Goal: Task Accomplishment & Management: Manage account settings

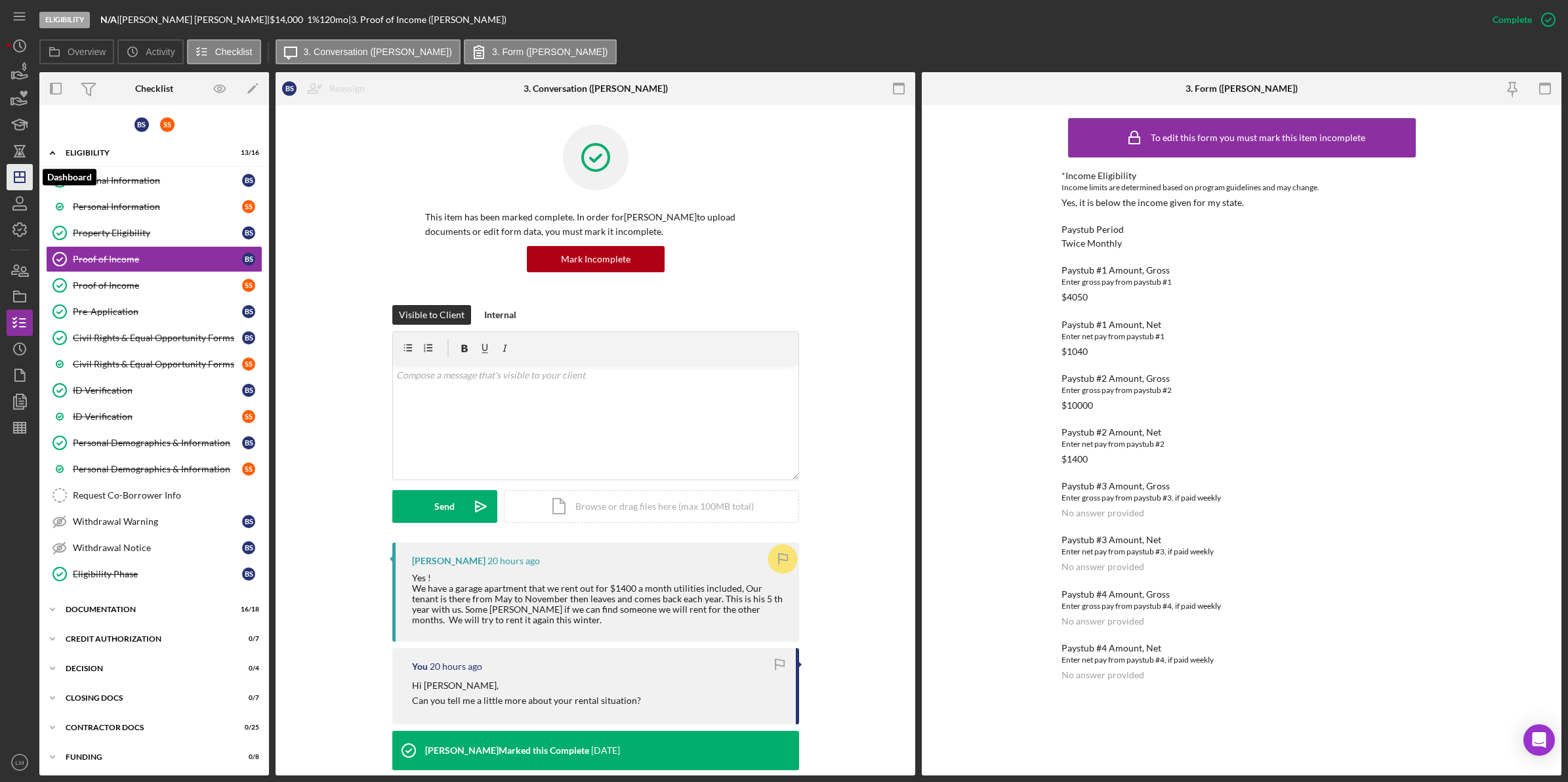
click at [20, 180] on icon "Icon/Dashboard" at bounding box center [20, 177] width 33 height 33
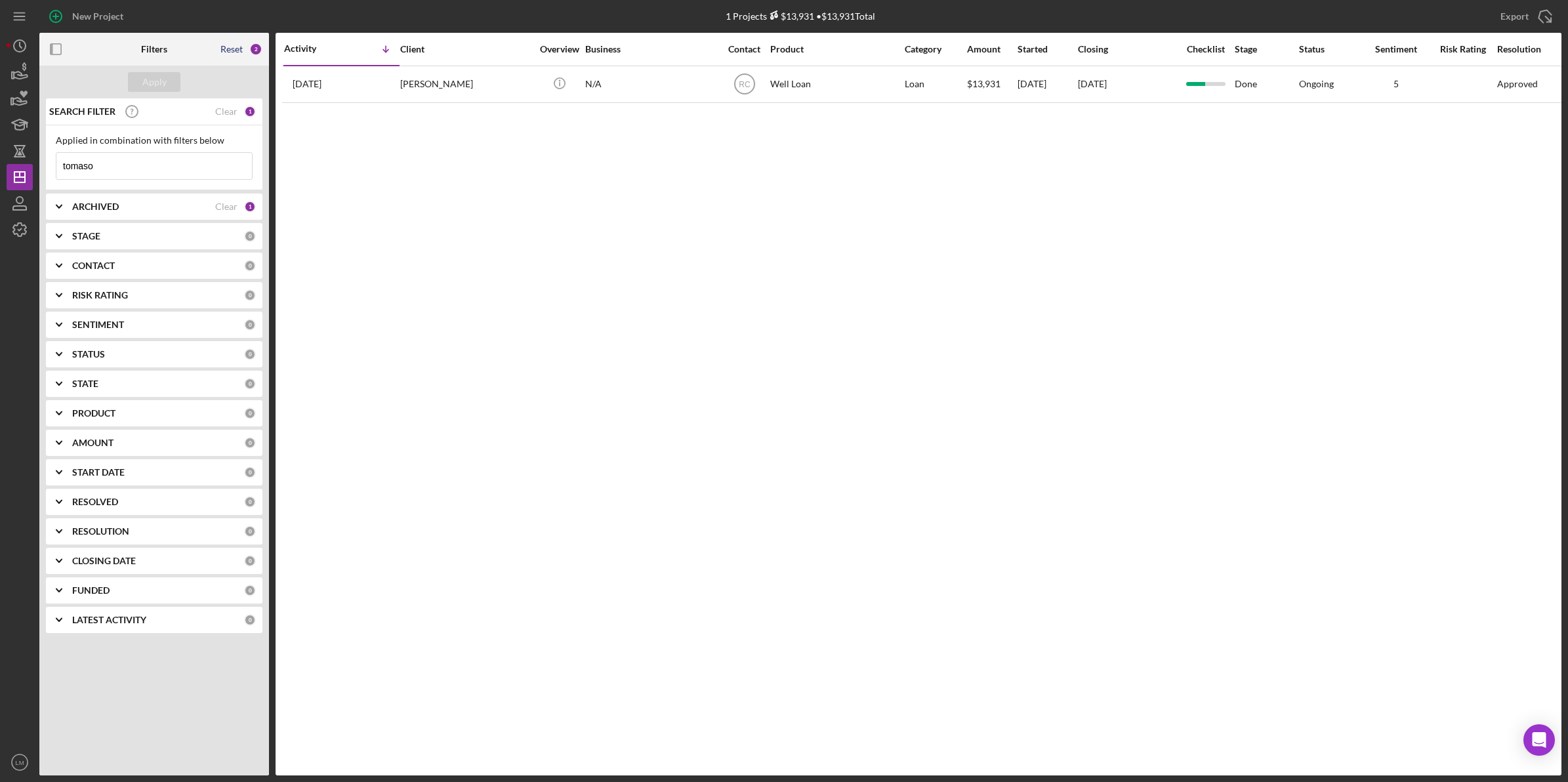
click at [229, 46] on div "Reset" at bounding box center [232, 49] width 22 height 10
click at [149, 83] on div "Apply" at bounding box center [154, 82] width 24 height 20
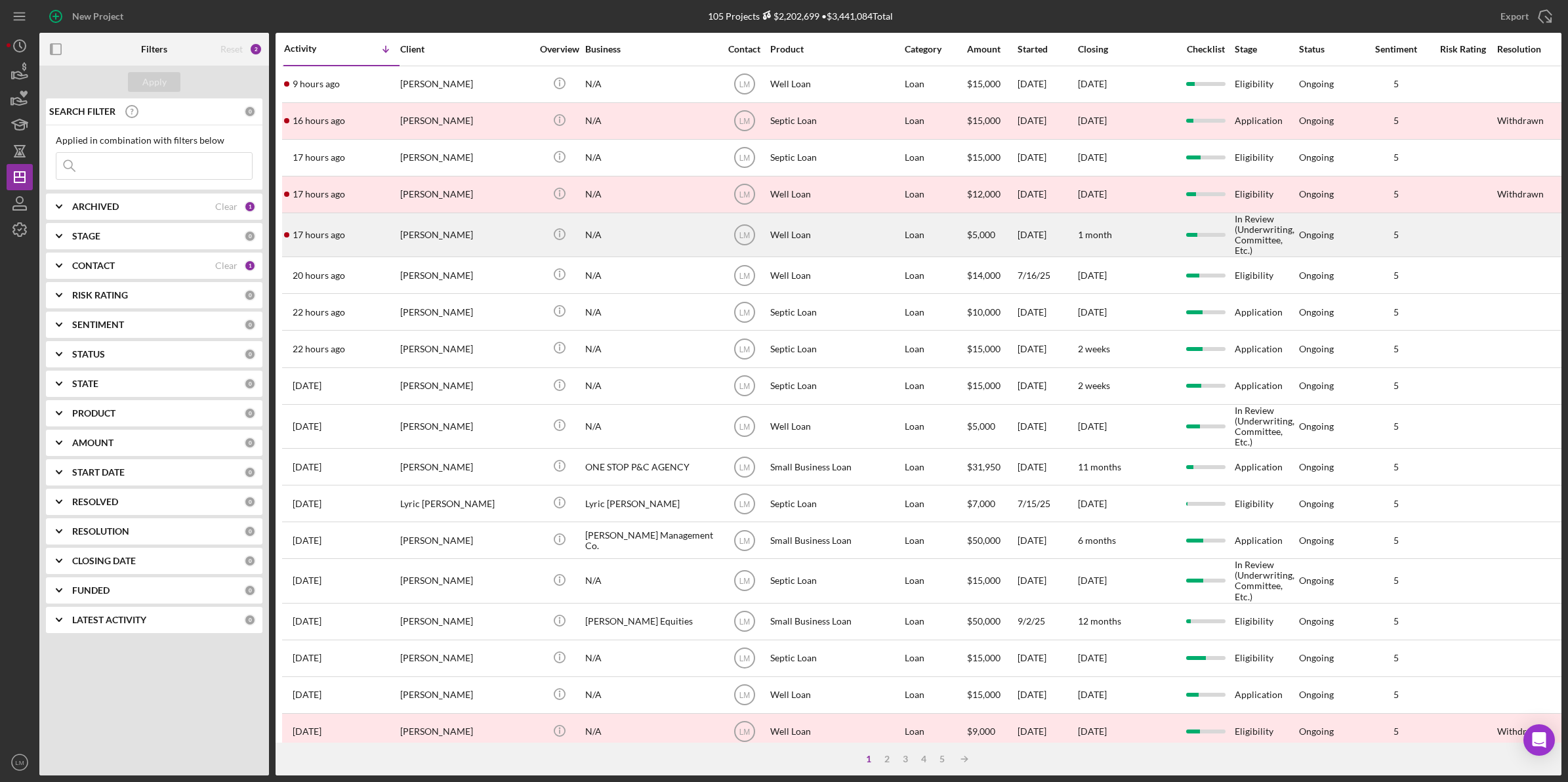
click at [456, 224] on div "[PERSON_NAME]" at bounding box center [466, 234] width 132 height 42
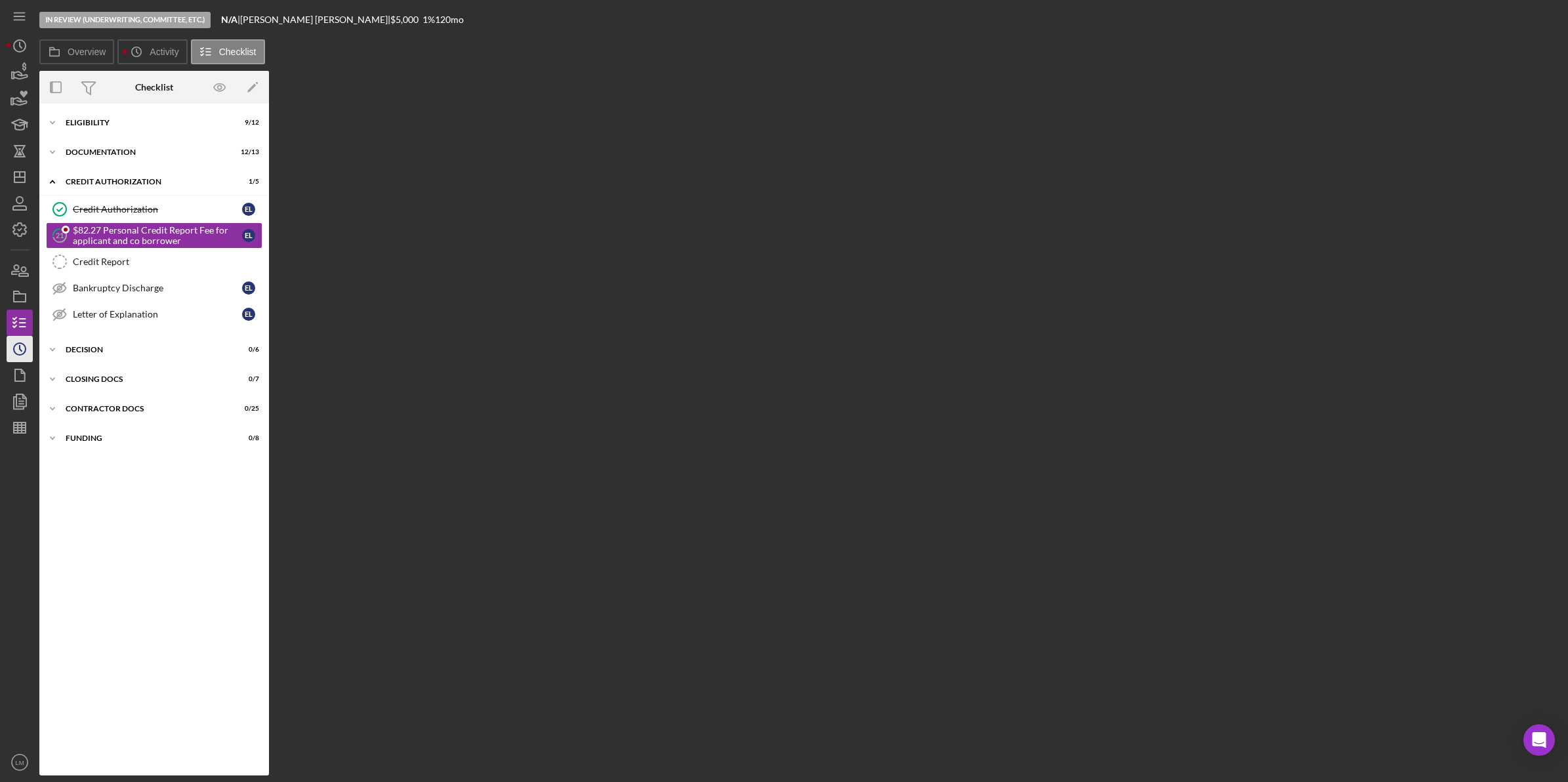
click at [15, 351] on icon "Icon/History" at bounding box center [20, 349] width 33 height 33
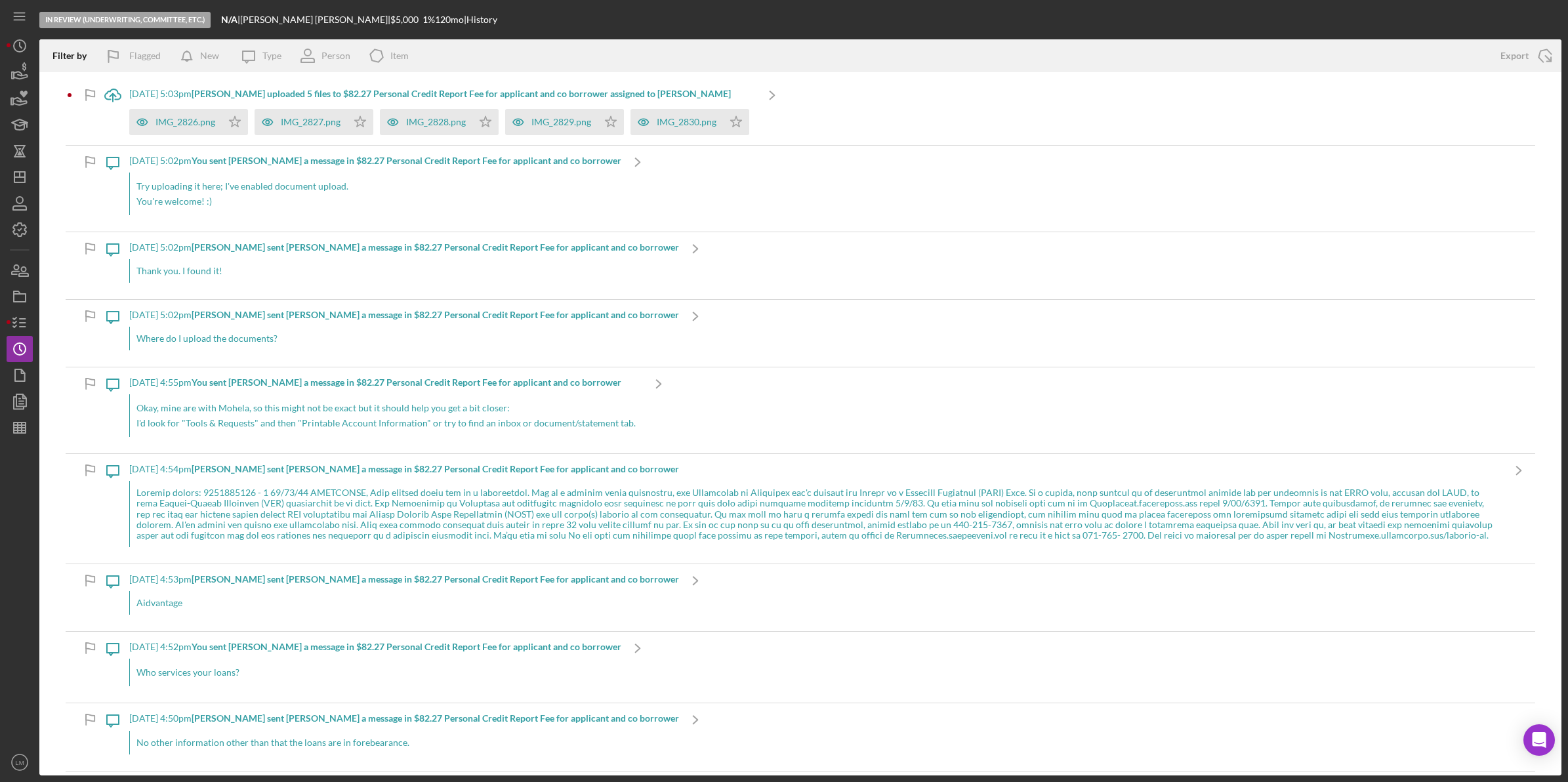
click at [867, 93] on div "Icon/Upload [DATE] 5:03pm [PERSON_NAME] uploaded 5 files to $82.27 Personal Cre…" at bounding box center [800, 112] width 1470 height 66
click at [155, 122] on div "IMG_2826.png" at bounding box center [185, 121] width 60 height 10
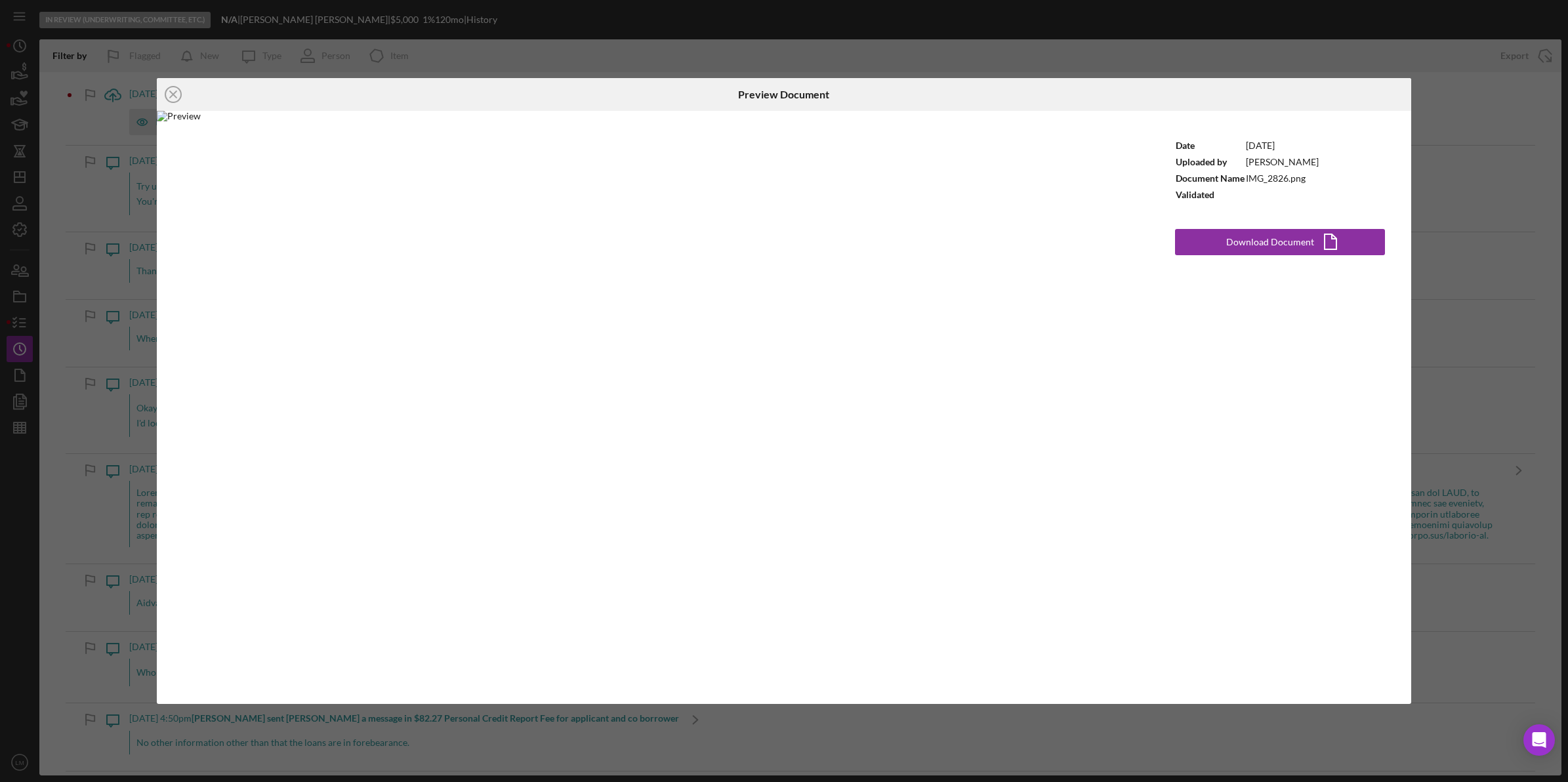
click at [511, 48] on div "Icon/Close Preview Document Date [DATE] Uploaded by [PERSON_NAME] Document Name…" at bounding box center [784, 391] width 1568 height 782
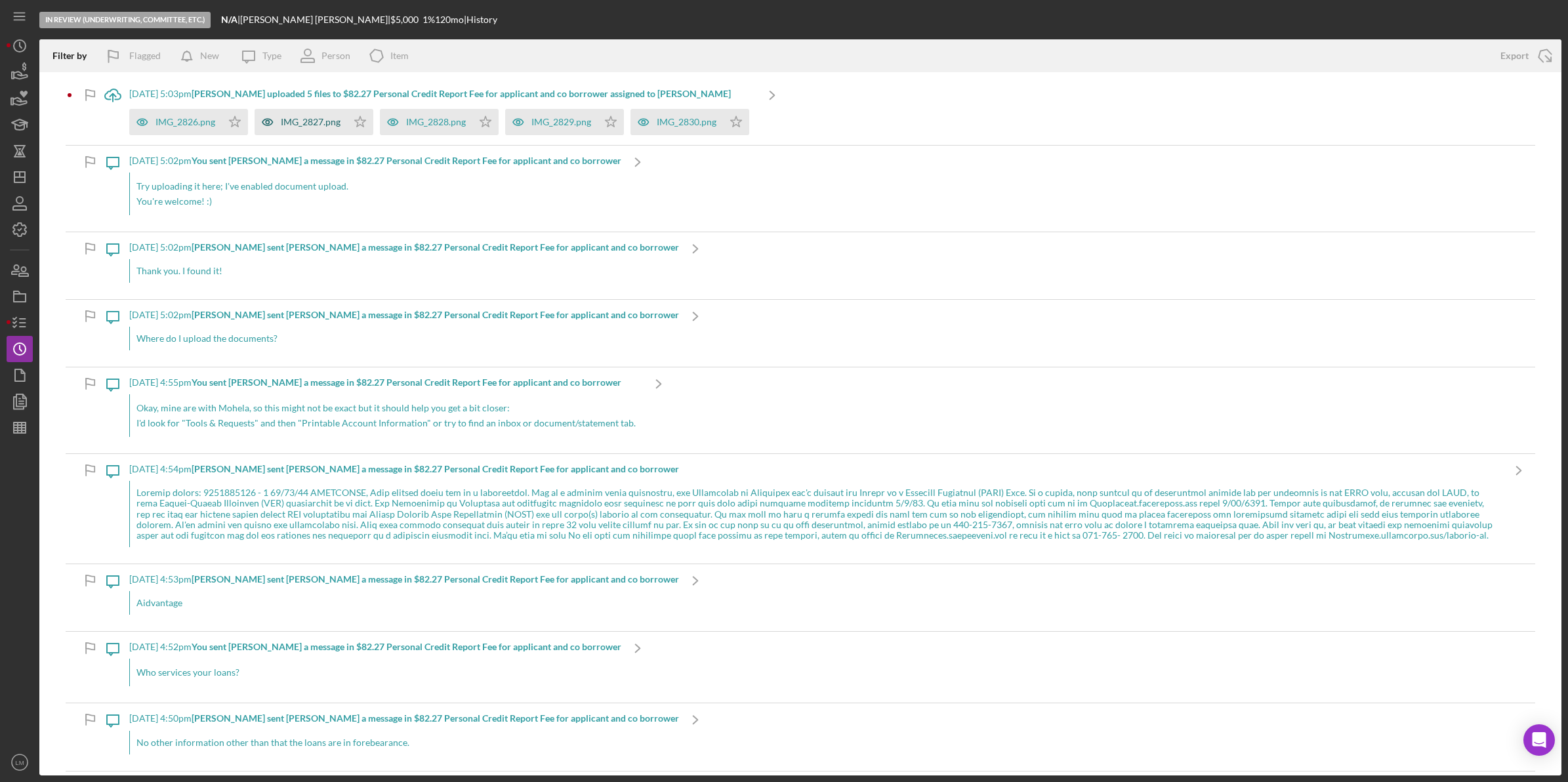
click at [316, 120] on div "IMG_2827.png" at bounding box center [310, 121] width 60 height 10
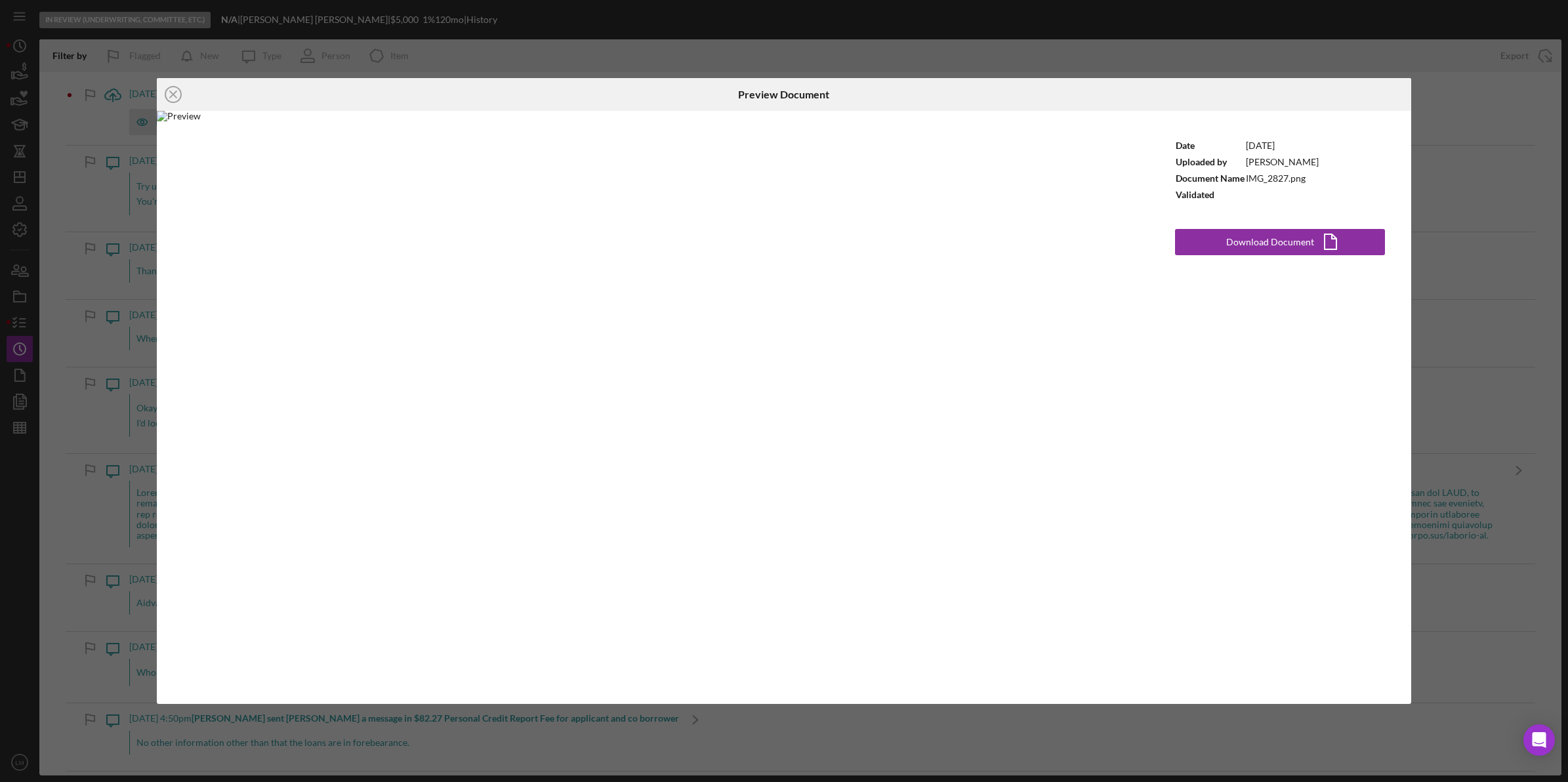
click at [882, 50] on div "Icon/Close Preview Document Date [DATE] Uploaded by [PERSON_NAME] Document Name…" at bounding box center [784, 391] width 1568 height 782
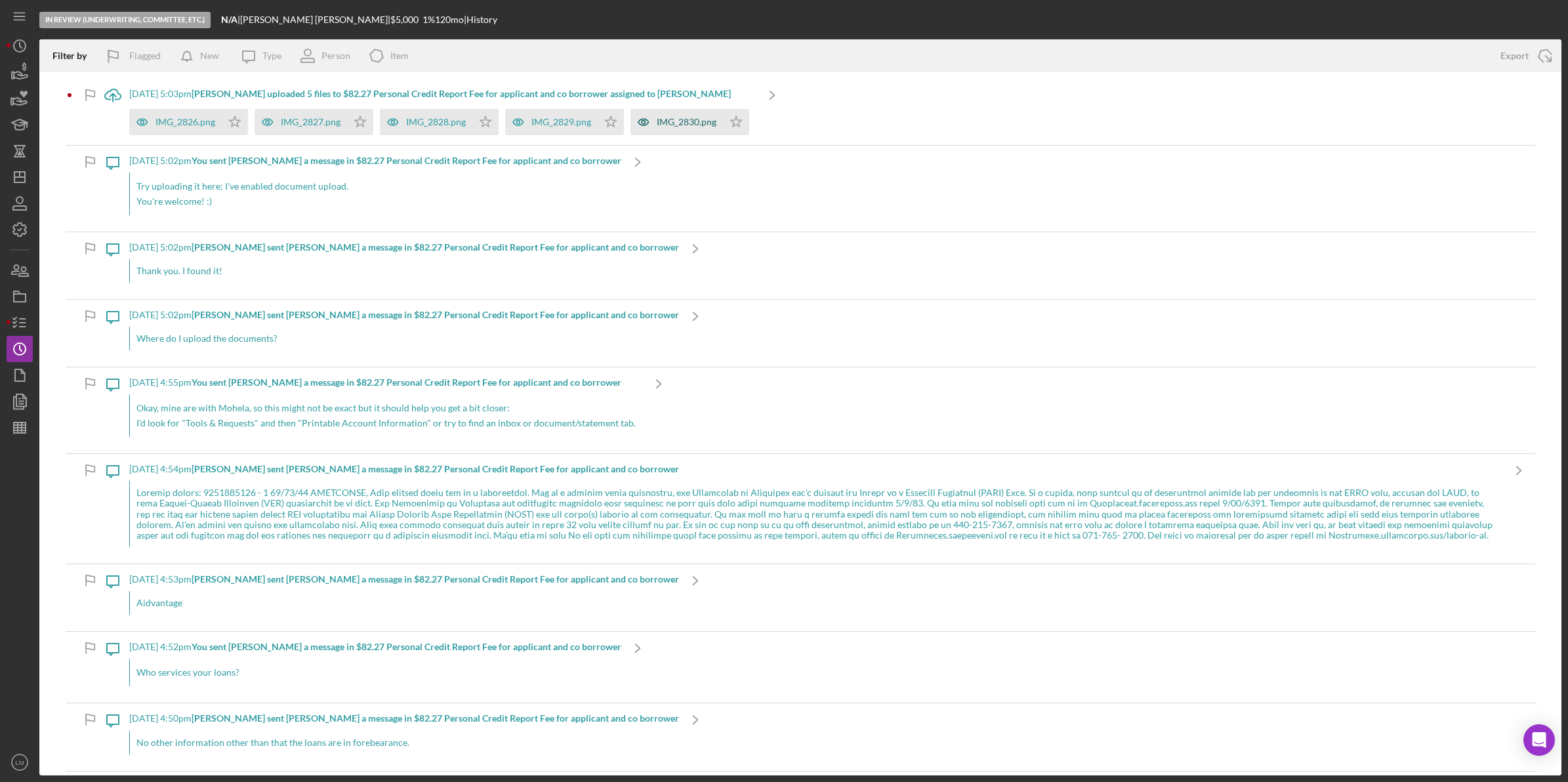
click at [664, 127] on div "IMG_2830.png" at bounding box center [687, 121] width 60 height 10
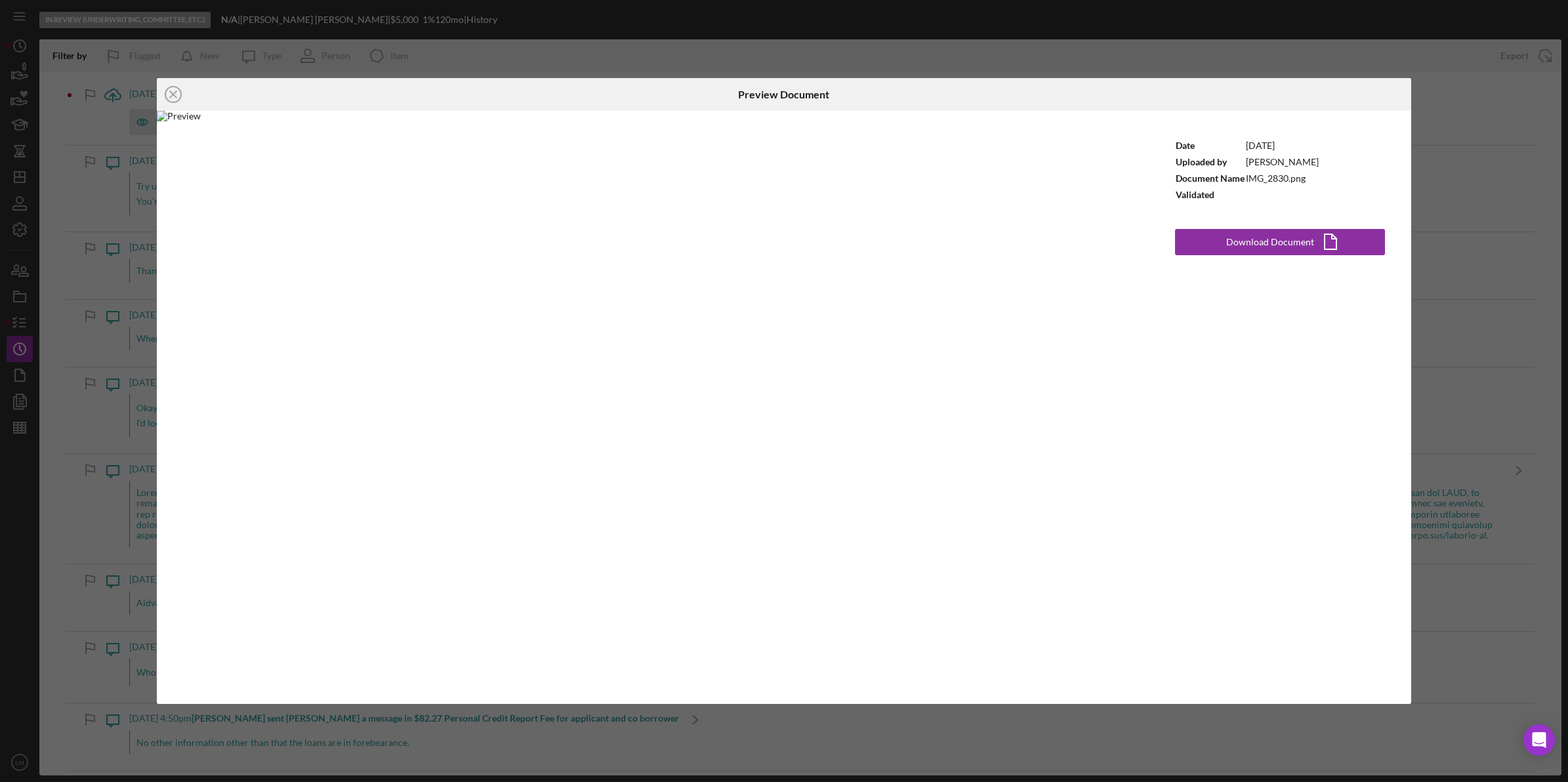
click at [720, 56] on div "Icon/Close Preview Document Date [DATE] Uploaded by [PERSON_NAME] Document Name…" at bounding box center [784, 391] width 1568 height 782
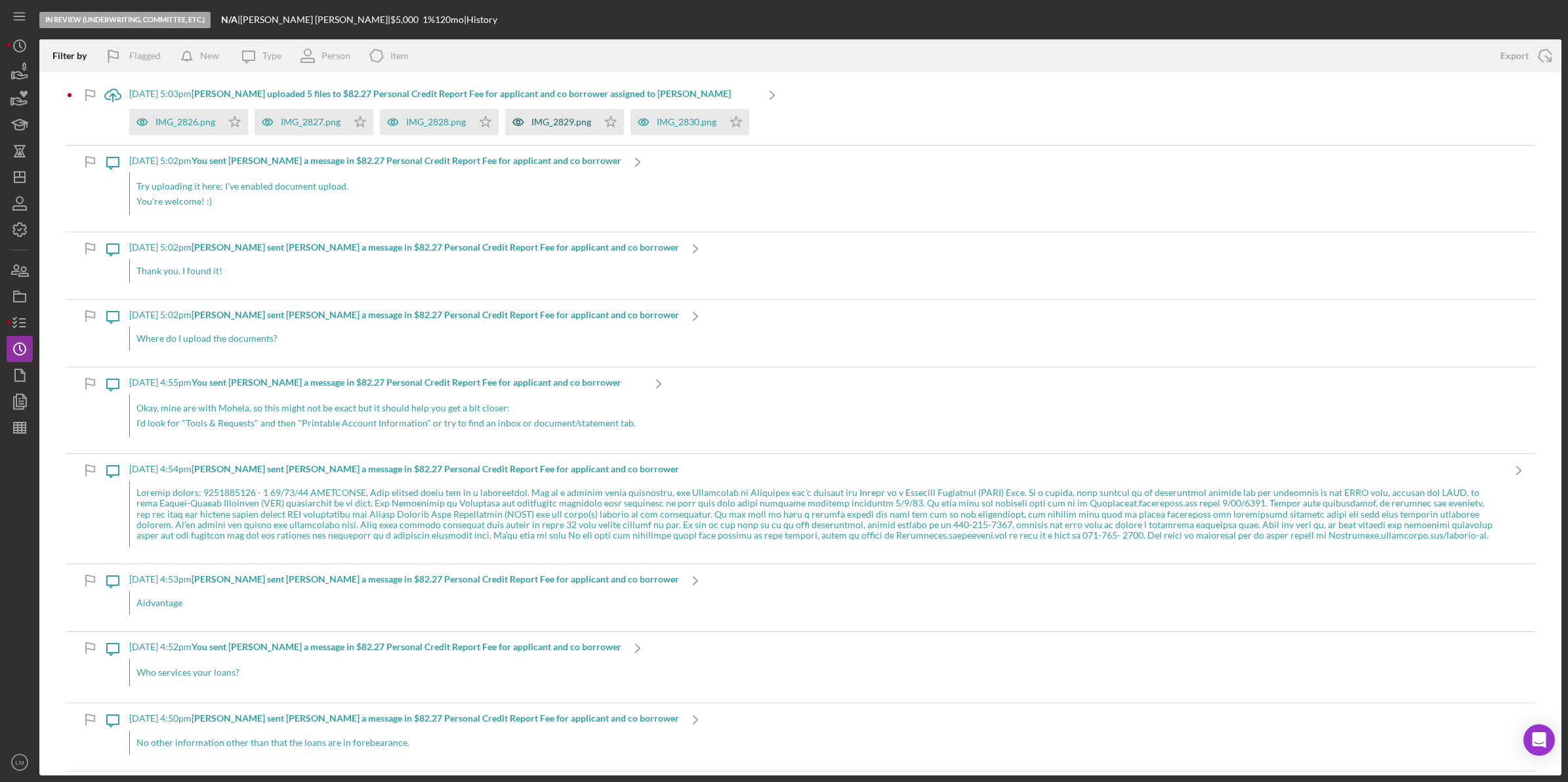
click at [556, 121] on div "IMG_2829.png" at bounding box center [561, 121] width 60 height 10
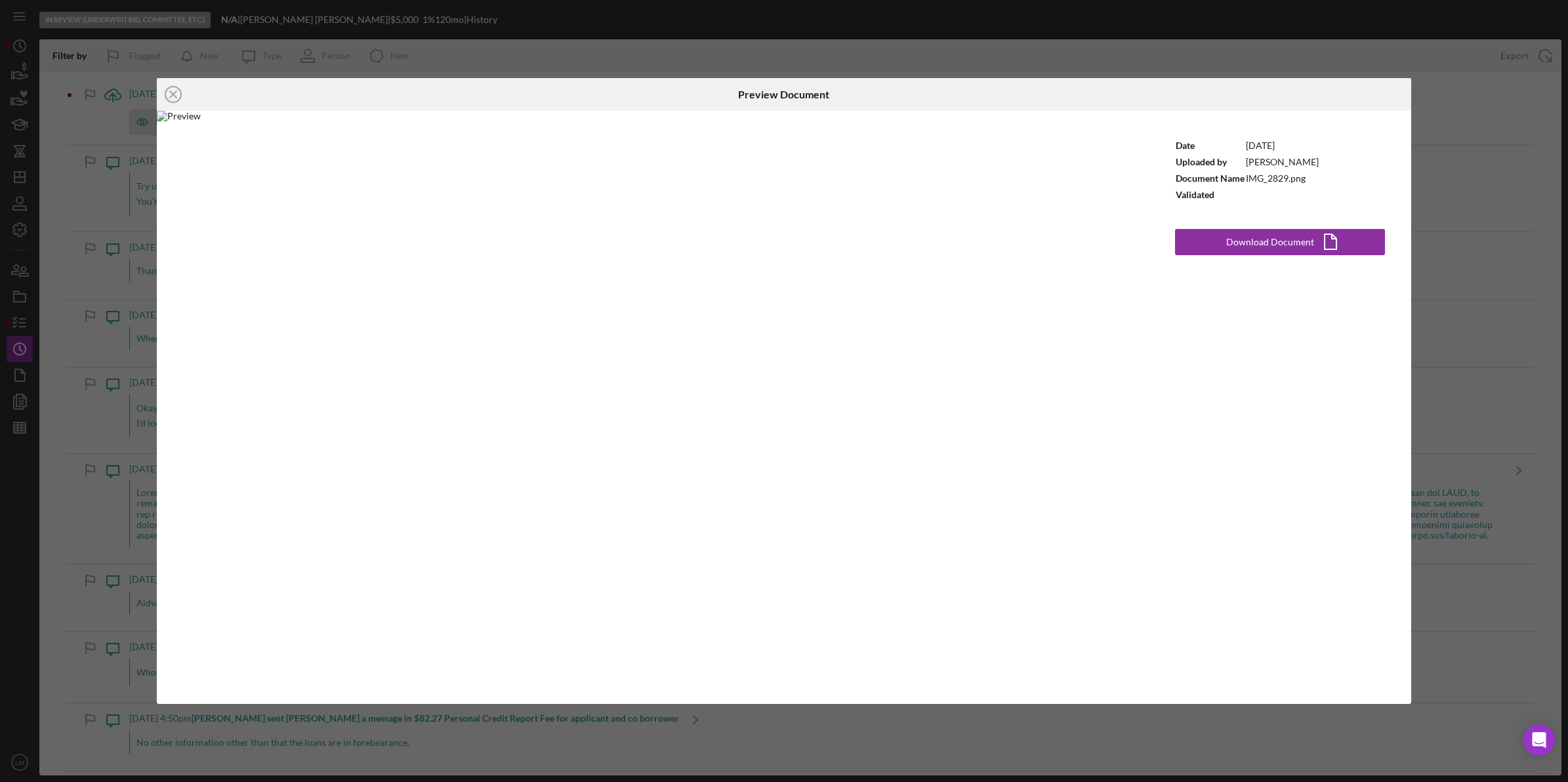
click at [700, 47] on div "Icon/Close Preview Document Date [DATE] Uploaded by [PERSON_NAME] Document Name…" at bounding box center [784, 391] width 1568 height 782
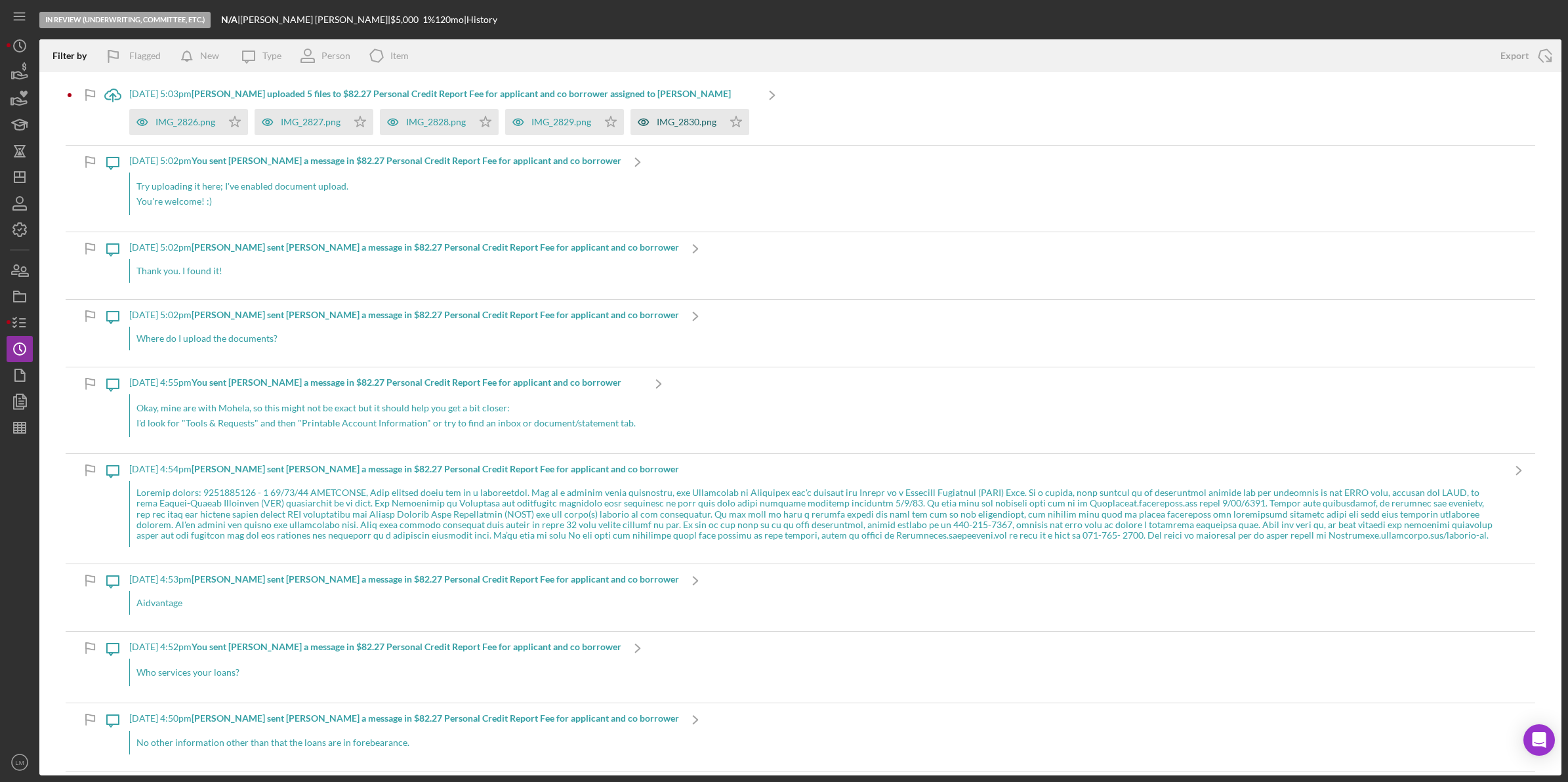
click at [690, 118] on div "IMG_2830.png" at bounding box center [687, 121] width 60 height 10
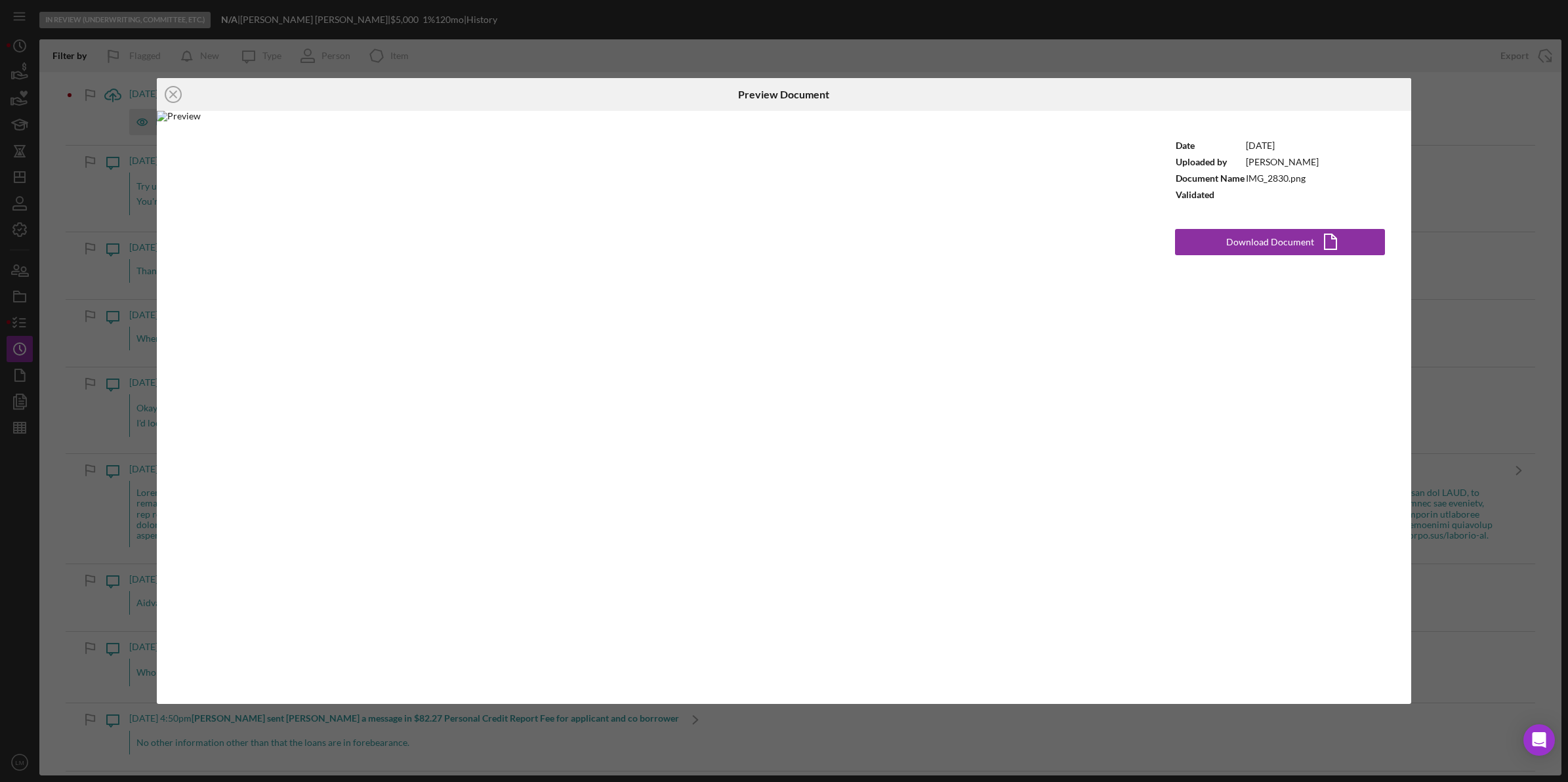
click at [889, 86] on div "Preview Document" at bounding box center [783, 95] width 418 height 33
click at [798, 57] on div "Icon/Close Preview Document Date [DATE] Uploaded by [PERSON_NAME] Document Name…" at bounding box center [784, 391] width 1568 height 782
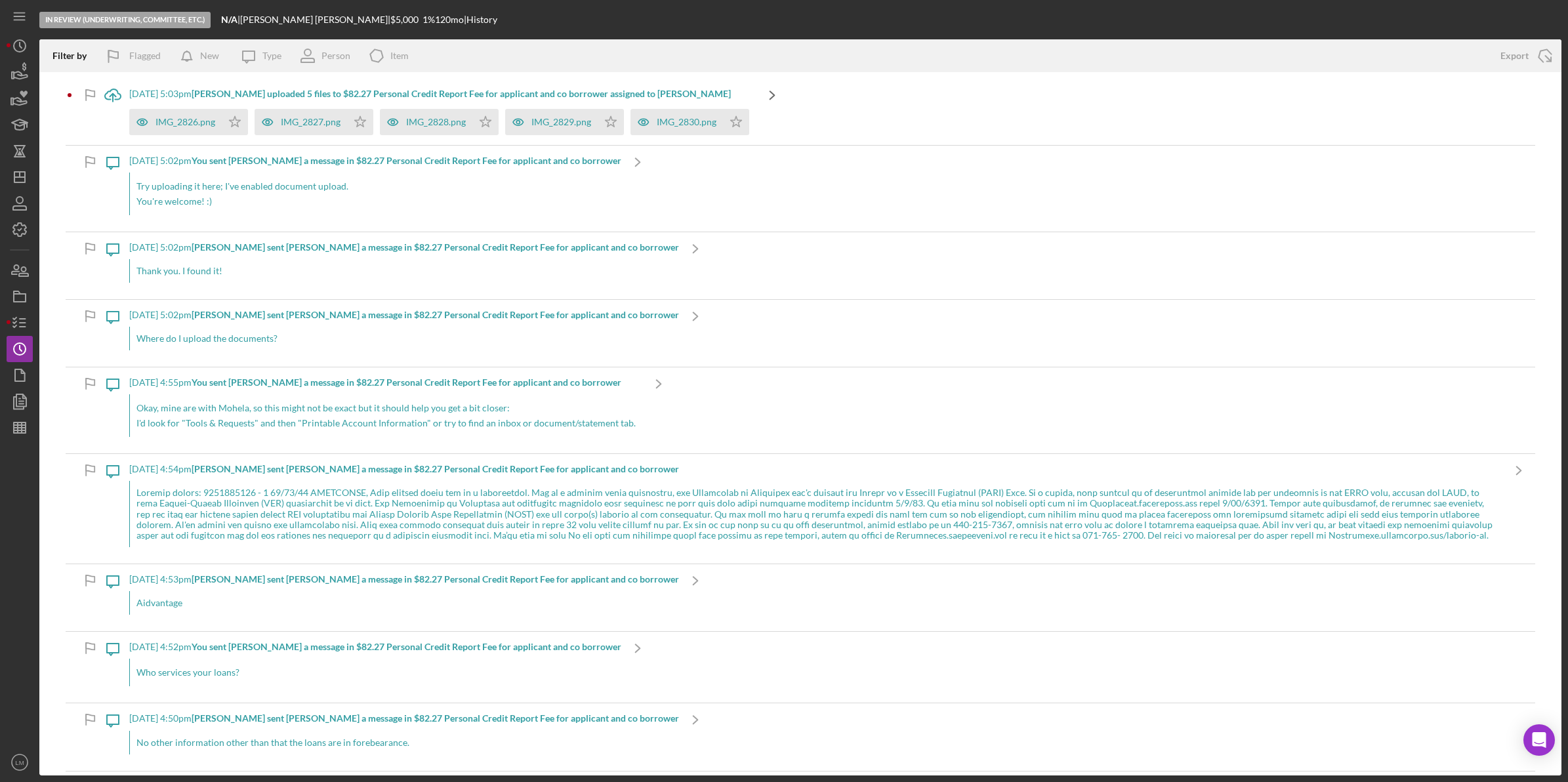
click at [778, 86] on icon "Icon/Navigate" at bounding box center [772, 95] width 33 height 33
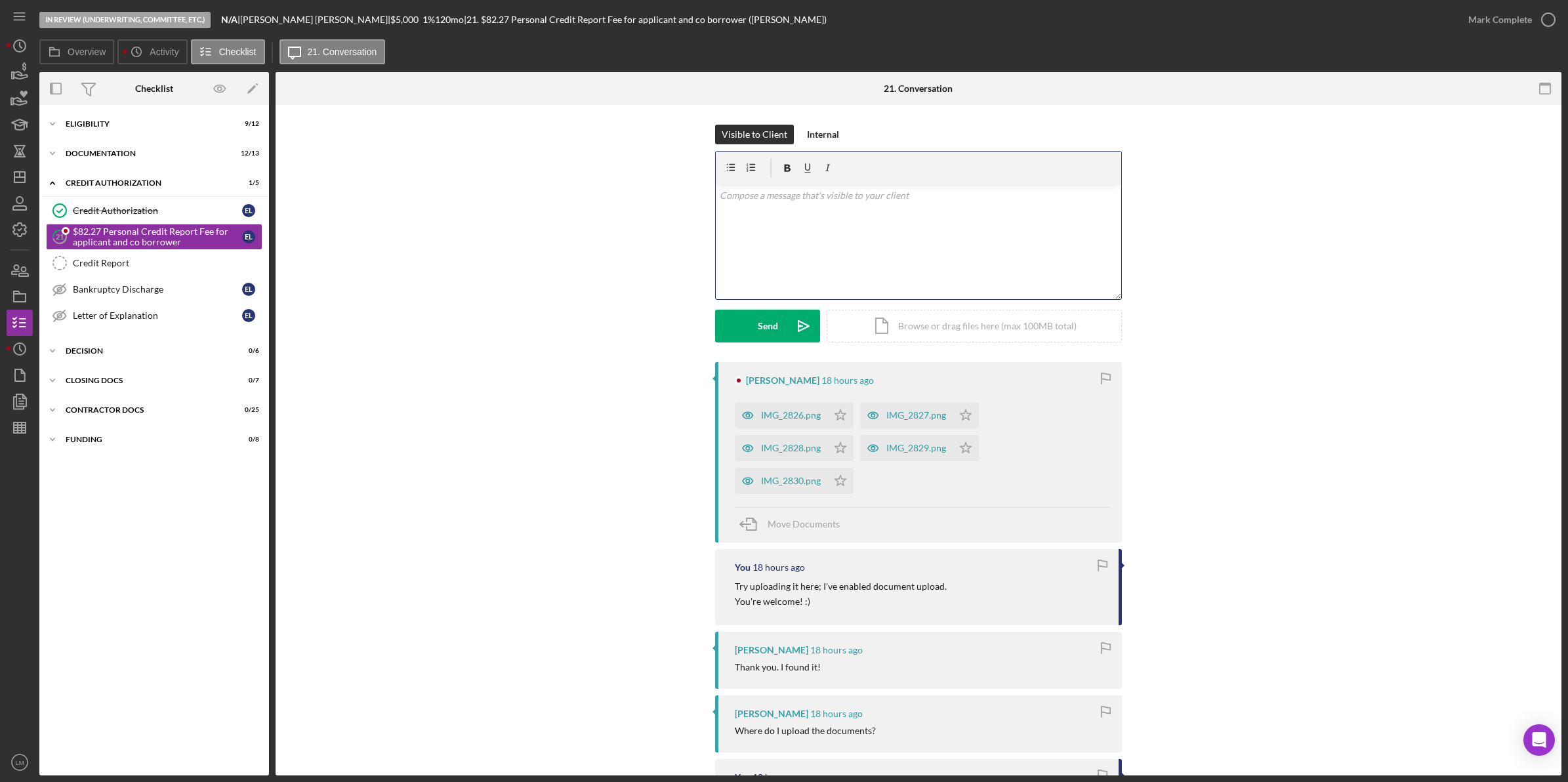
click at [897, 277] on div "v Color teal Color pink Remove color Add row above Add row below Add column bef…" at bounding box center [918, 242] width 406 height 115
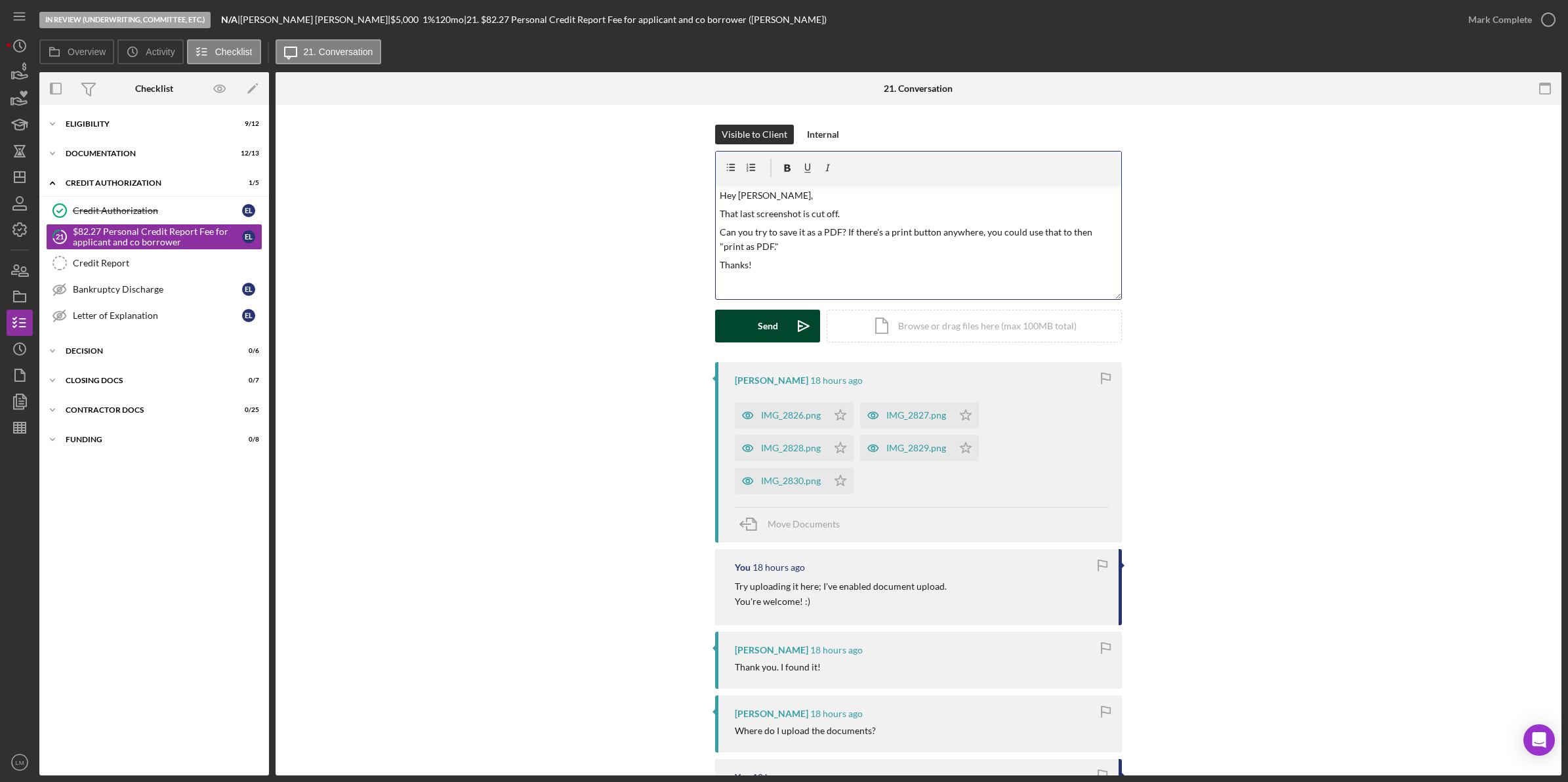
click at [787, 316] on icon "Icon/icon-invite-send" at bounding box center [804, 326] width 33 height 33
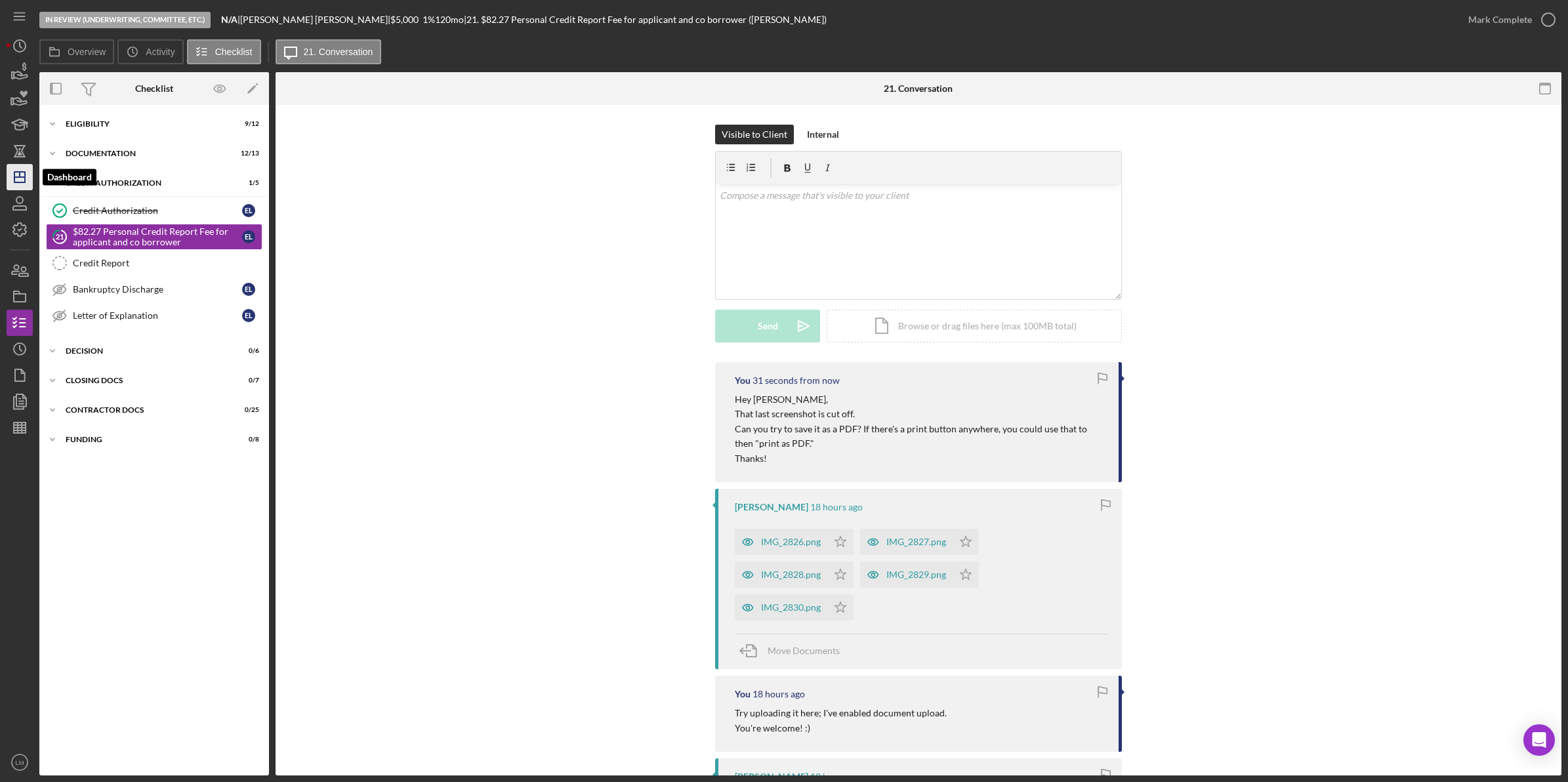
click at [21, 179] on icon "Icon/Dashboard" at bounding box center [20, 177] width 33 height 33
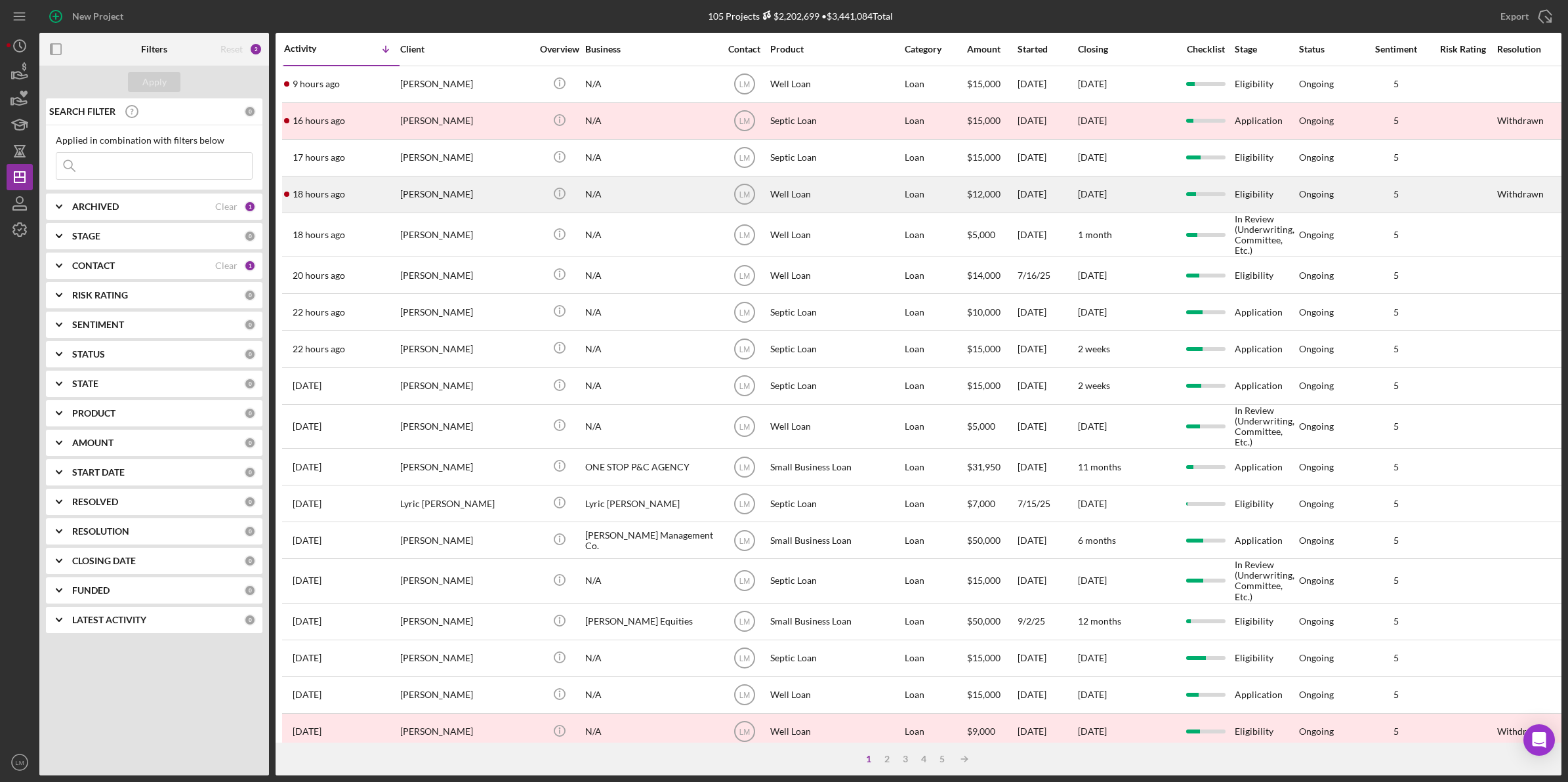
click at [514, 202] on div "[PERSON_NAME]" at bounding box center [466, 195] width 132 height 35
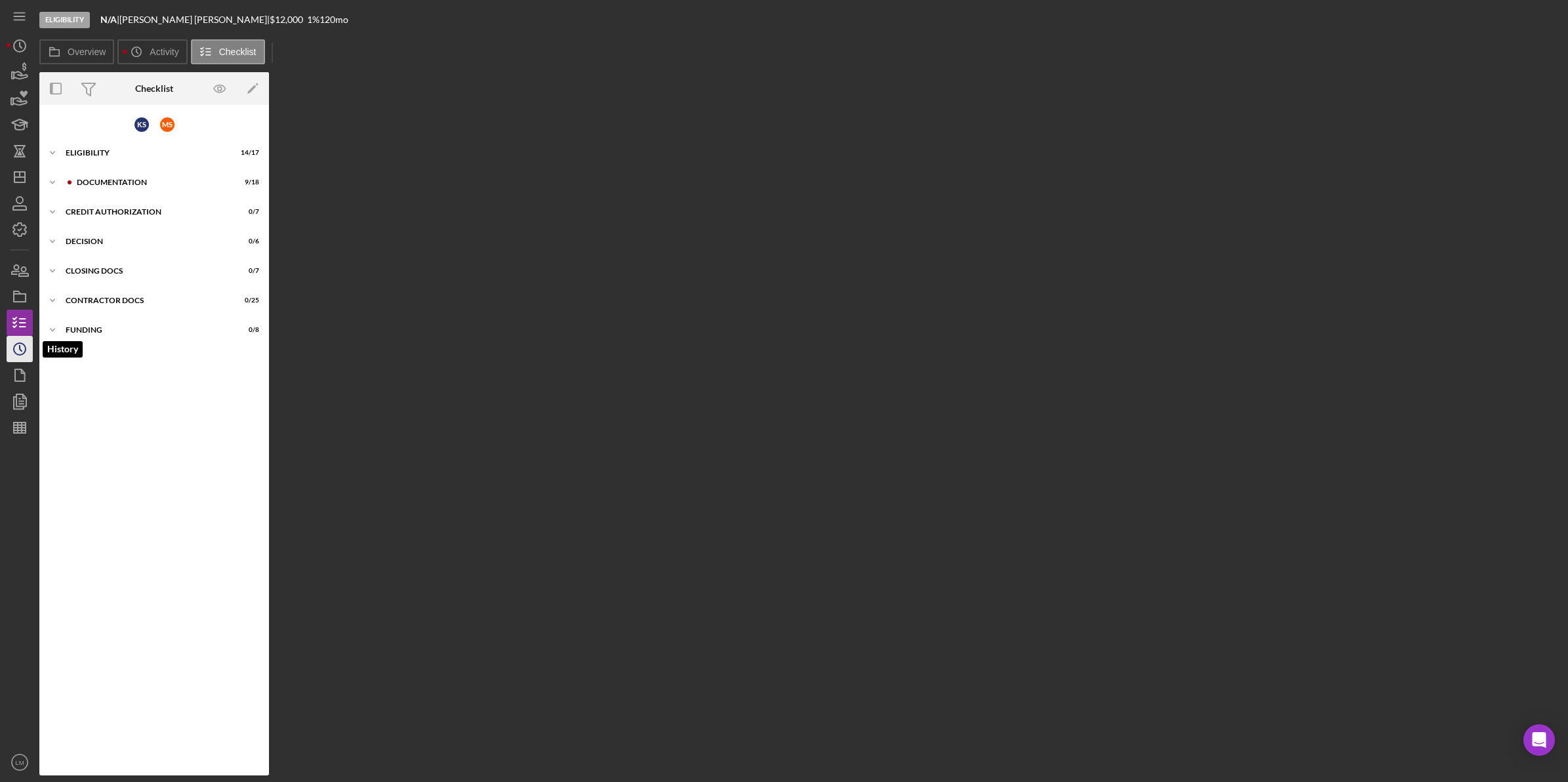
click at [20, 354] on circle "button" at bounding box center [19, 348] width 12 height 12
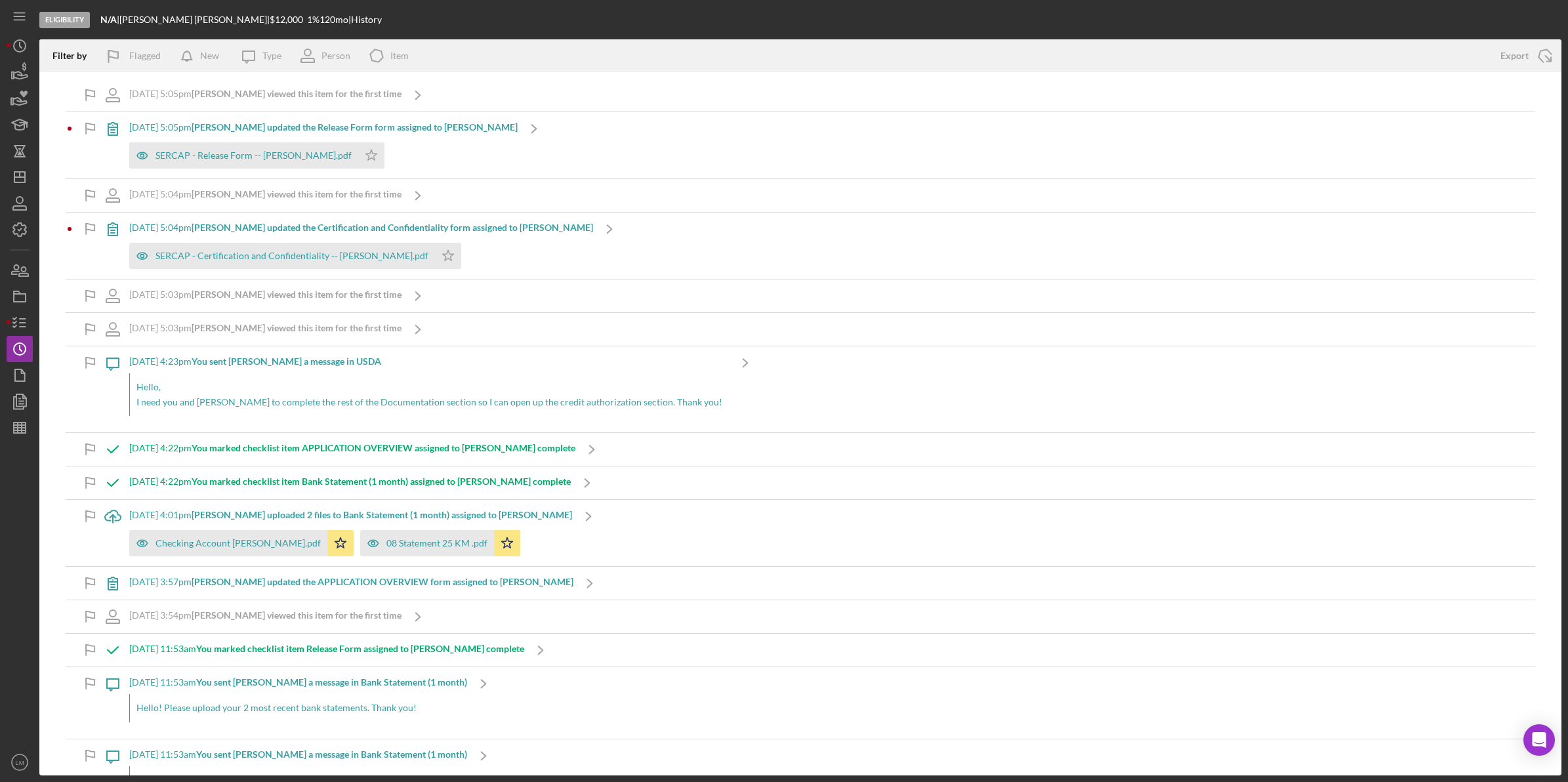
click at [474, 232] on b "[PERSON_NAME] updated the Certification and Confidentiality form assigned to [P…" at bounding box center [392, 227] width 402 height 11
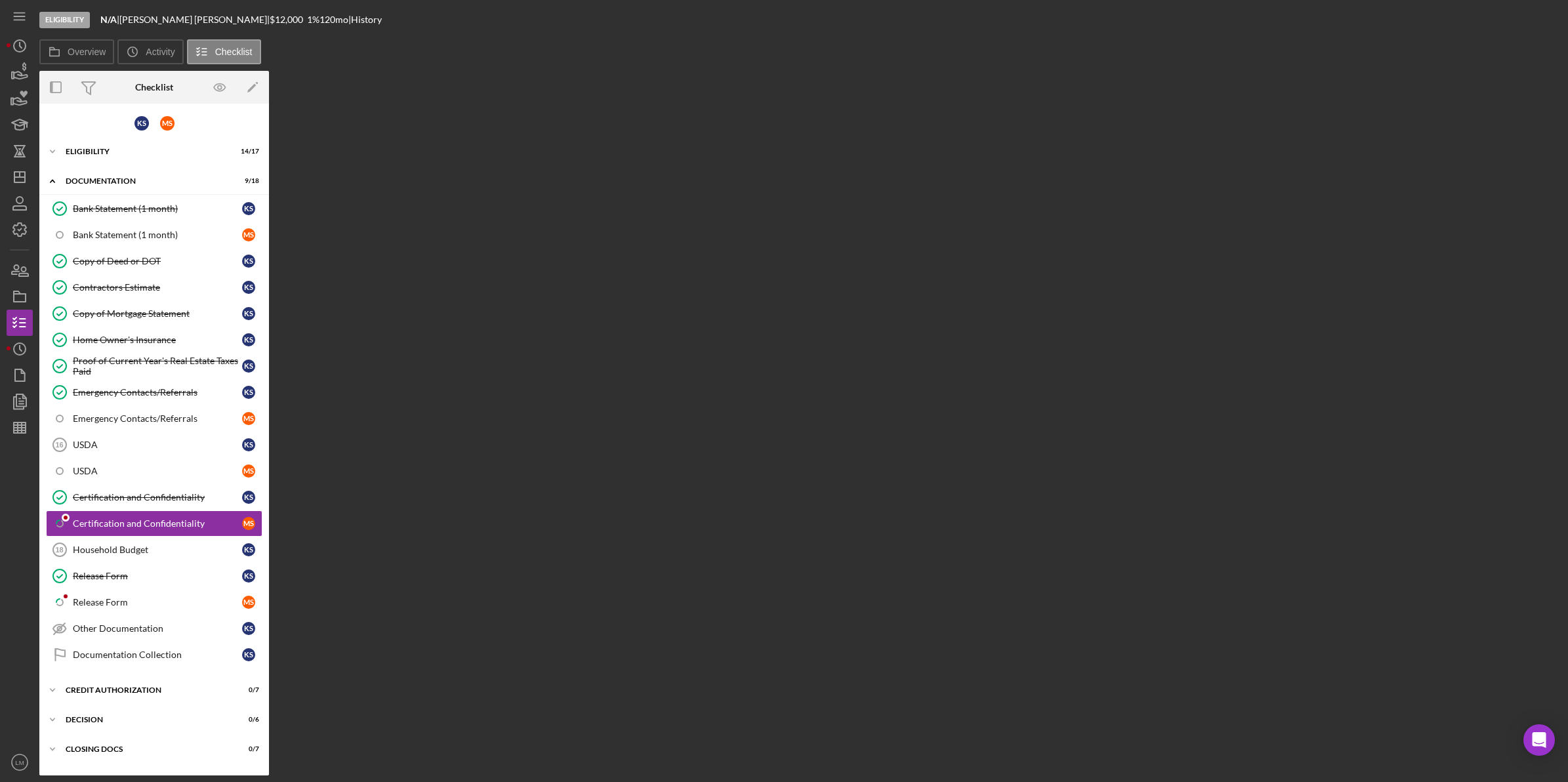
scroll to position [57, 0]
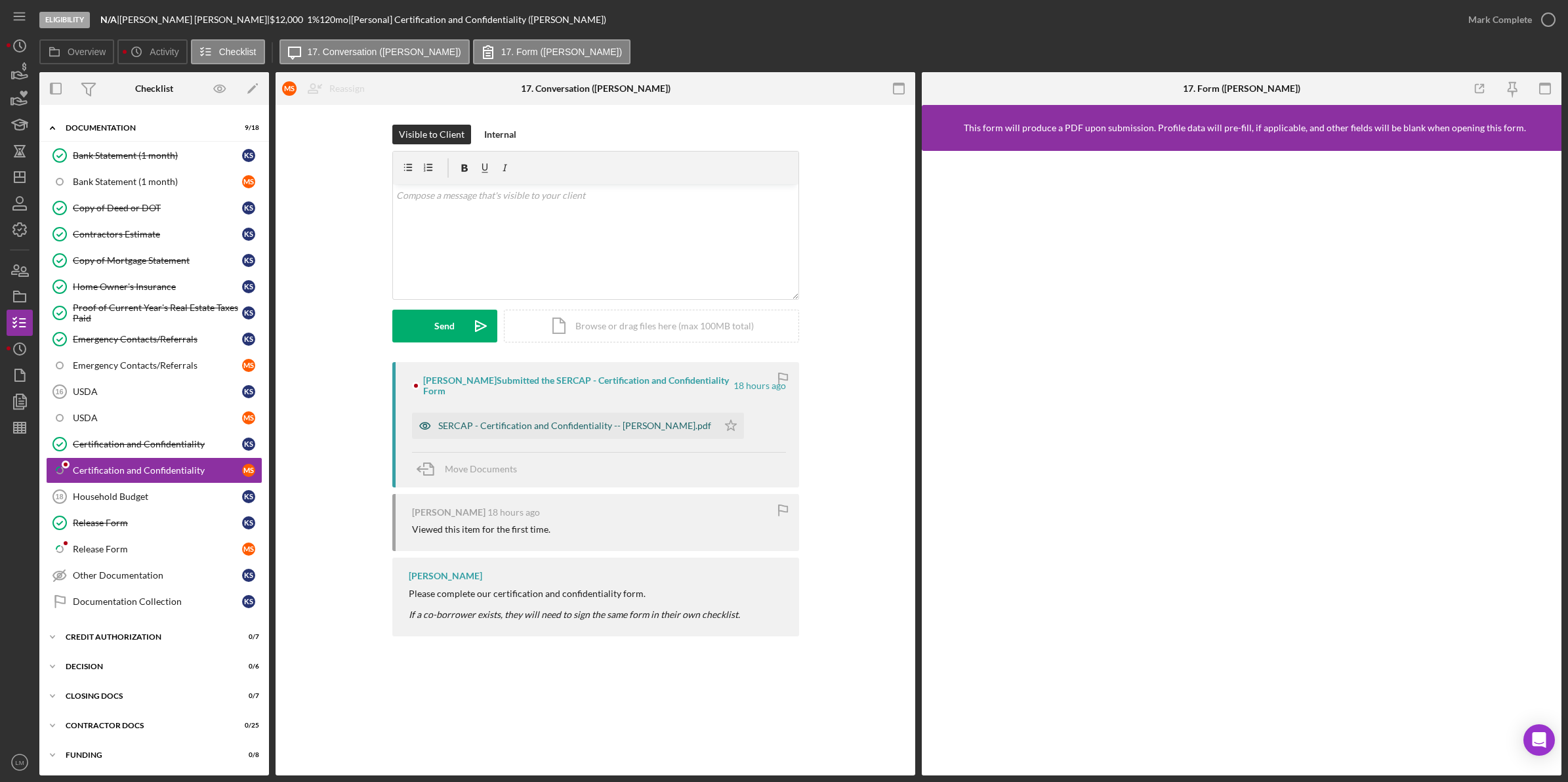
click at [624, 421] on div "SERCAP - Certification and Confidentiality -- [PERSON_NAME].pdf" at bounding box center [574, 425] width 273 height 10
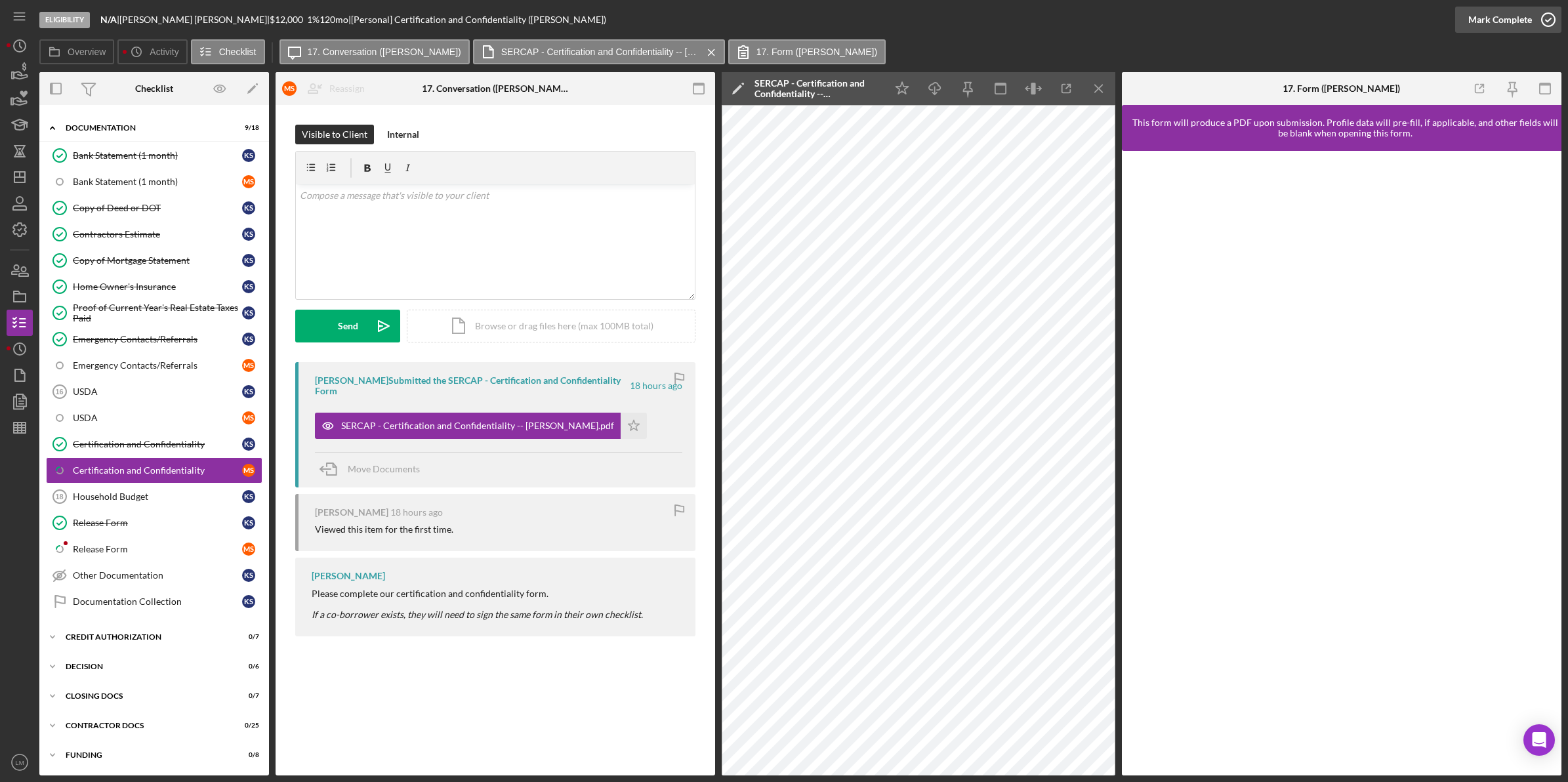
click at [1522, 23] on div "Mark Complete" at bounding box center [1500, 19] width 64 height 26
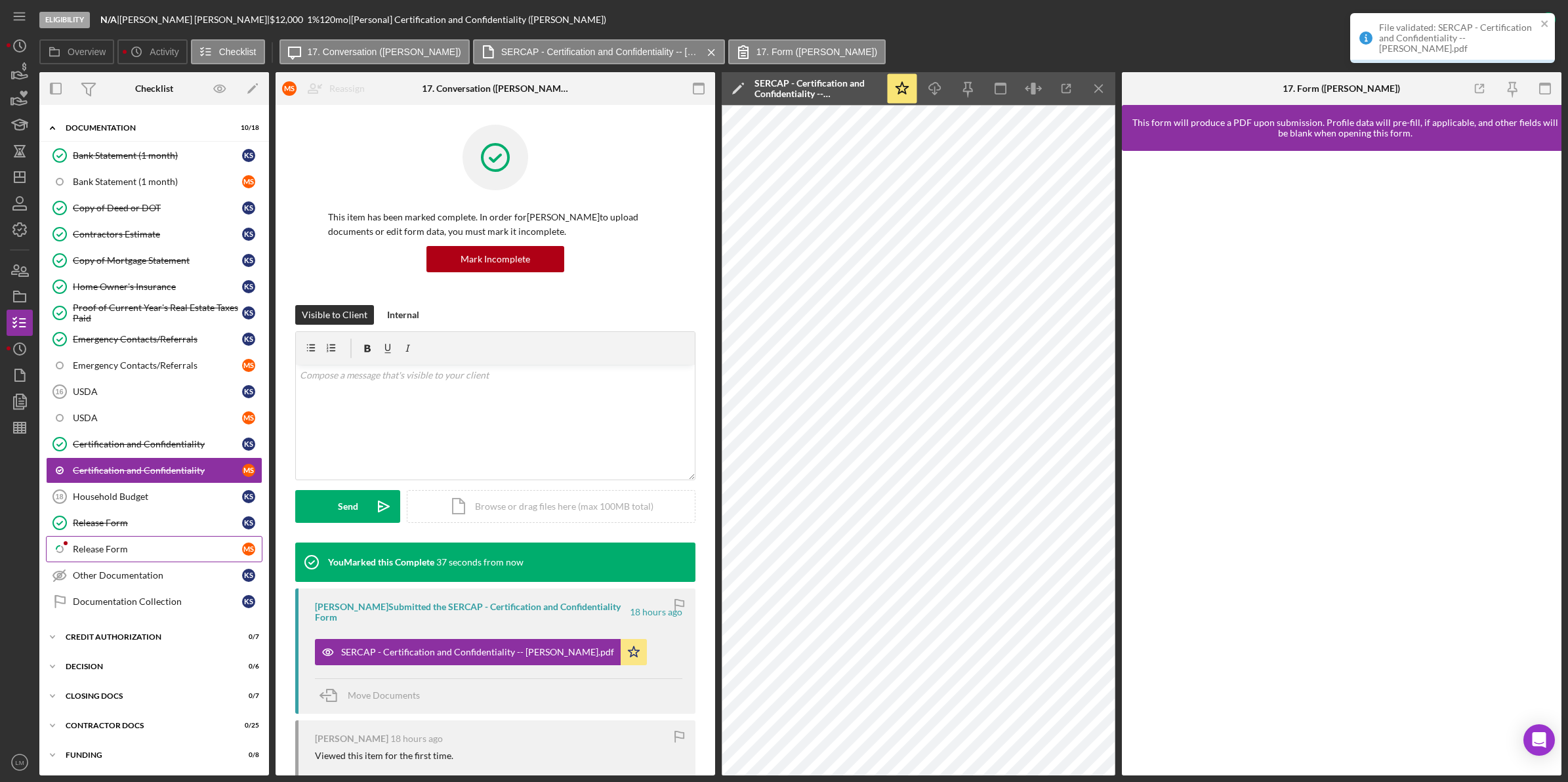
click at [126, 550] on div "Release Form" at bounding box center [157, 548] width 169 height 10
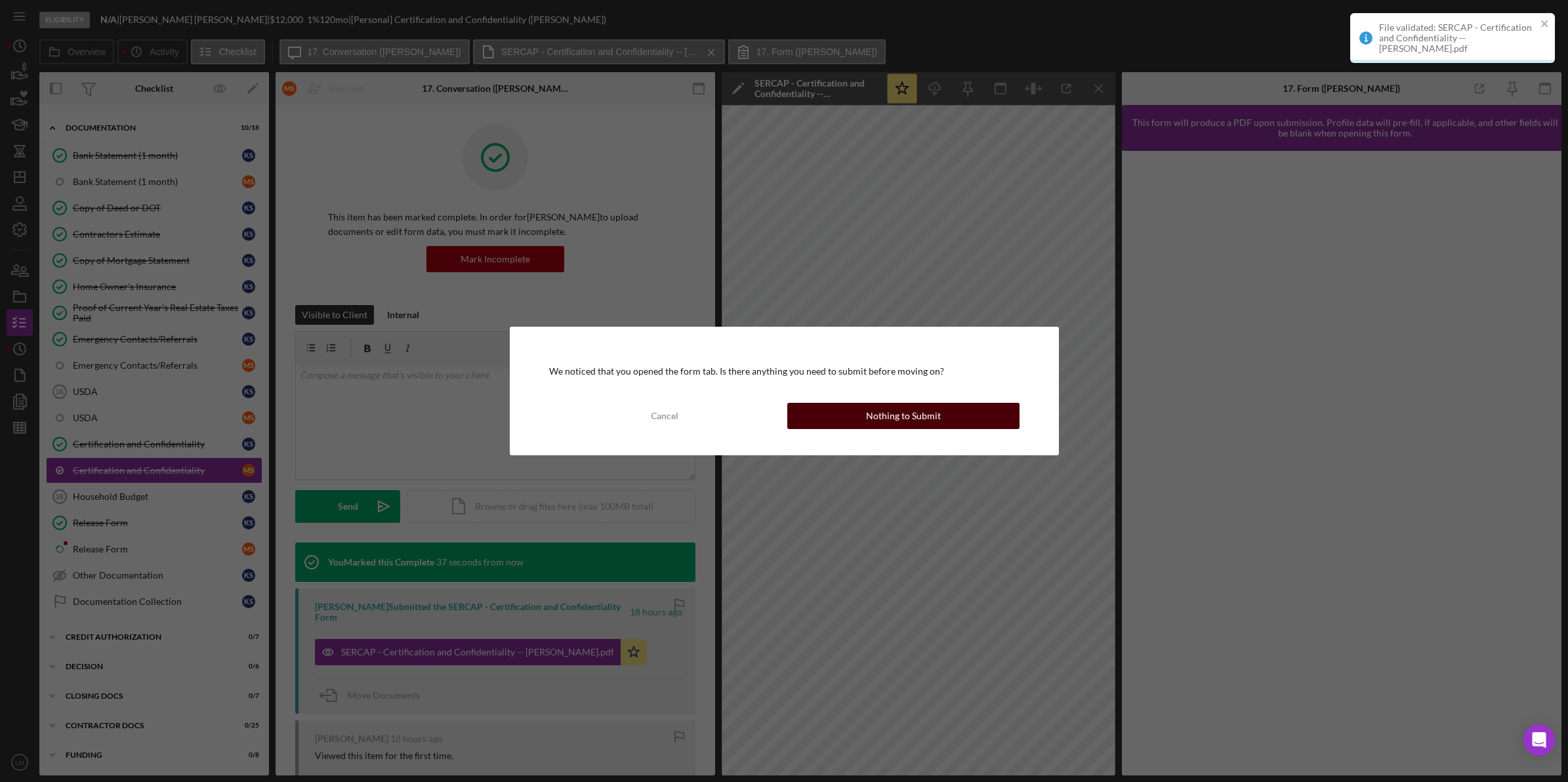
click at [992, 404] on button "Nothing to Submit" at bounding box center [903, 415] width 232 height 26
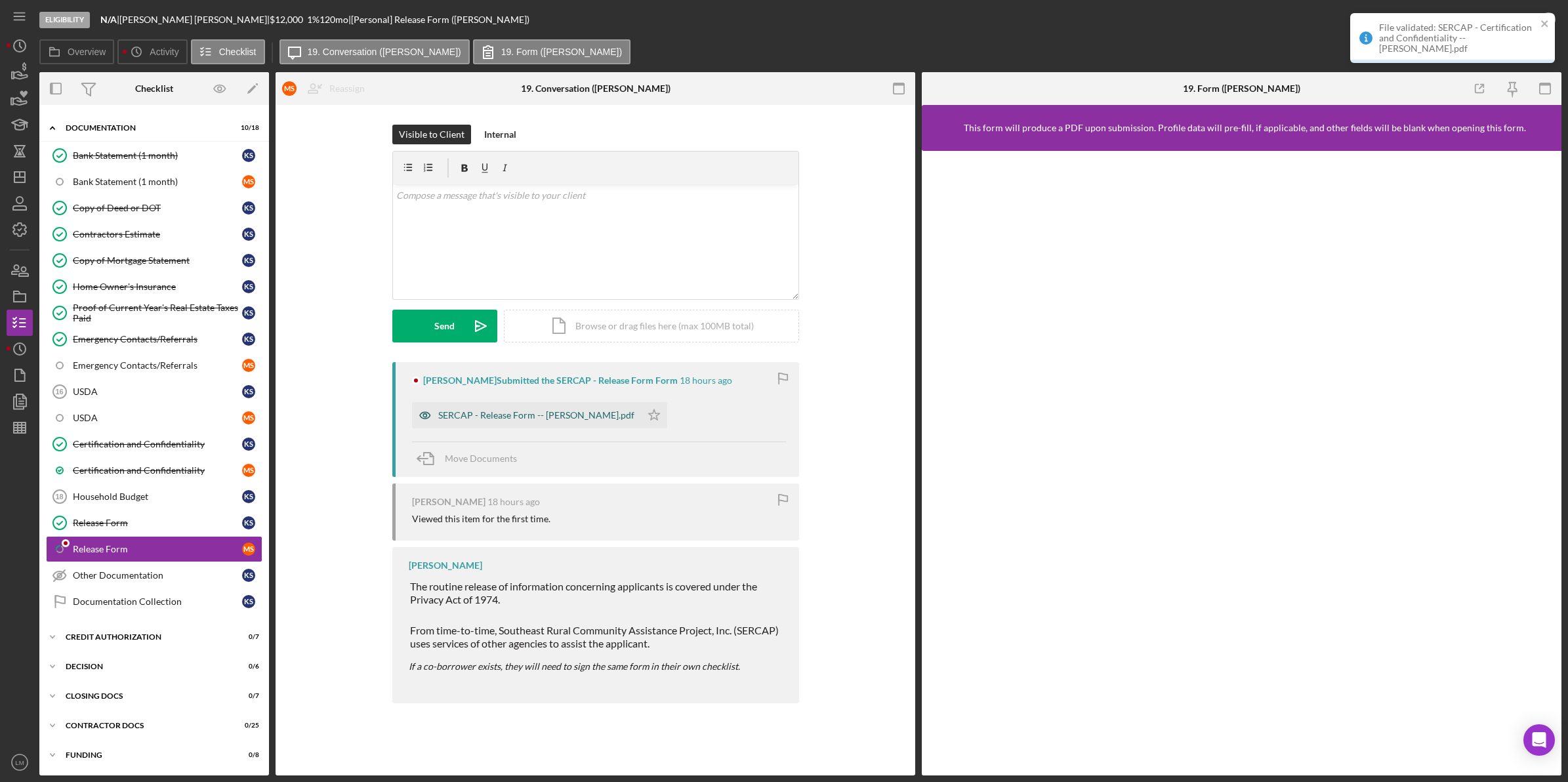
click at [547, 418] on div "SERCAP - Release Form -- [PERSON_NAME].pdf" at bounding box center [536, 414] width 196 height 10
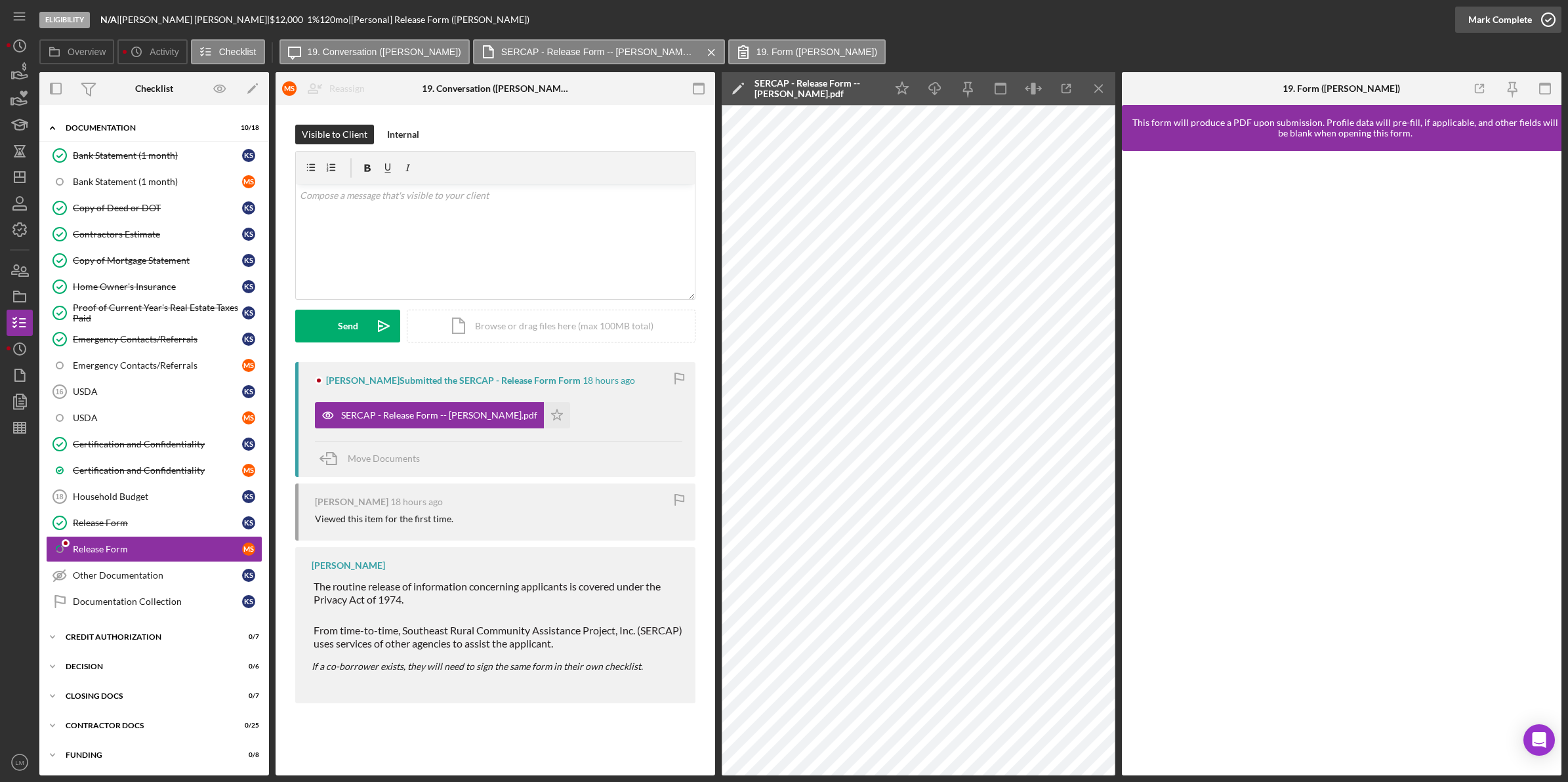
click at [1514, 15] on div "Mark Complete" at bounding box center [1500, 19] width 64 height 26
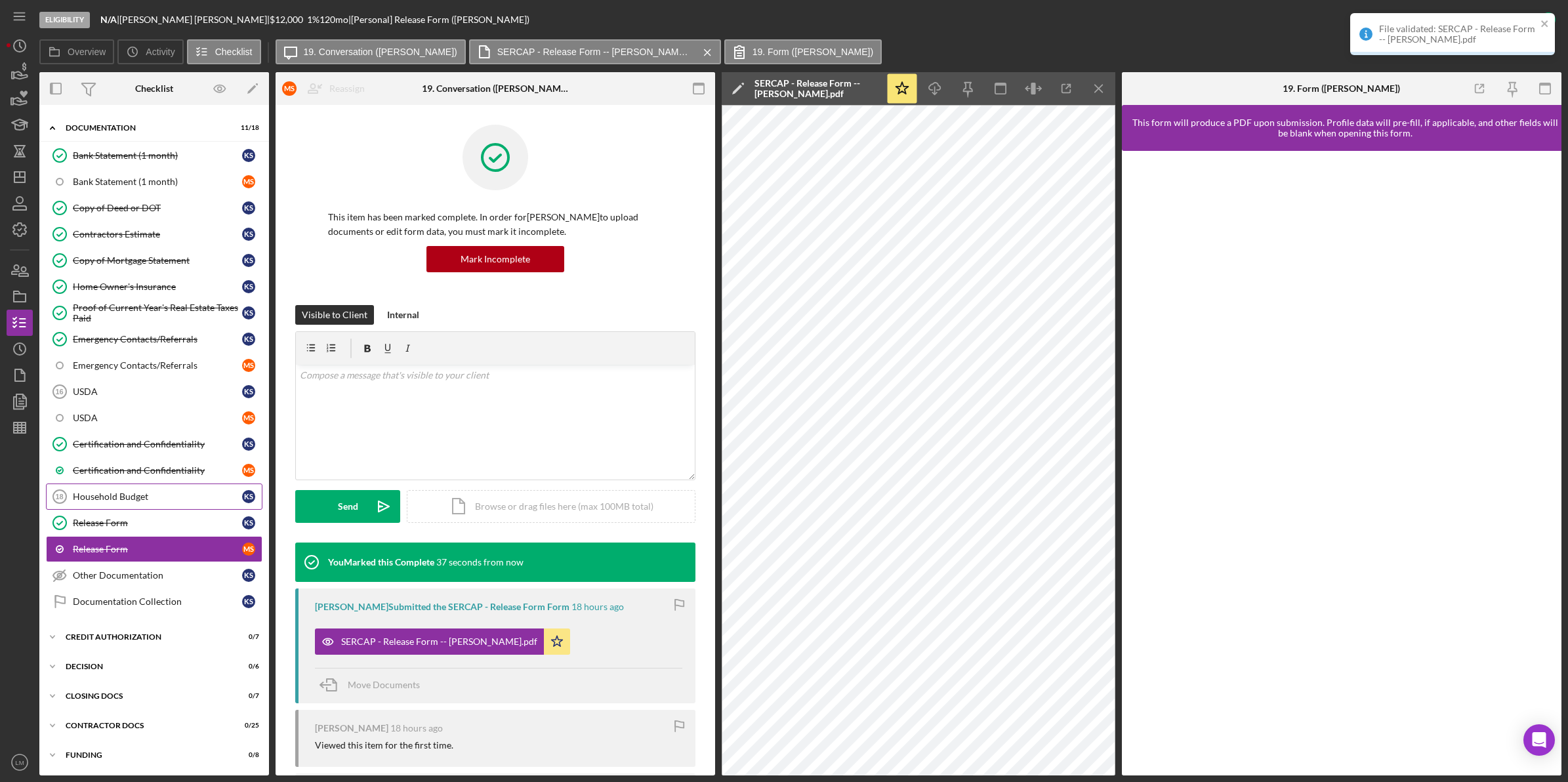
click at [108, 486] on link "Household Budget 18 Household Budget K S" at bounding box center [154, 496] width 217 height 26
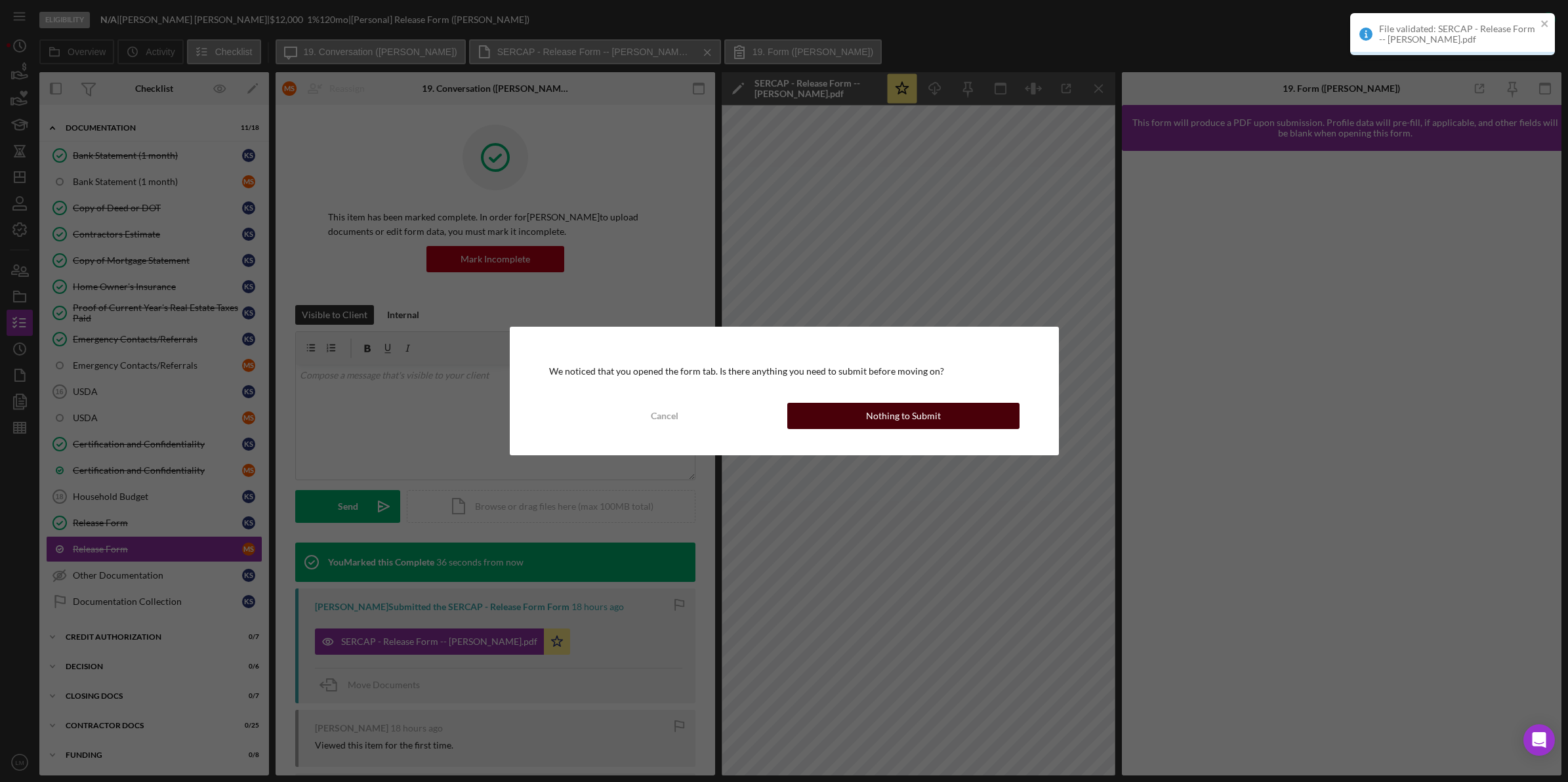
click at [905, 406] on div "Nothing to Submit" at bounding box center [903, 415] width 75 height 26
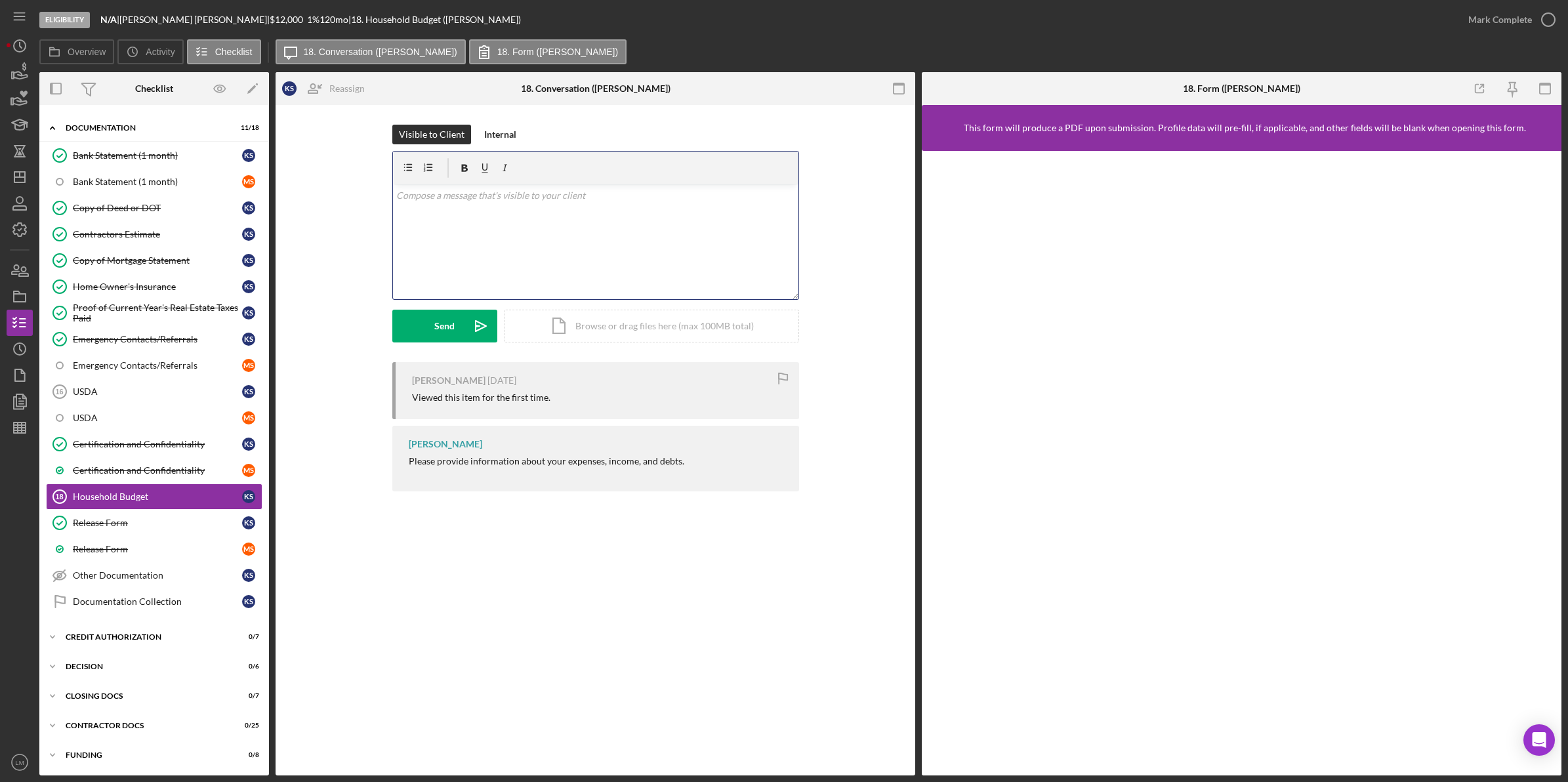
click at [570, 247] on div "v Color teal Color pink Remove color Add row above Add row below Add column bef…" at bounding box center [596, 242] width 406 height 115
copy span "v Color teal Color pink Remove color Add row above Add row below Add column bef…"
click at [456, 320] on button "Send Icon/icon-invite-send" at bounding box center [444, 326] width 105 height 33
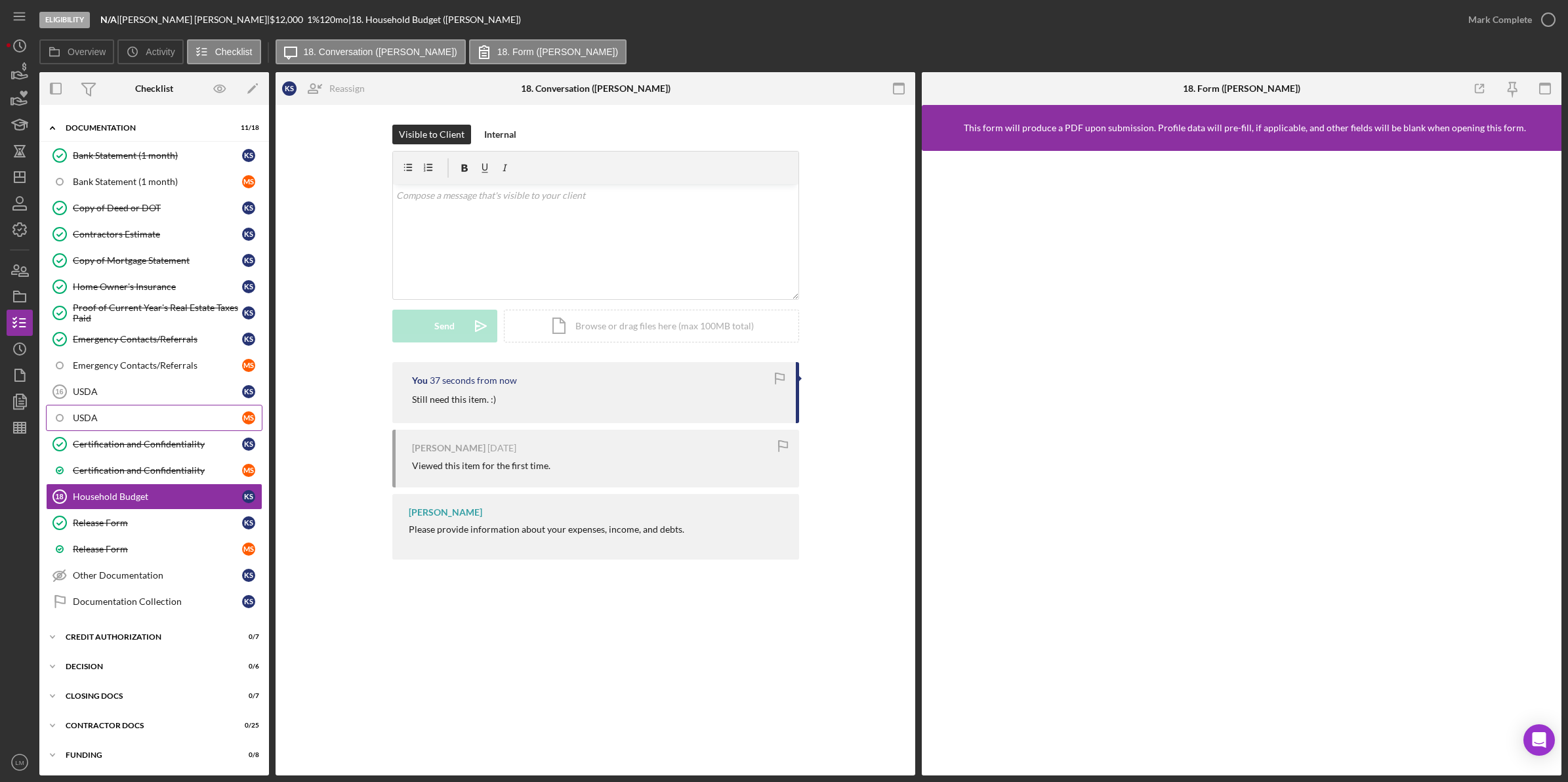
click at [164, 410] on link "USDA M S" at bounding box center [154, 417] width 217 height 26
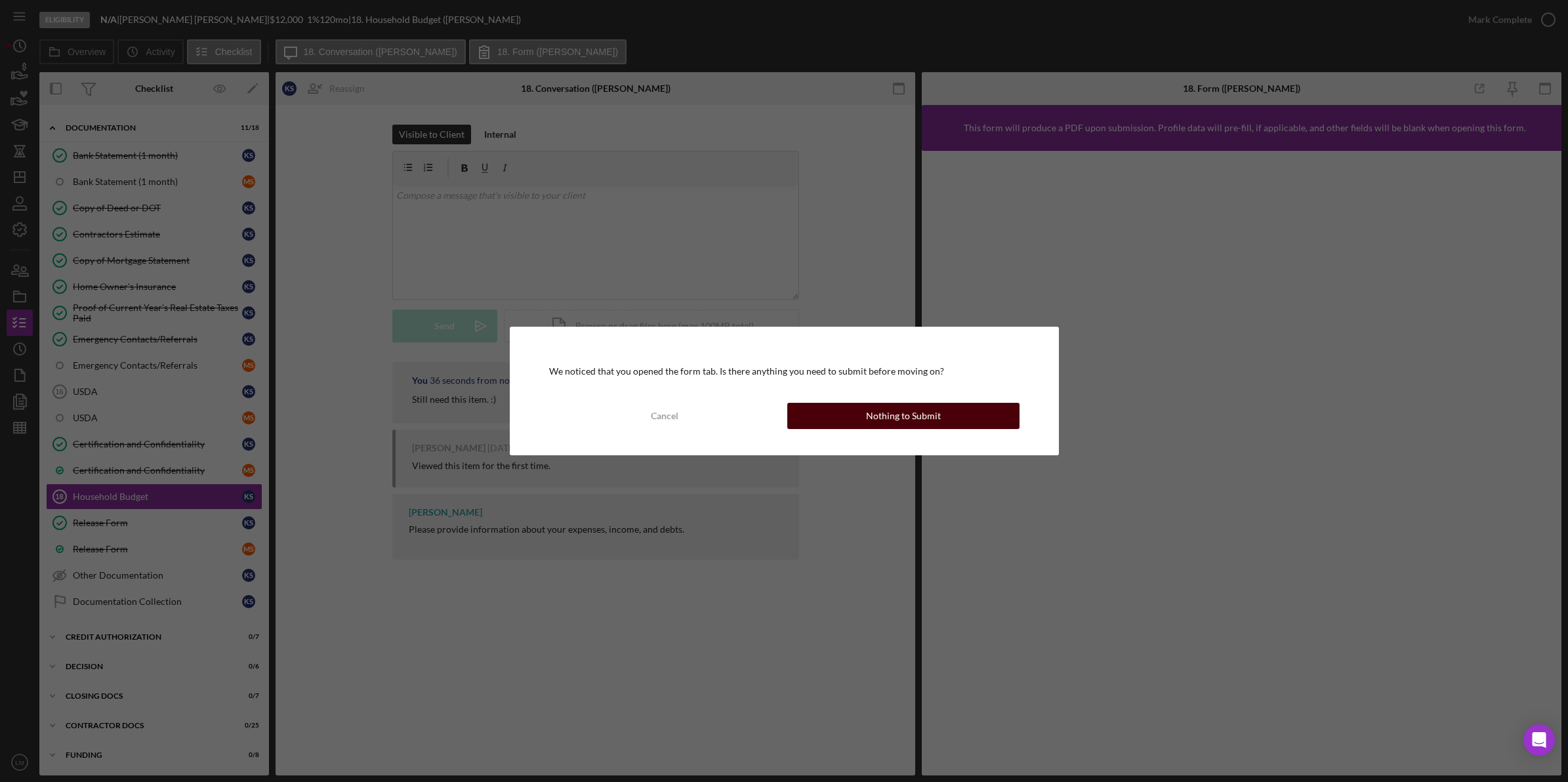
click at [938, 413] on div "Nothing to Submit" at bounding box center [903, 415] width 75 height 26
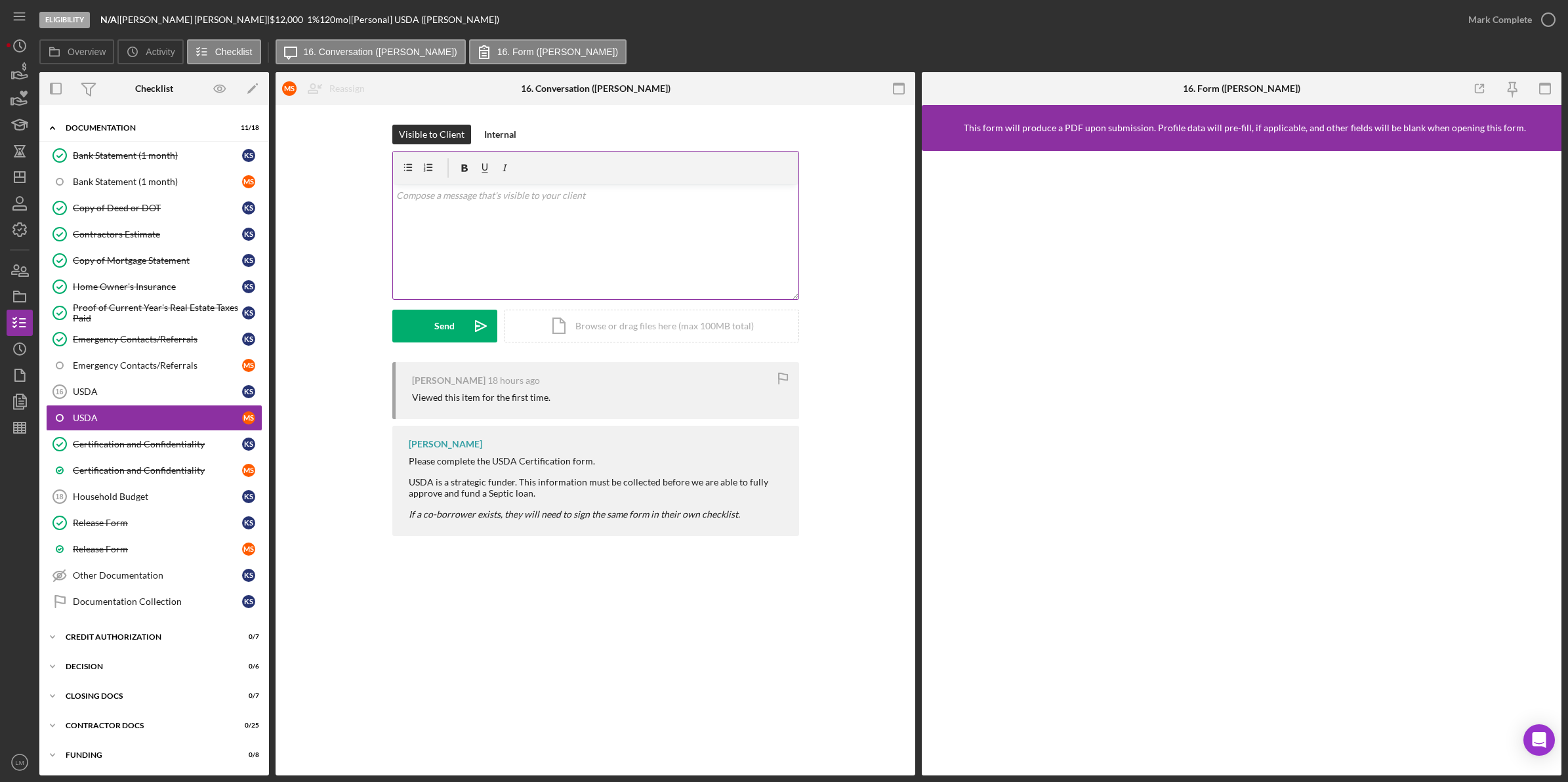
click at [571, 253] on div "v Color teal Color pink Remove color Add row above Add row below Add column bef…" at bounding box center [596, 242] width 406 height 115
click at [469, 335] on icon "Icon/icon-invite-send" at bounding box center [481, 326] width 33 height 33
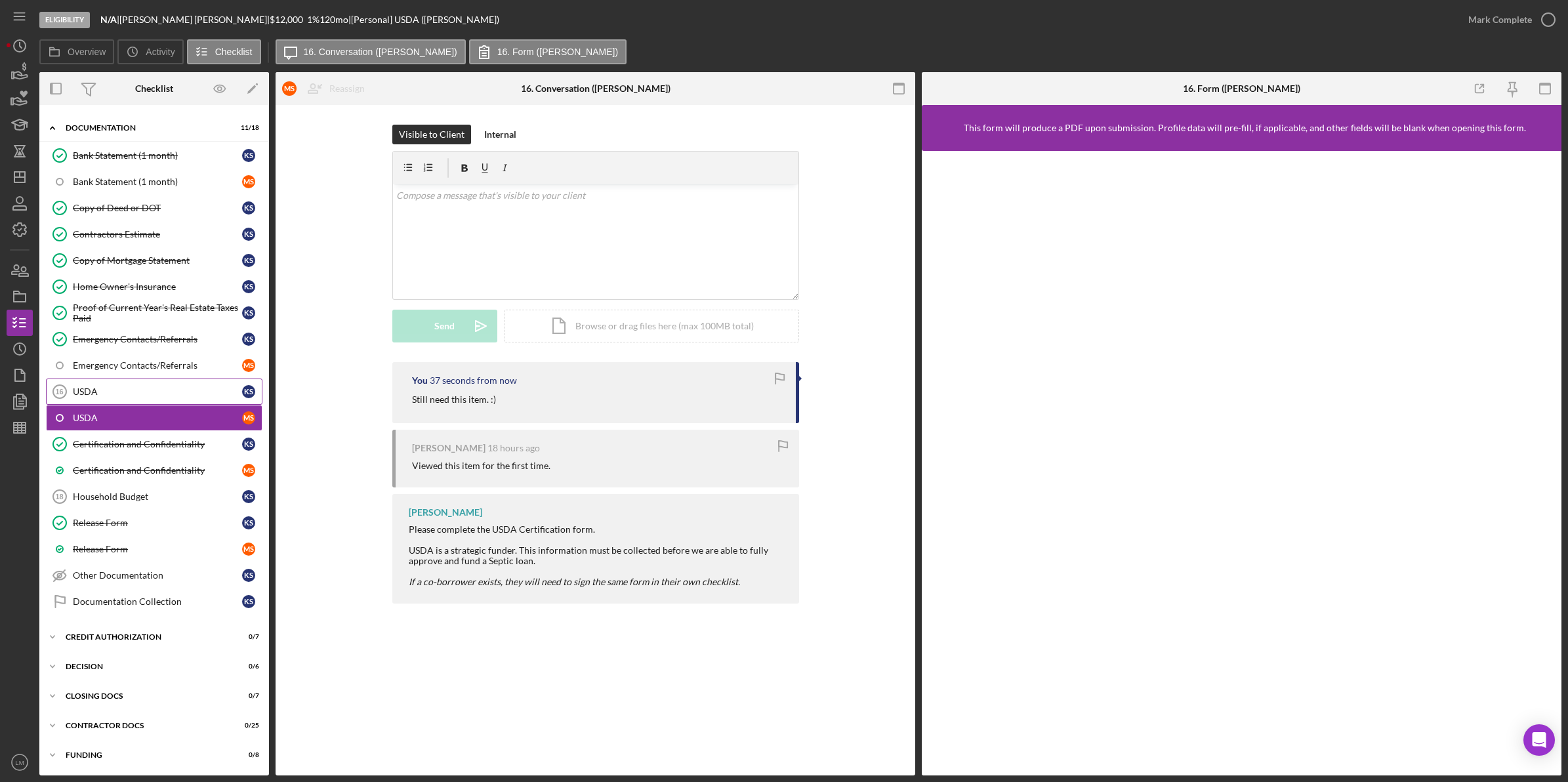
click at [136, 379] on link "USDA 16 USDA K S" at bounding box center [154, 391] width 217 height 26
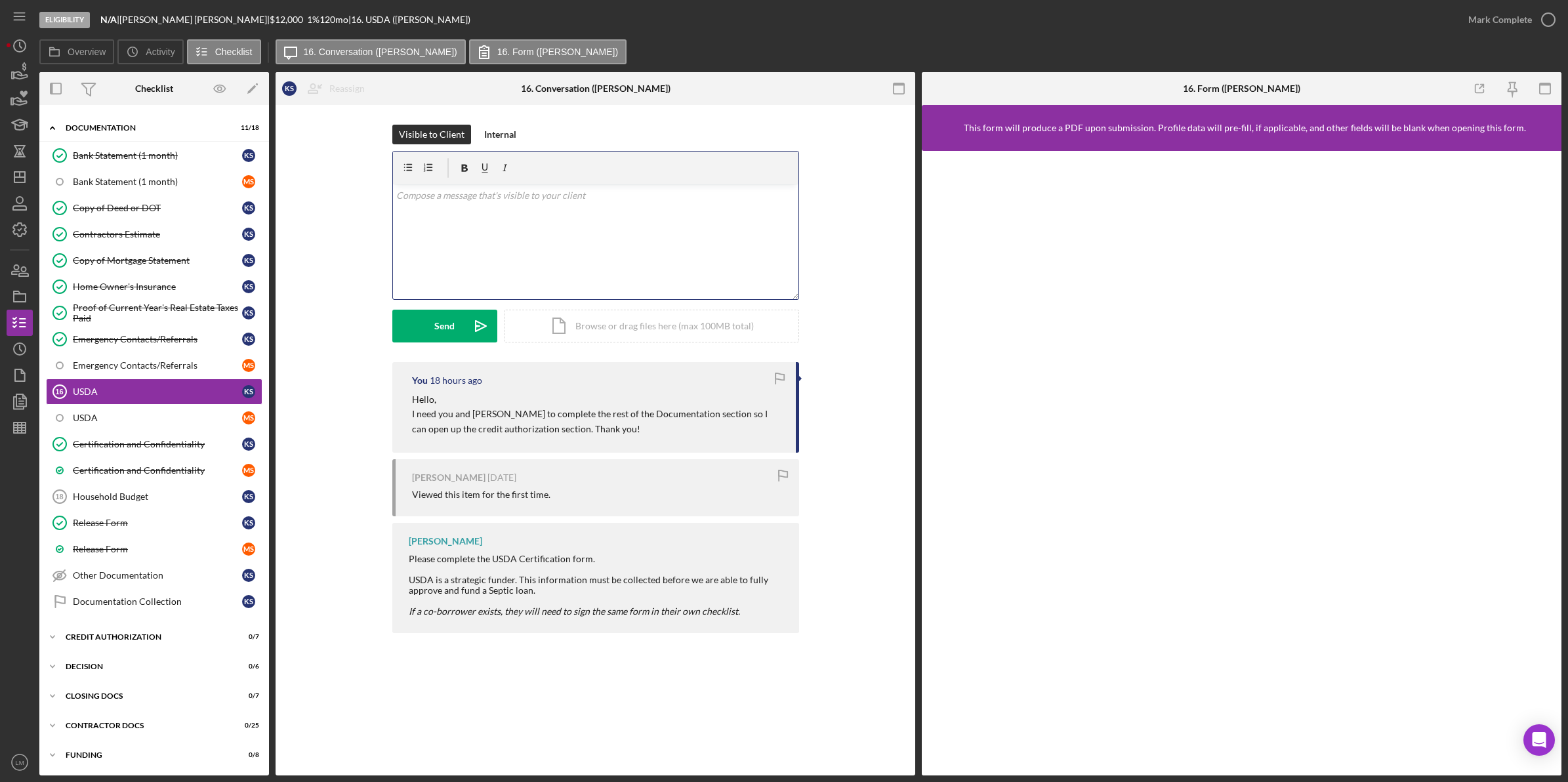
click at [598, 236] on div "v Color teal Color pink Remove color Add row above Add row below Add column bef…" at bounding box center [596, 242] width 406 height 115
click at [458, 324] on button "Send Icon/icon-invite-send" at bounding box center [444, 326] width 105 height 33
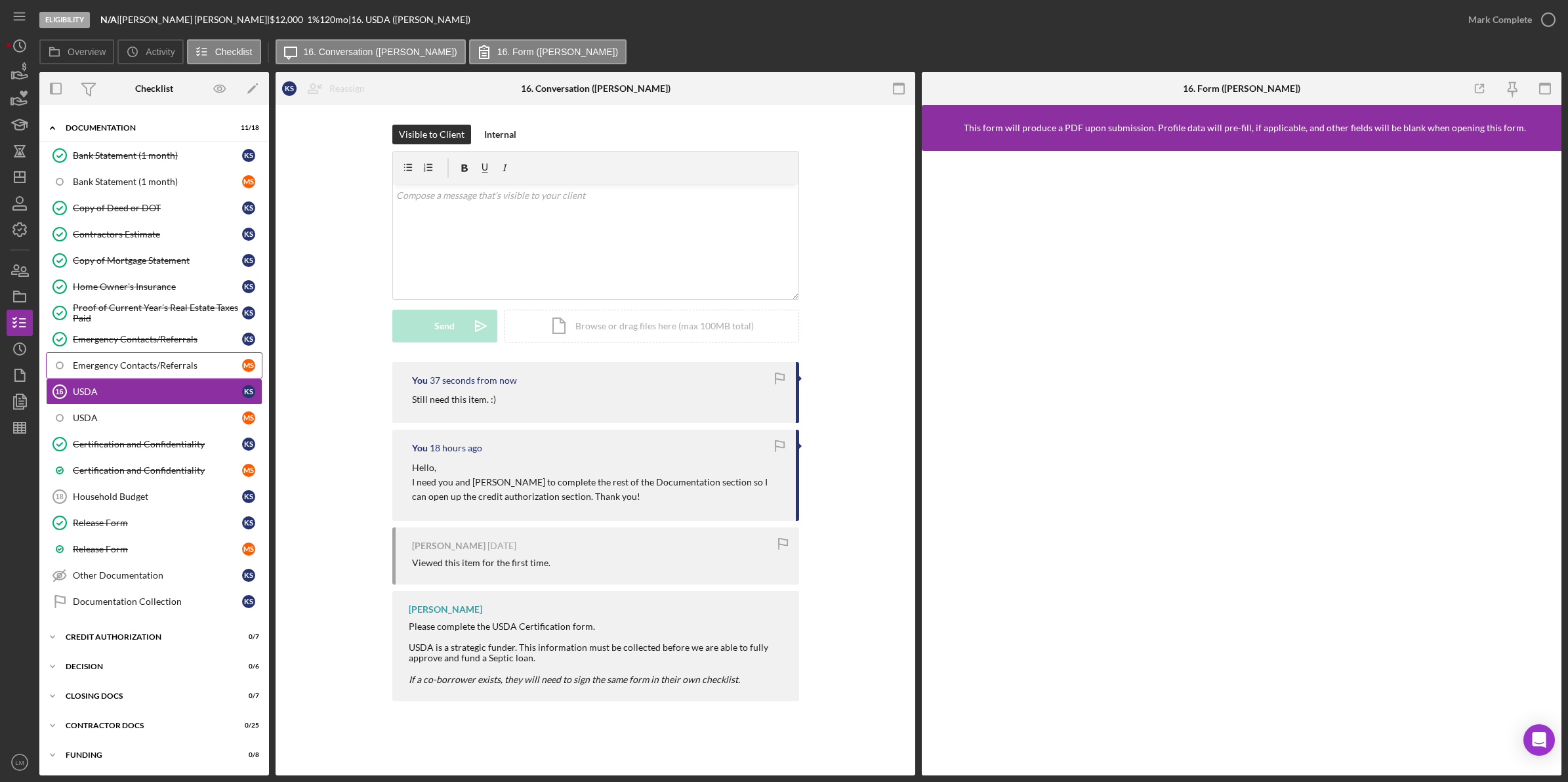
click at [163, 354] on div "Bank Statement (1 month) Bank Statement (1 month) K S Bank Statement (1 month) …" at bounding box center [154, 382] width 229 height 479
click at [163, 354] on link "Emergency Contacts/Referrals M S" at bounding box center [154, 365] width 217 height 26
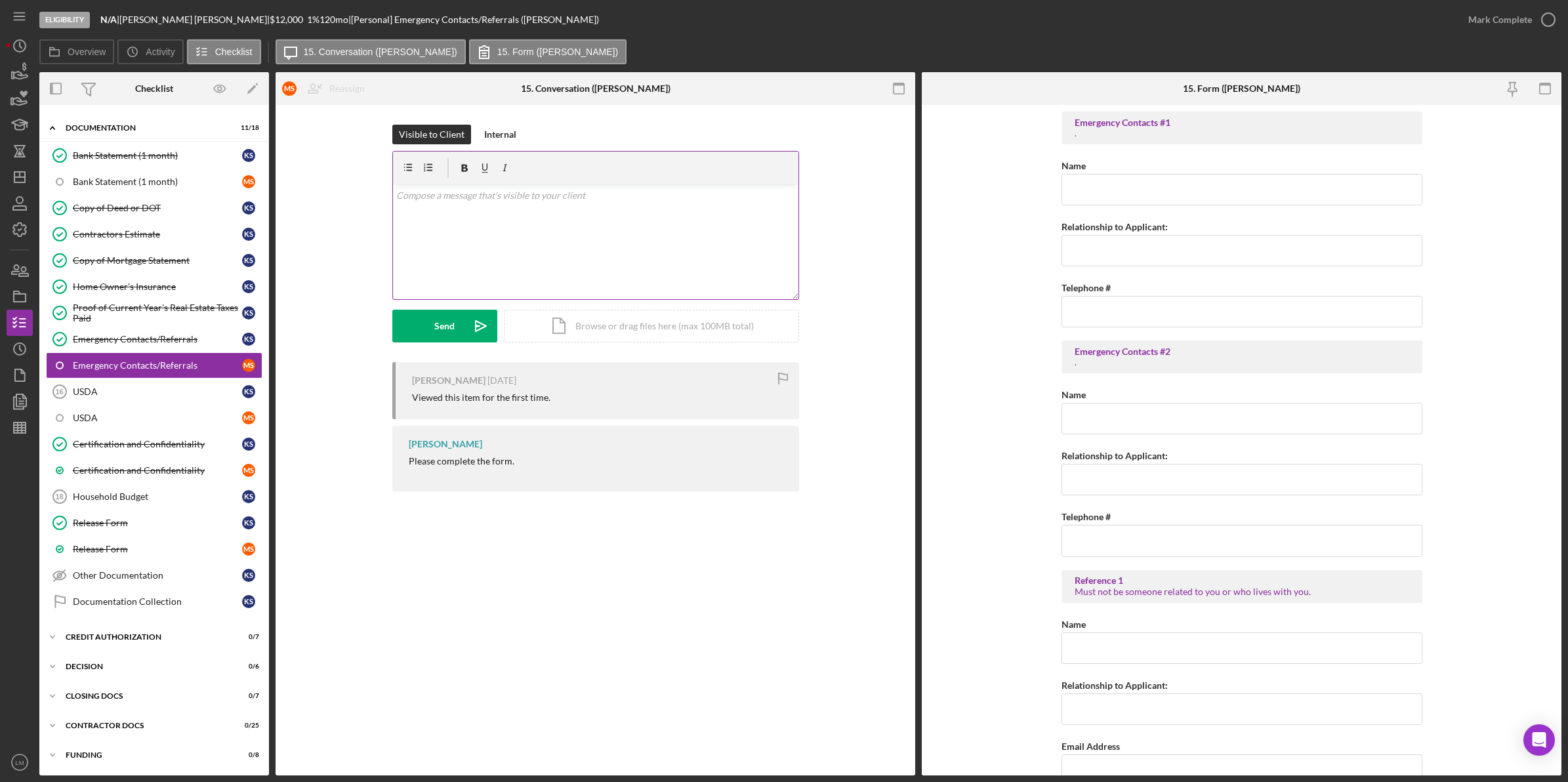
drag, startPoint x: 266, startPoint y: 279, endPoint x: 486, endPoint y: 226, distance: 226.3
click at [486, 226] on div "v Color teal Color pink Remove color Add row above Add row below Add column bef…" at bounding box center [596, 242] width 406 height 115
click at [454, 327] on button "Send Icon/icon-invite-send" at bounding box center [444, 326] width 105 height 33
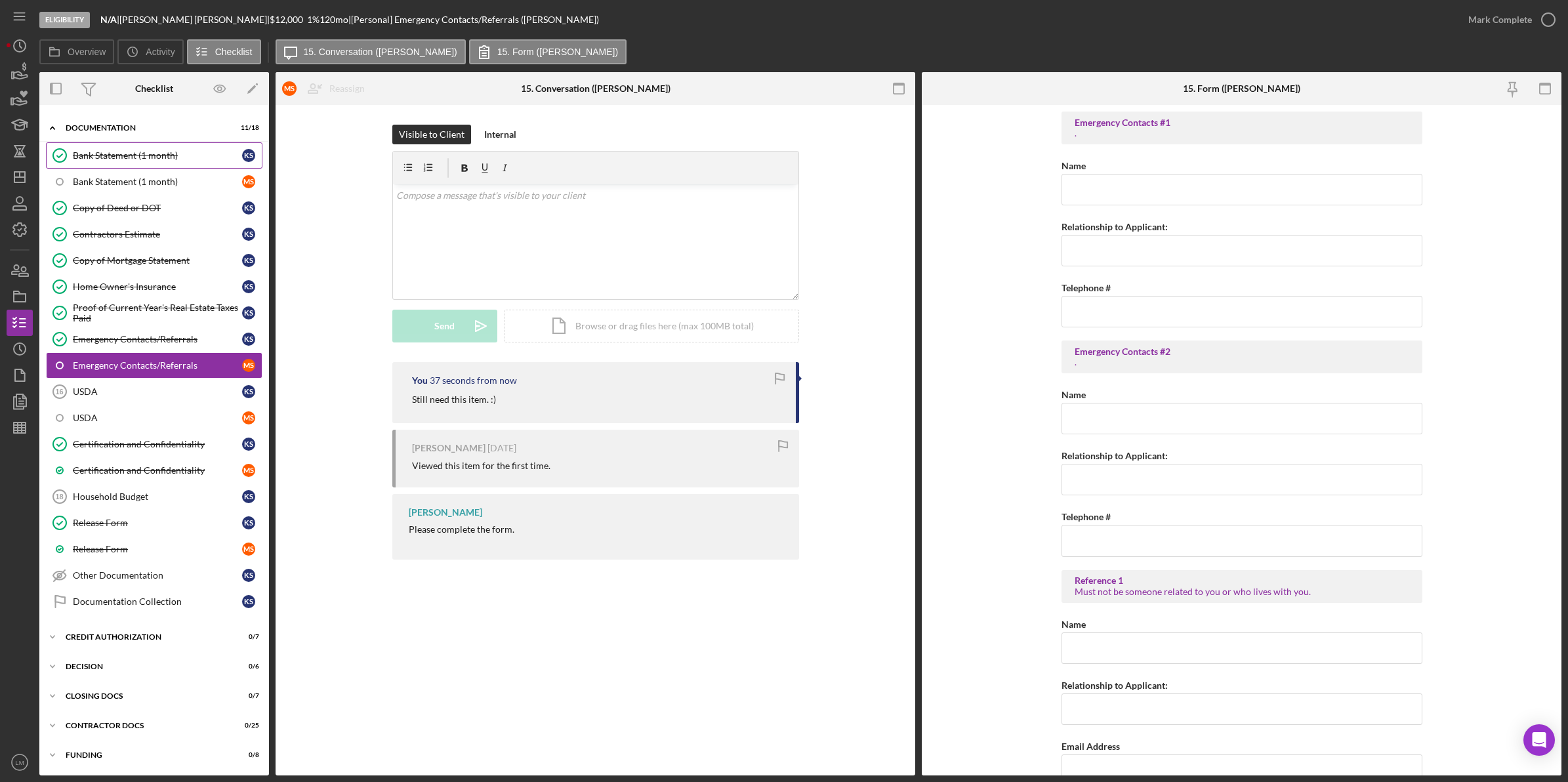
click at [202, 162] on link "Bank Statement (1 month) Bank Statement (1 month) K S" at bounding box center [154, 155] width 217 height 26
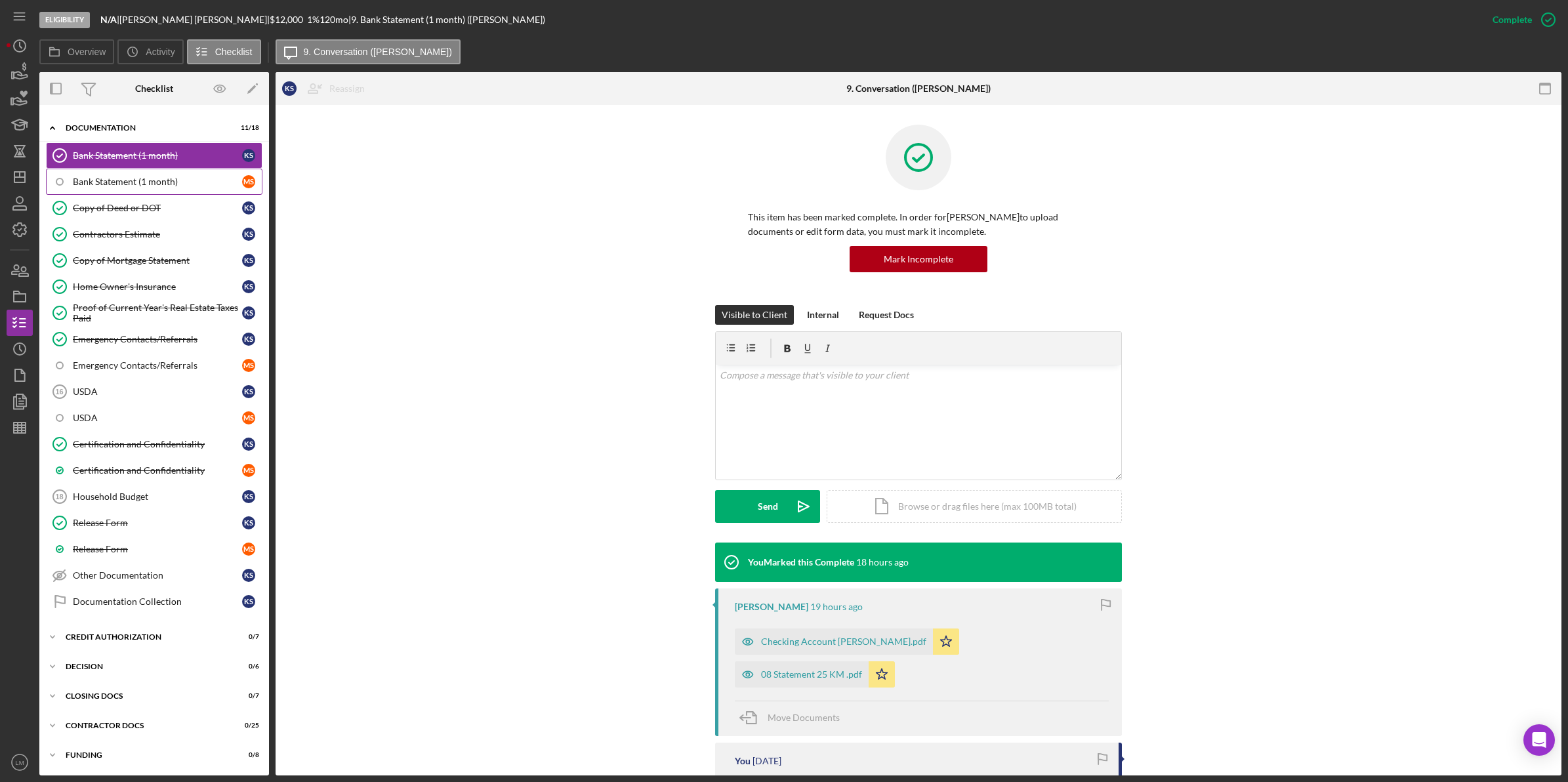
click at [195, 180] on div "Bank Statement (1 month)" at bounding box center [157, 181] width 169 height 10
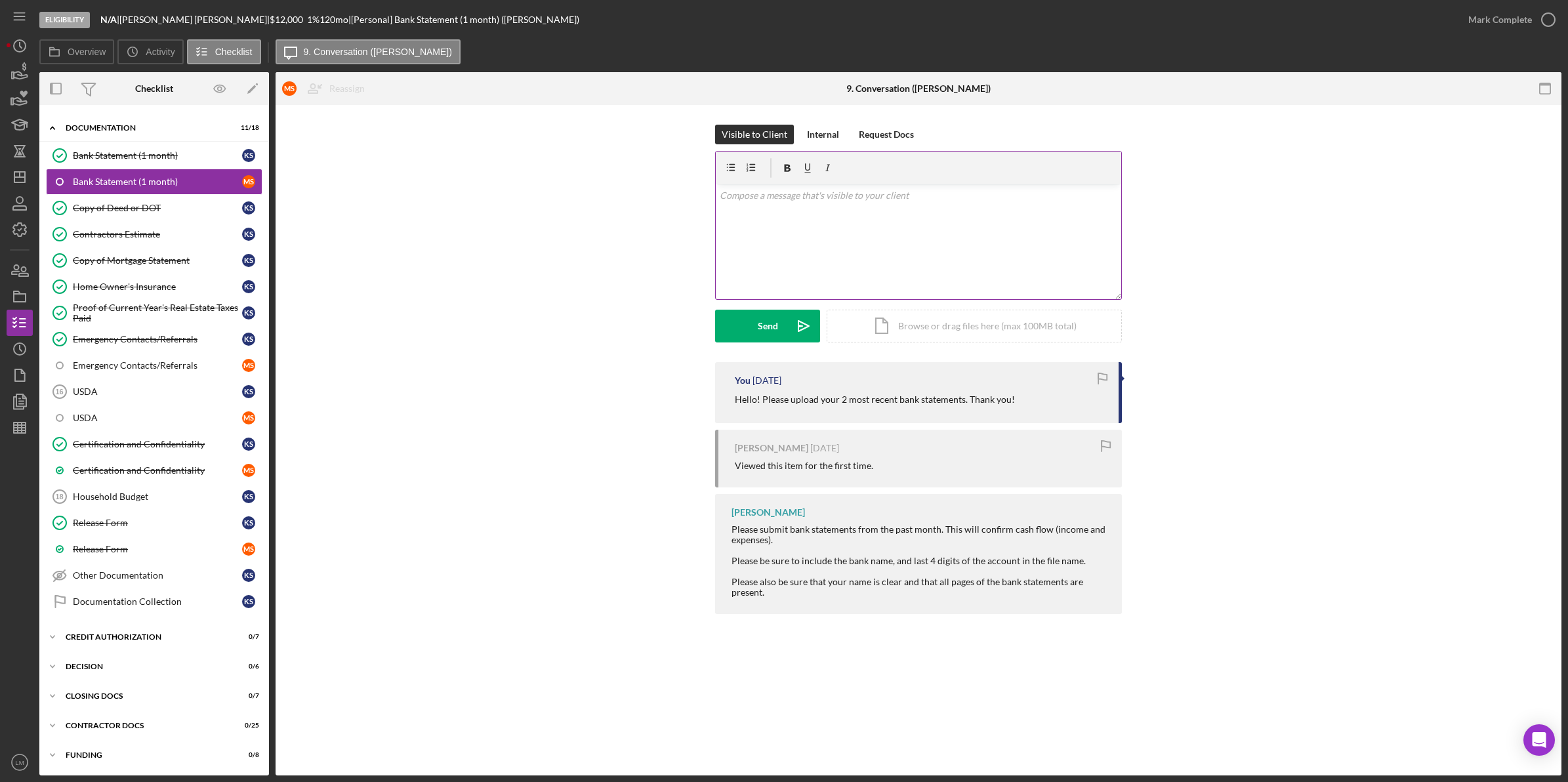
click at [794, 264] on div "v Color teal Color pink Remove color Add row above Add row below Add column bef…" at bounding box center [918, 242] width 406 height 115
click at [827, 132] on div "Internal" at bounding box center [823, 134] width 32 height 20
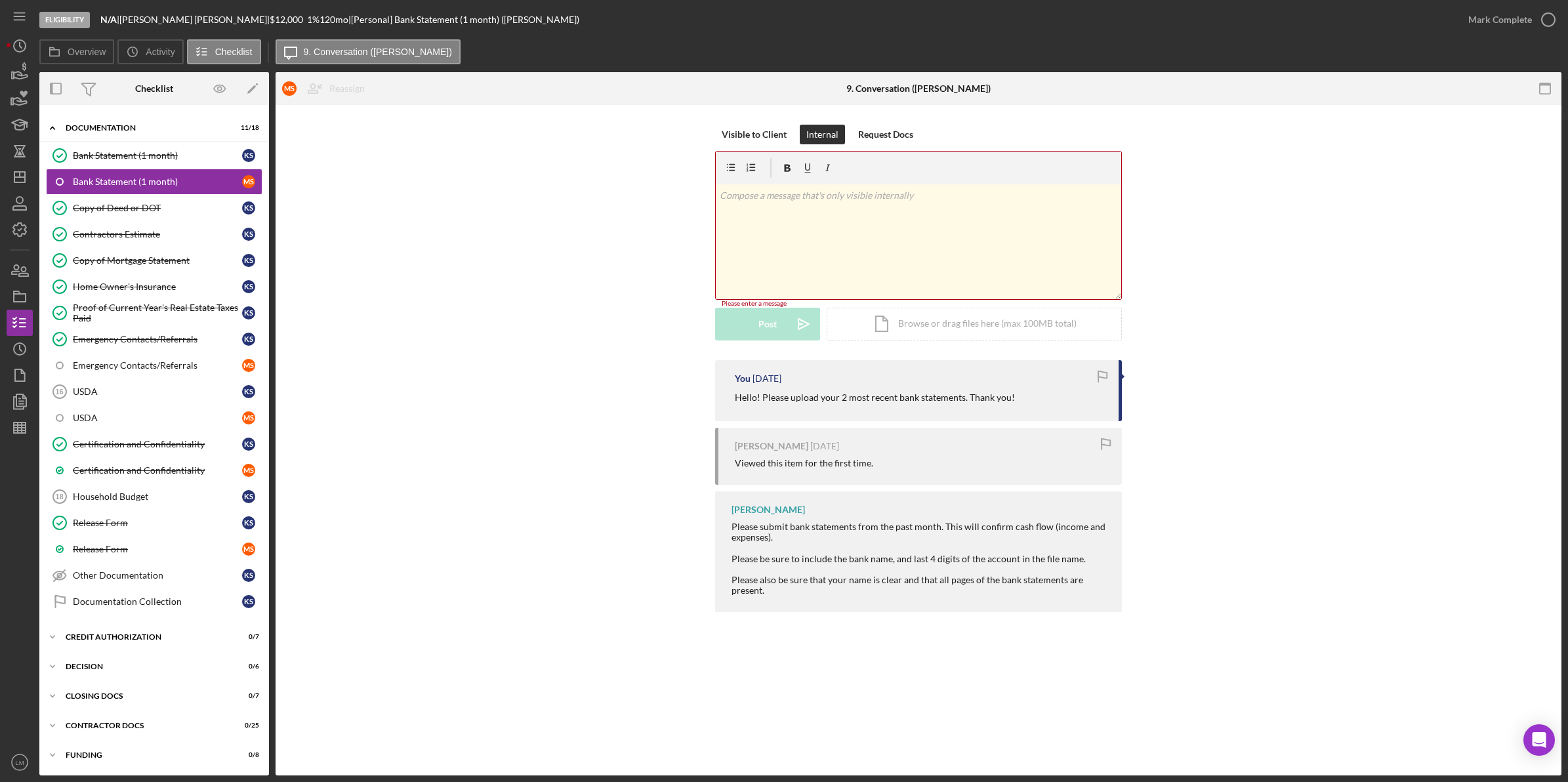
click at [824, 211] on div "v Color teal Color pink Remove color Add row above Add row below Add column bef…" at bounding box center [918, 242] width 406 height 115
click at [750, 310] on button "Post Icon/icon-invite-send" at bounding box center [767, 326] width 105 height 33
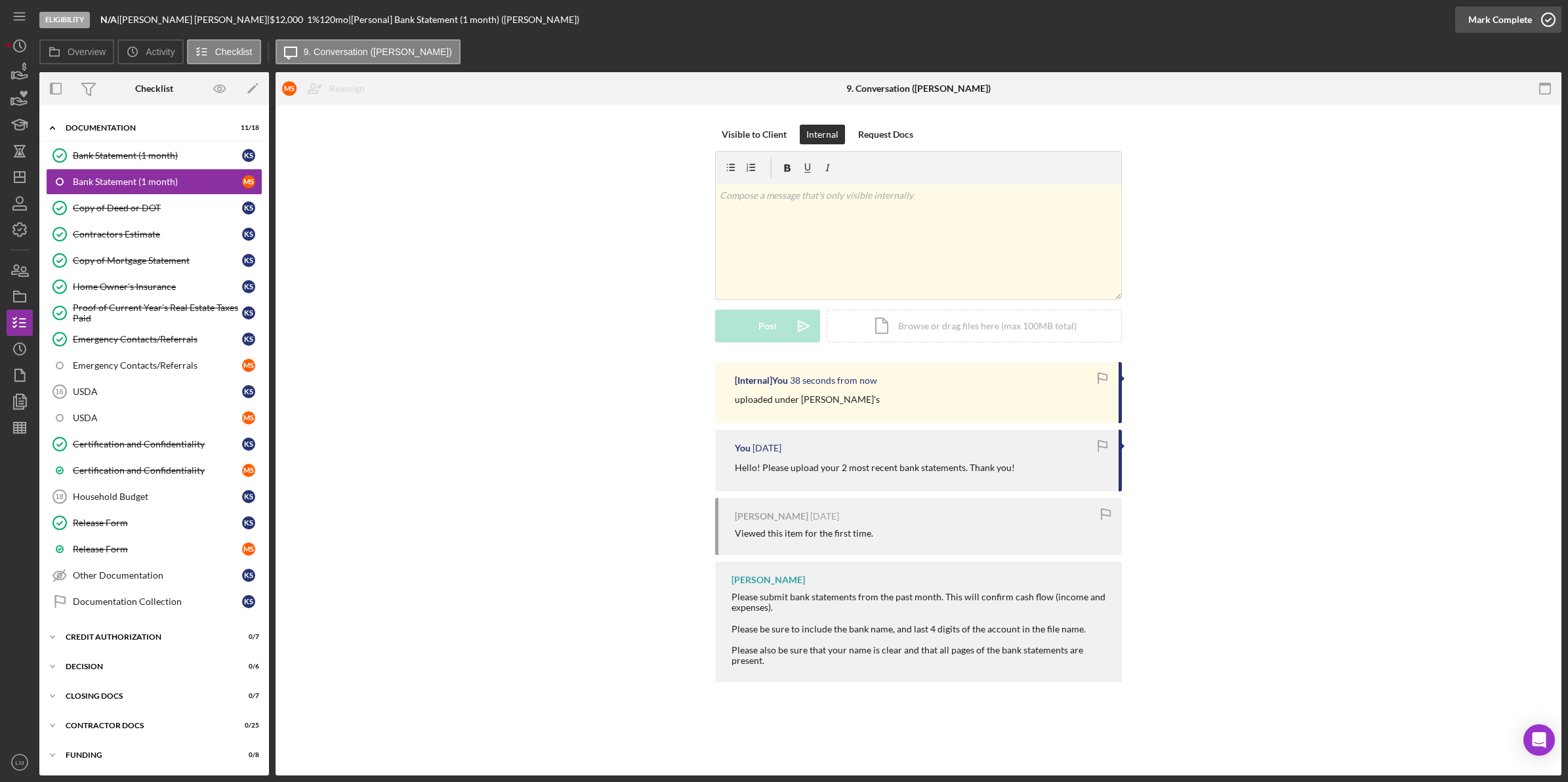
click at [1547, 23] on icon "button" at bounding box center [1548, 20] width 33 height 33
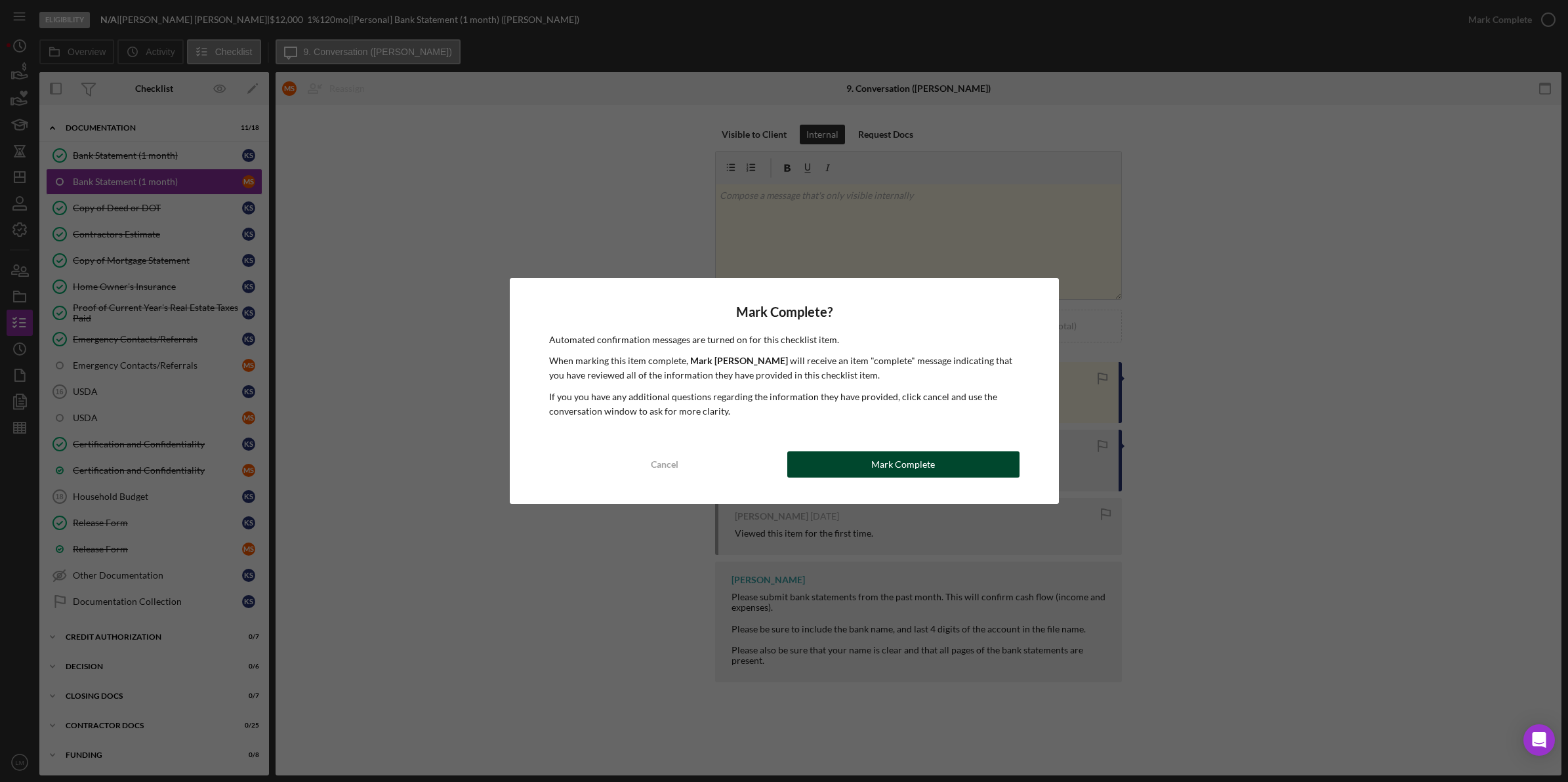
click at [845, 458] on button "Mark Complete" at bounding box center [903, 464] width 232 height 26
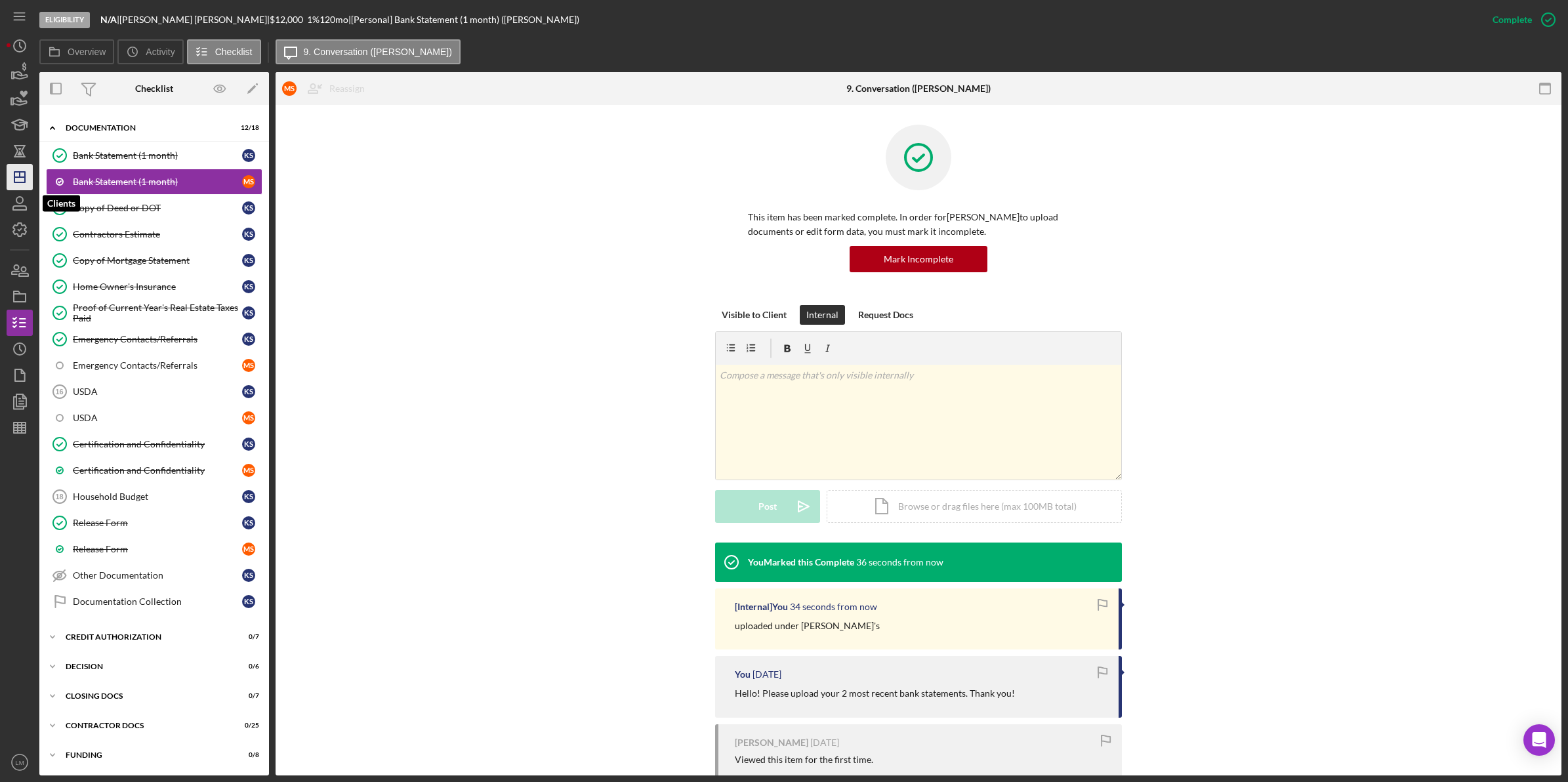
click at [9, 178] on icon "Icon/Dashboard" at bounding box center [20, 177] width 33 height 33
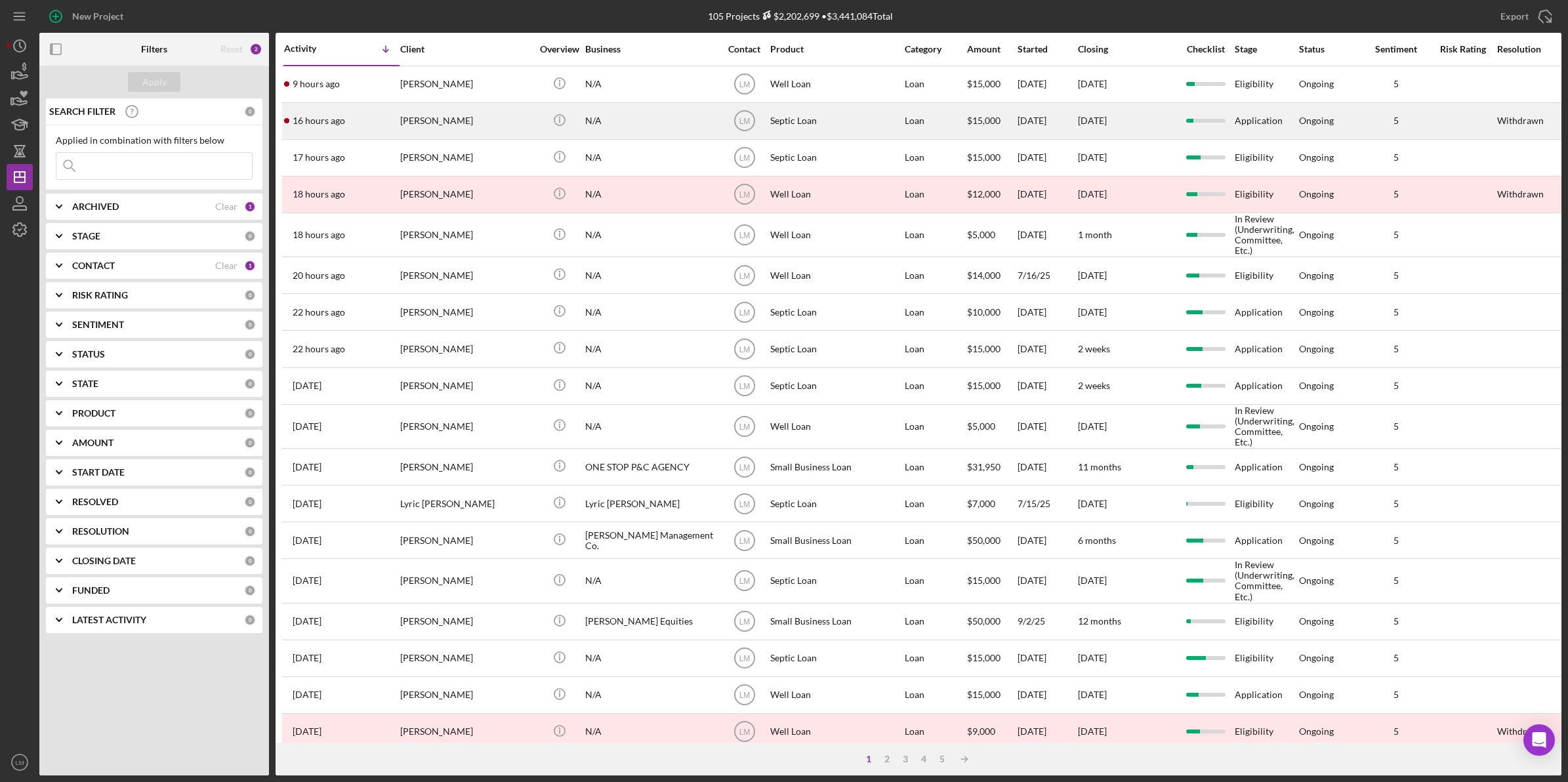
click at [441, 126] on div "[PERSON_NAME]" at bounding box center [466, 121] width 132 height 35
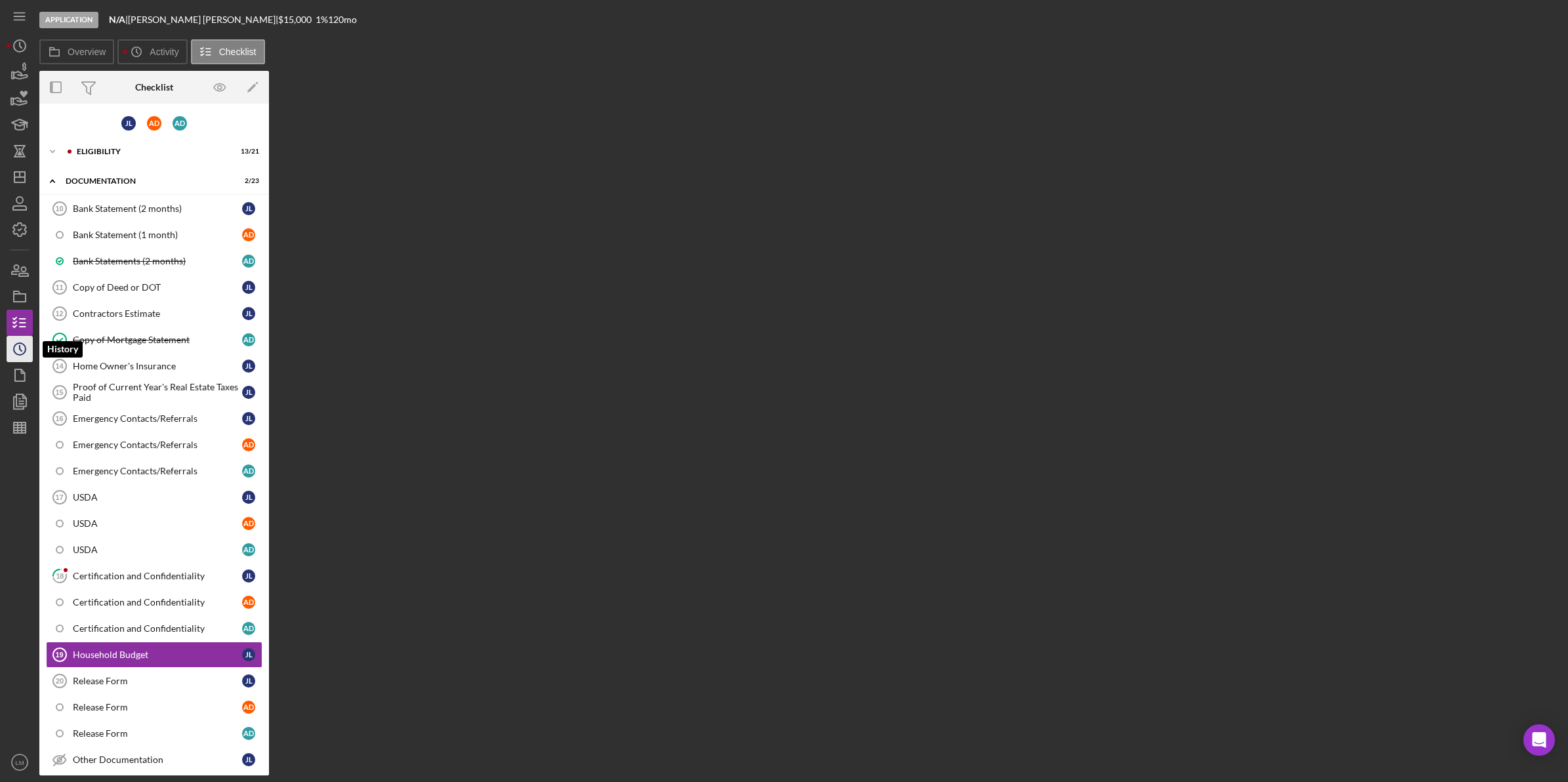
scroll to position [124, 0]
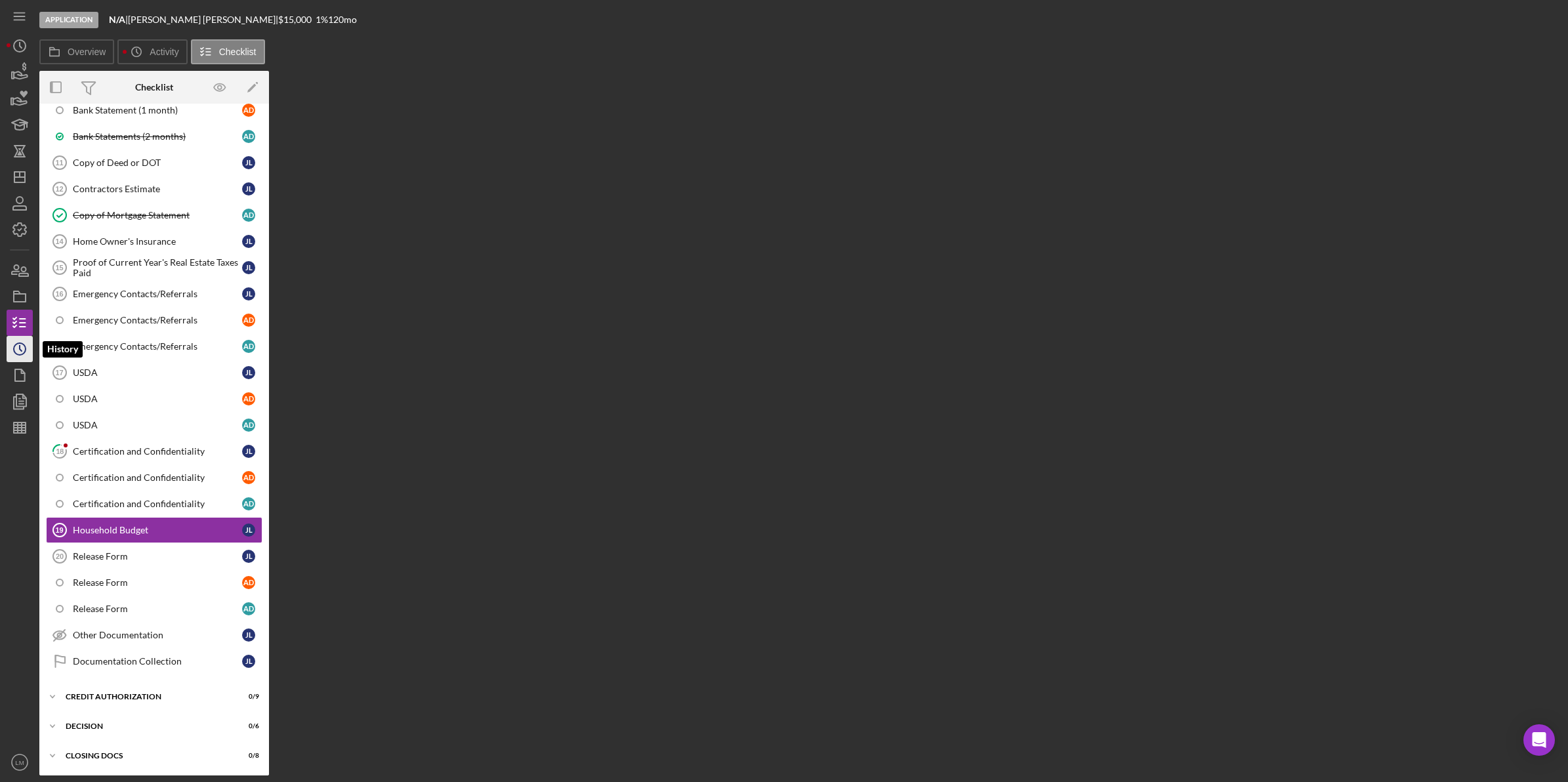
click at [13, 344] on icon "Icon/History" at bounding box center [20, 349] width 33 height 33
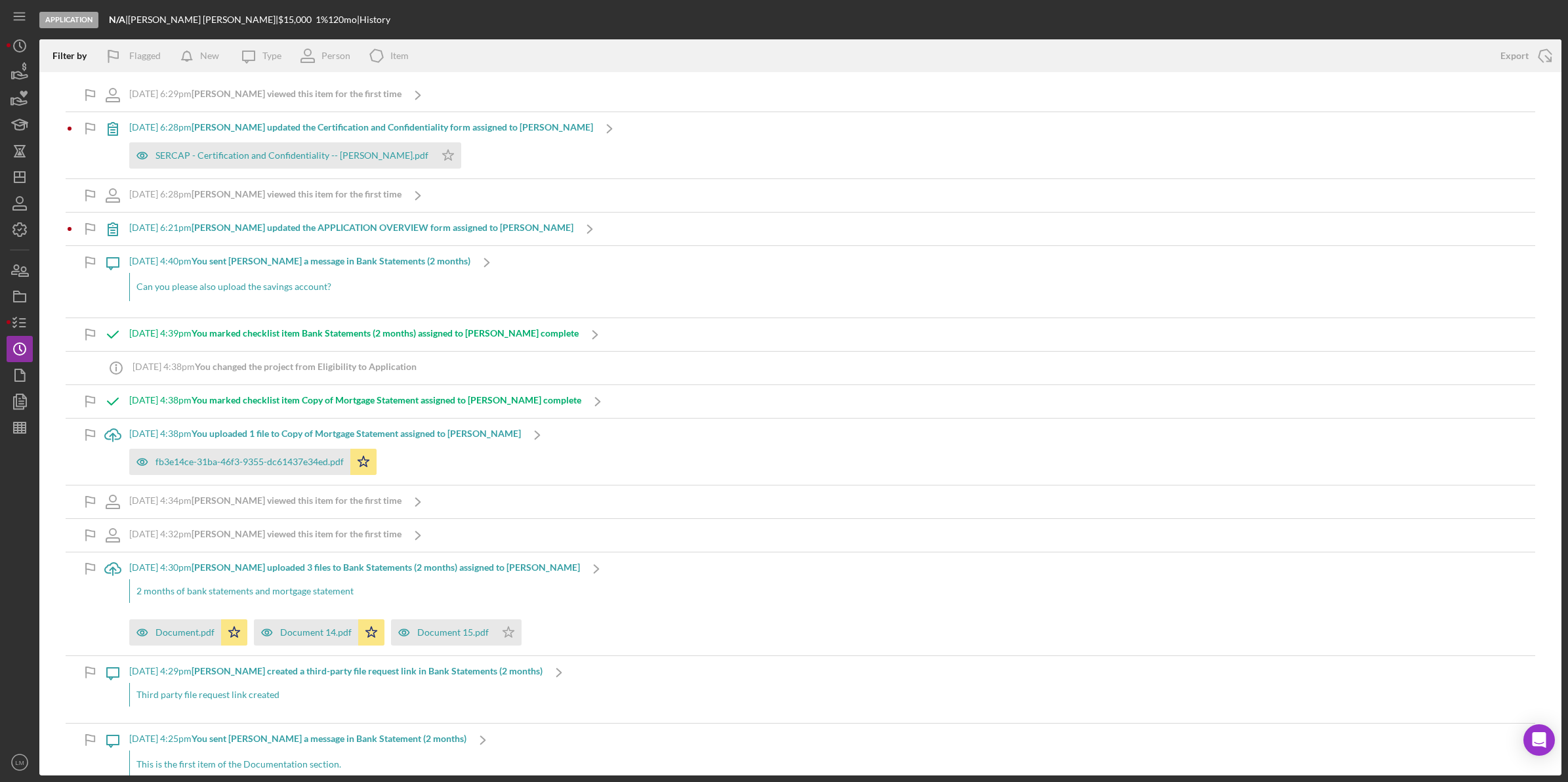
click at [420, 231] on b "[PERSON_NAME] updated the APPLICATION OVERVIEW form assigned to [PERSON_NAME]" at bounding box center [382, 227] width 382 height 11
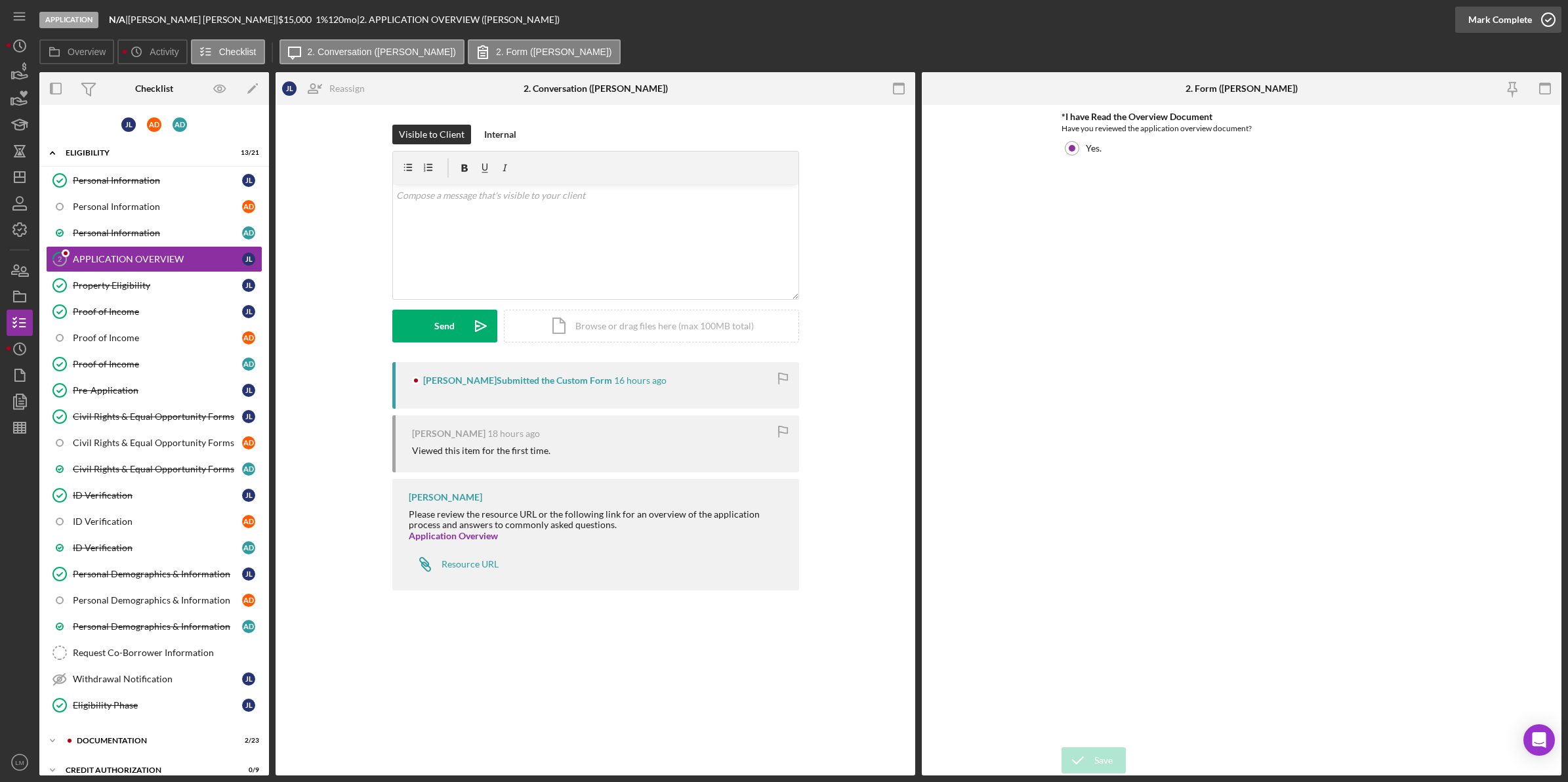
click at [1518, 24] on div "Mark Complete" at bounding box center [1500, 19] width 64 height 26
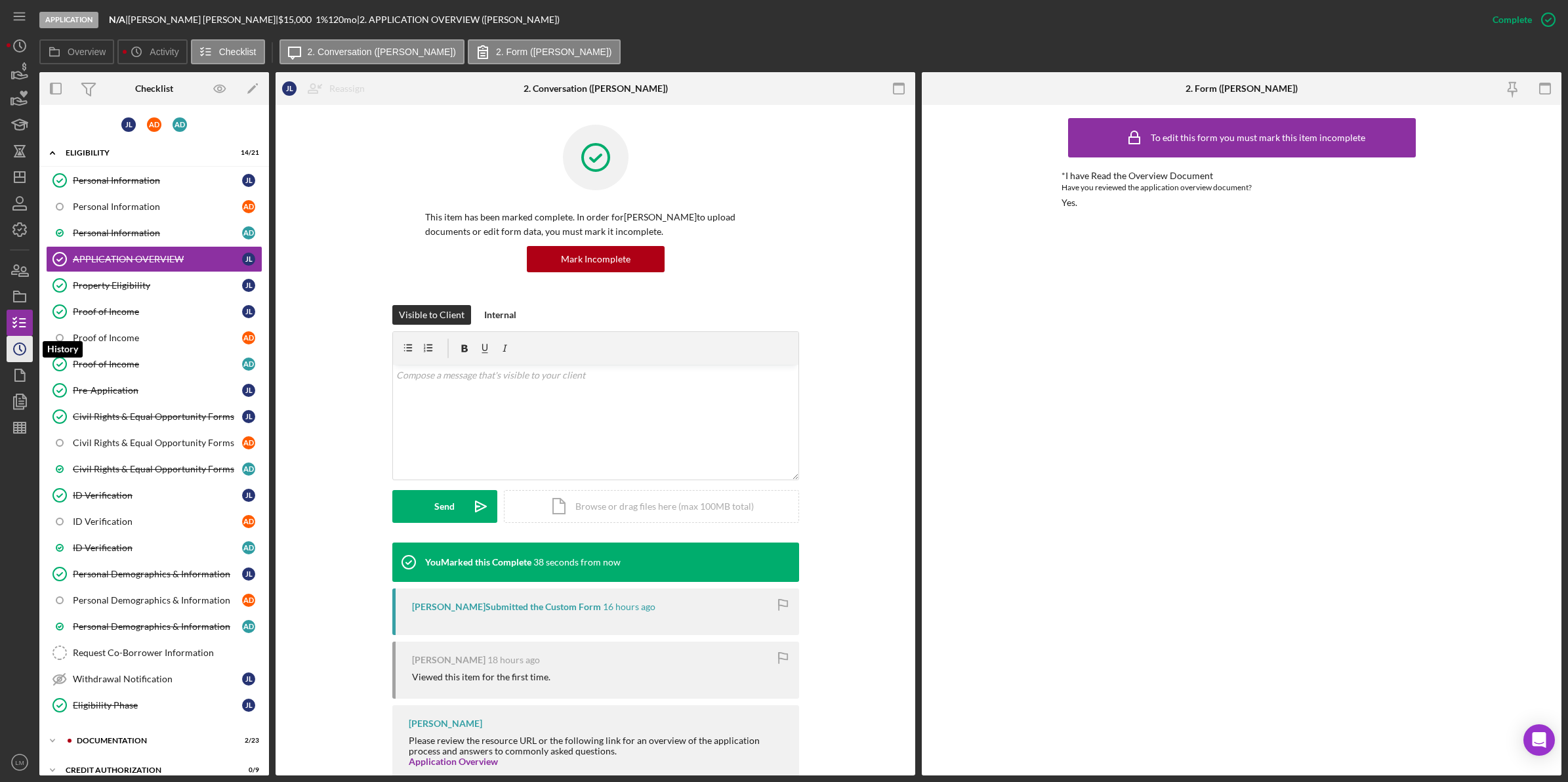
click at [11, 347] on icon "Icon/History" at bounding box center [20, 349] width 33 height 33
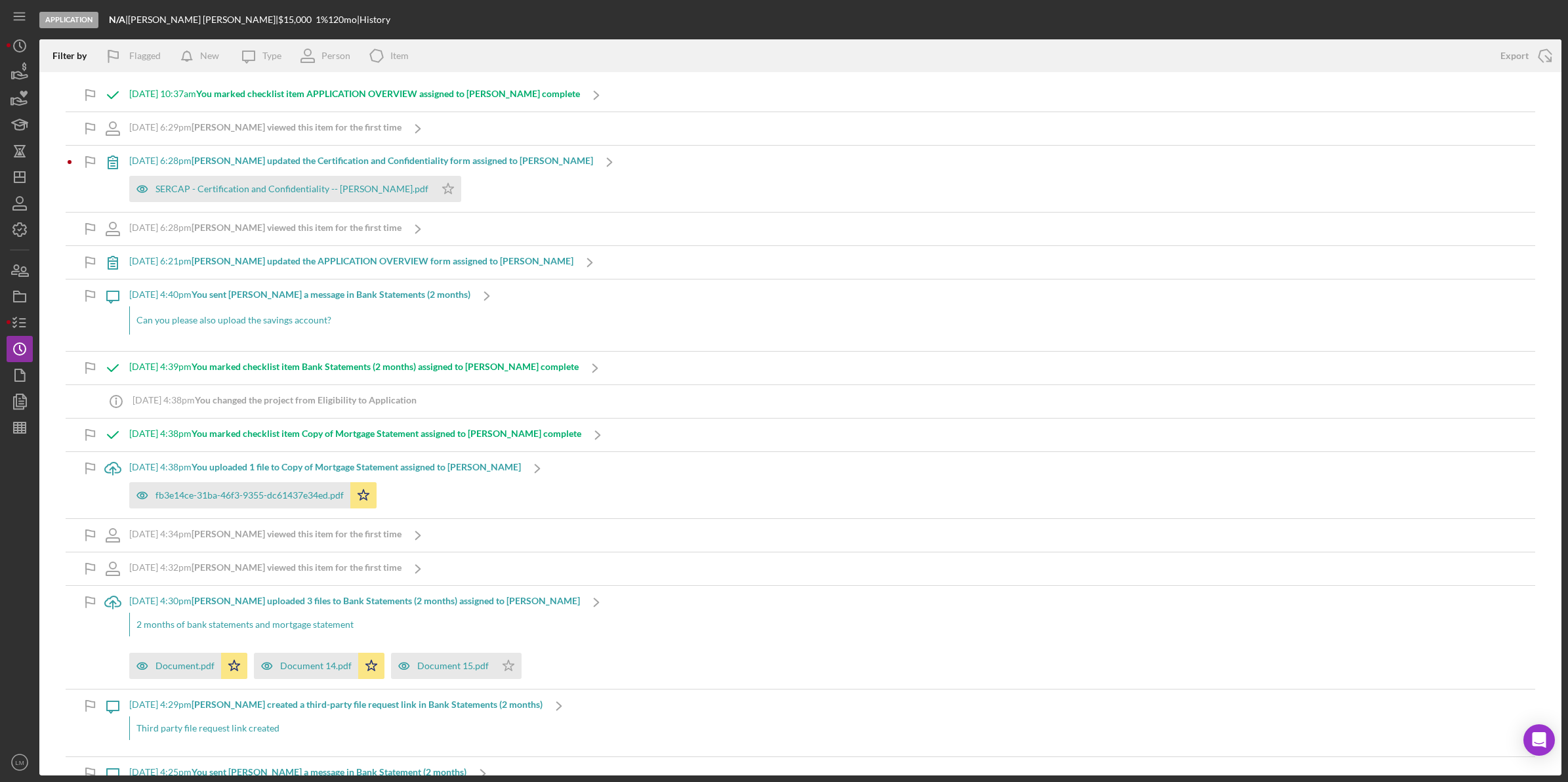
click at [466, 167] on div "[DATE] 6:28pm [PERSON_NAME] updated the Certification and Confidentiality form …" at bounding box center [361, 179] width 464 height 66
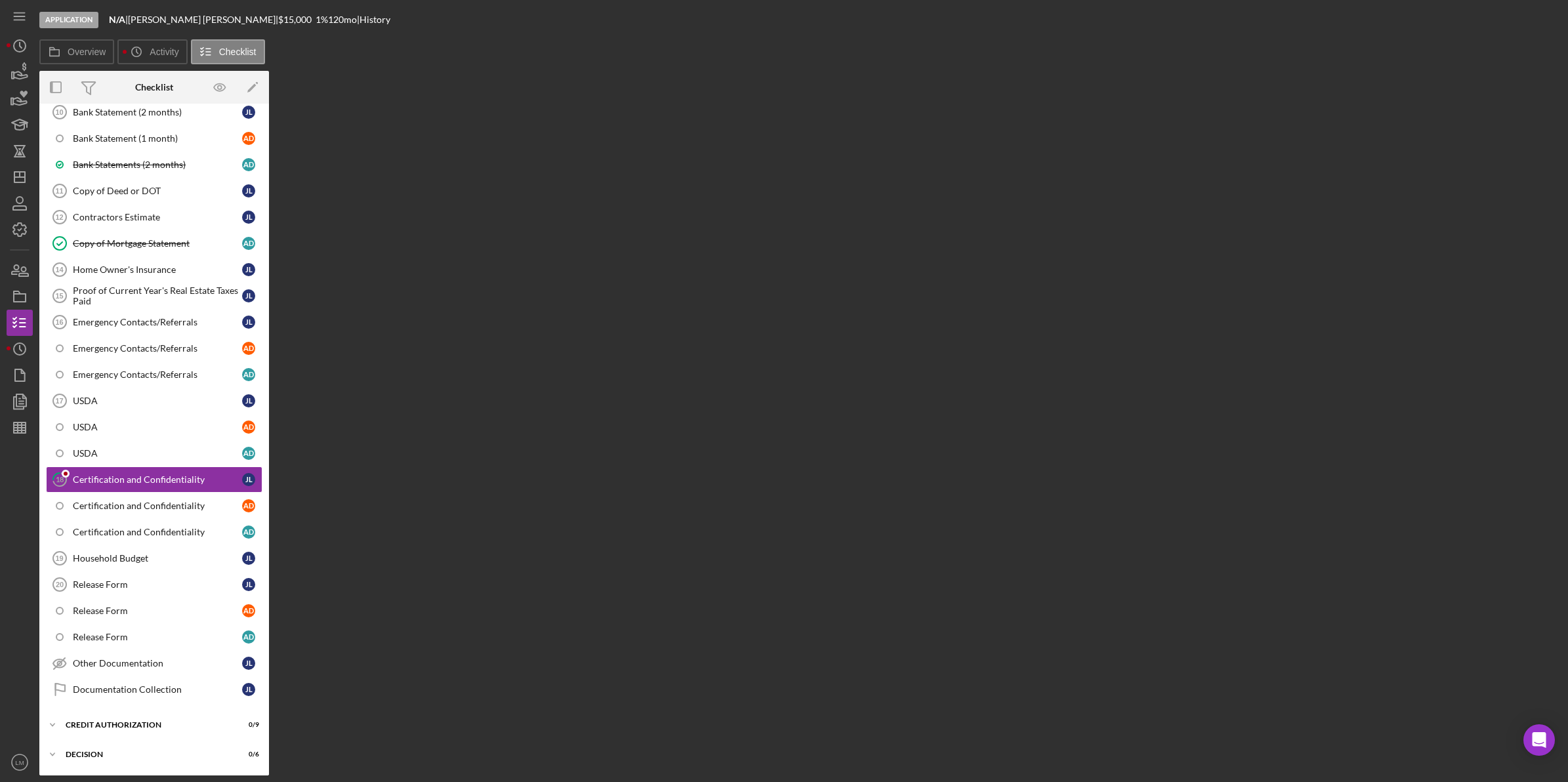
scroll to position [141, 0]
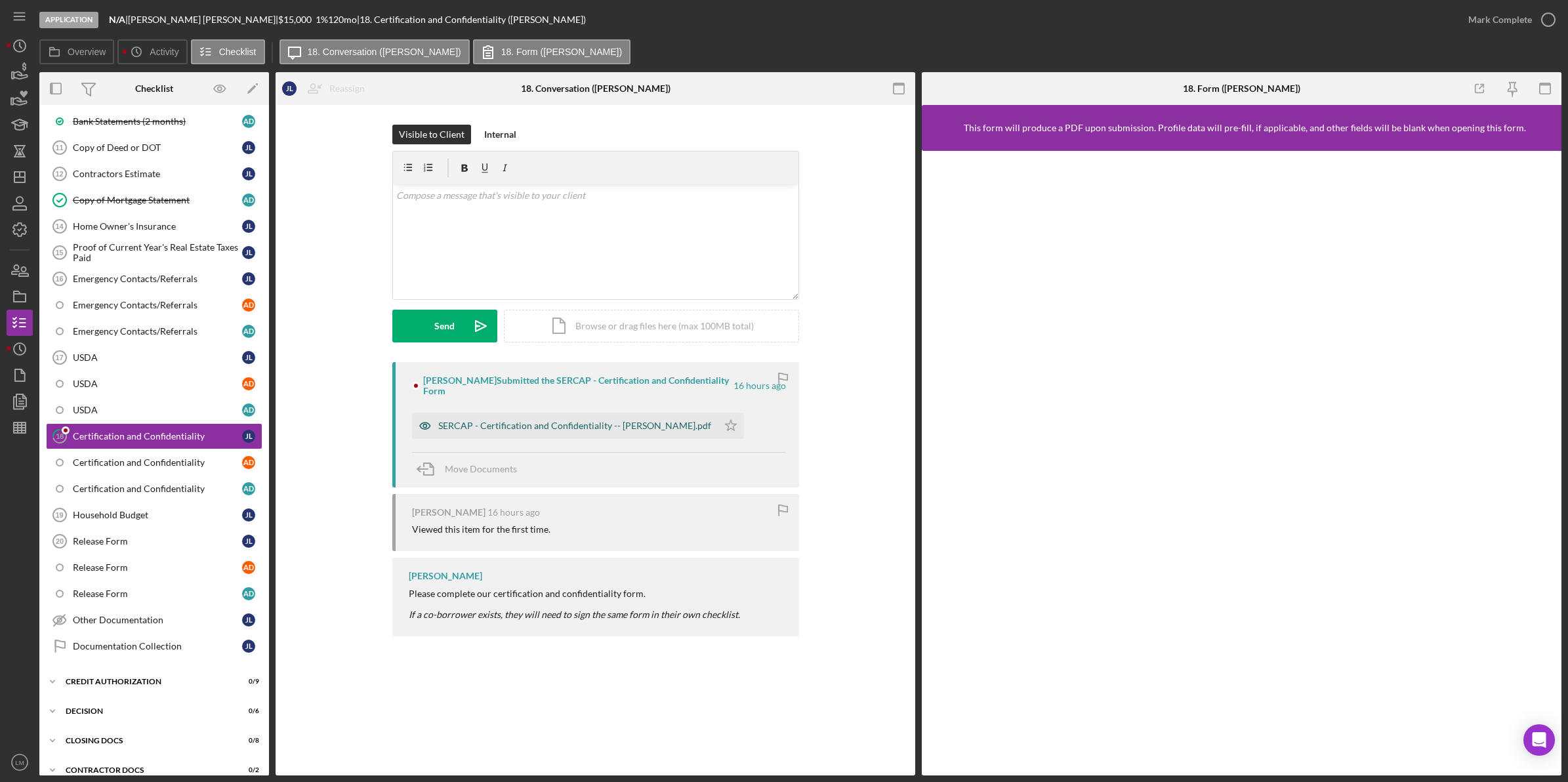
click at [533, 421] on div "SERCAP - Certification and Confidentiality -- [PERSON_NAME].pdf" at bounding box center [574, 425] width 273 height 10
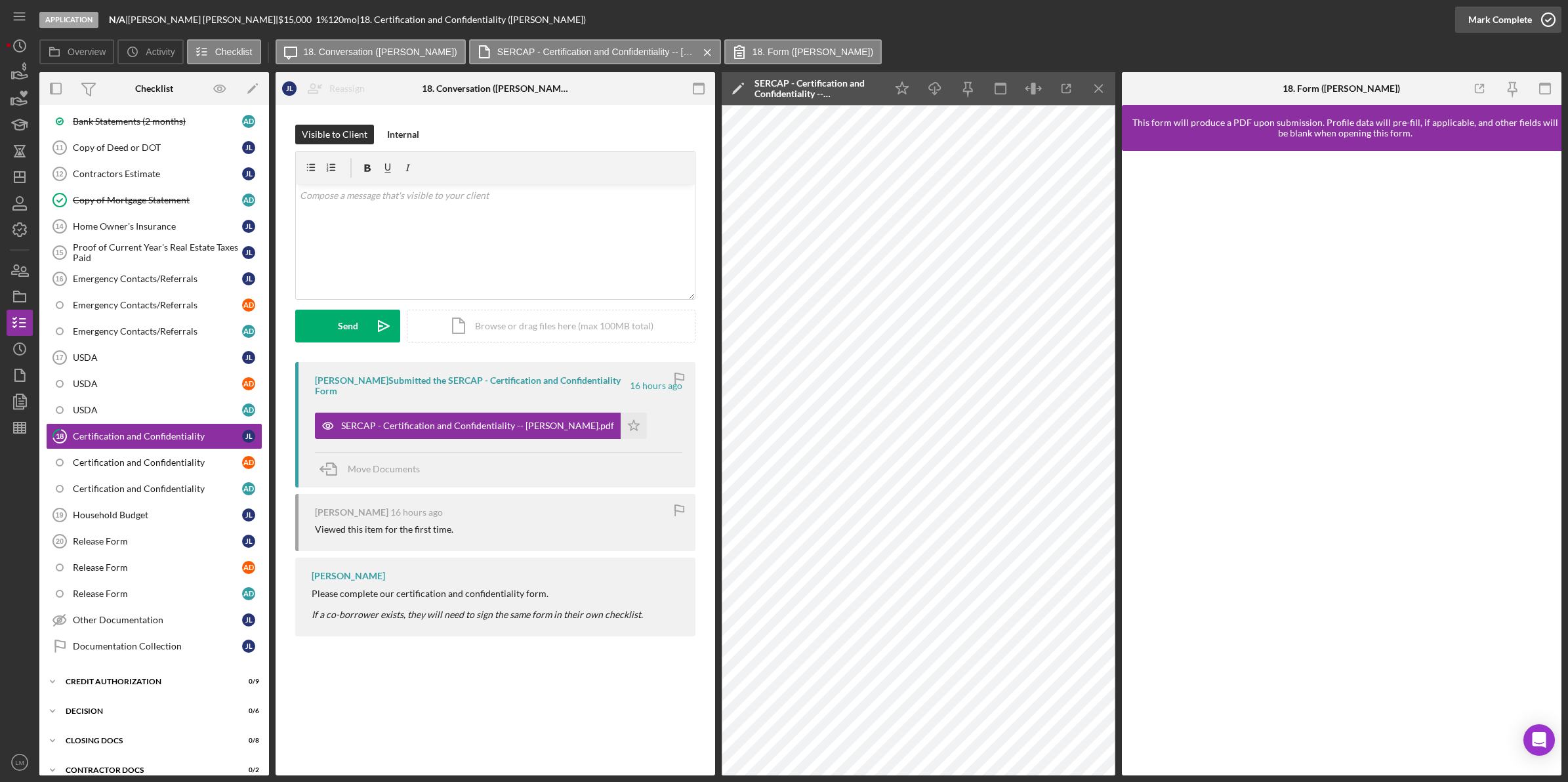
click at [1489, 24] on div "Mark Complete" at bounding box center [1500, 19] width 64 height 26
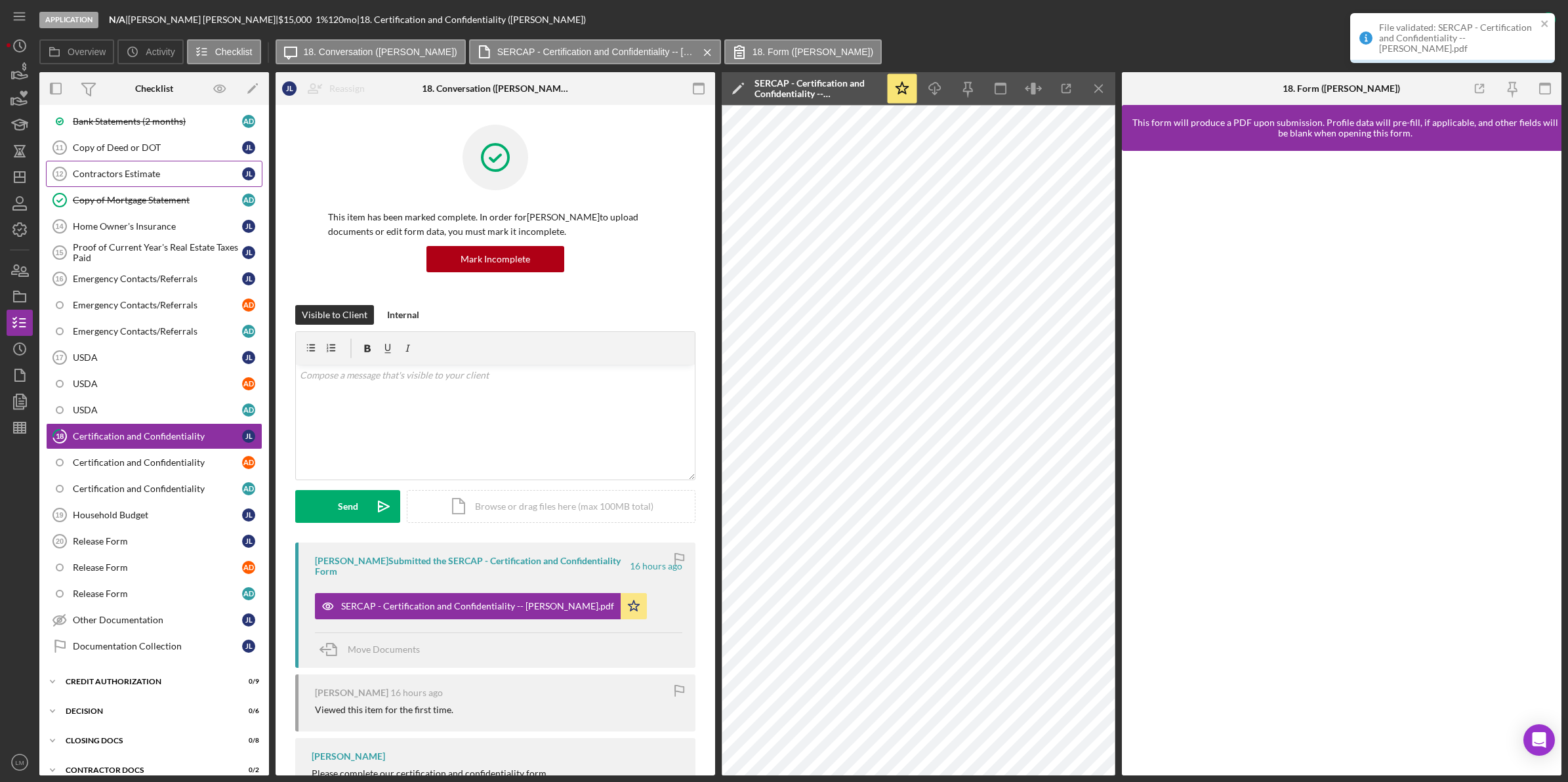
scroll to position [0, 0]
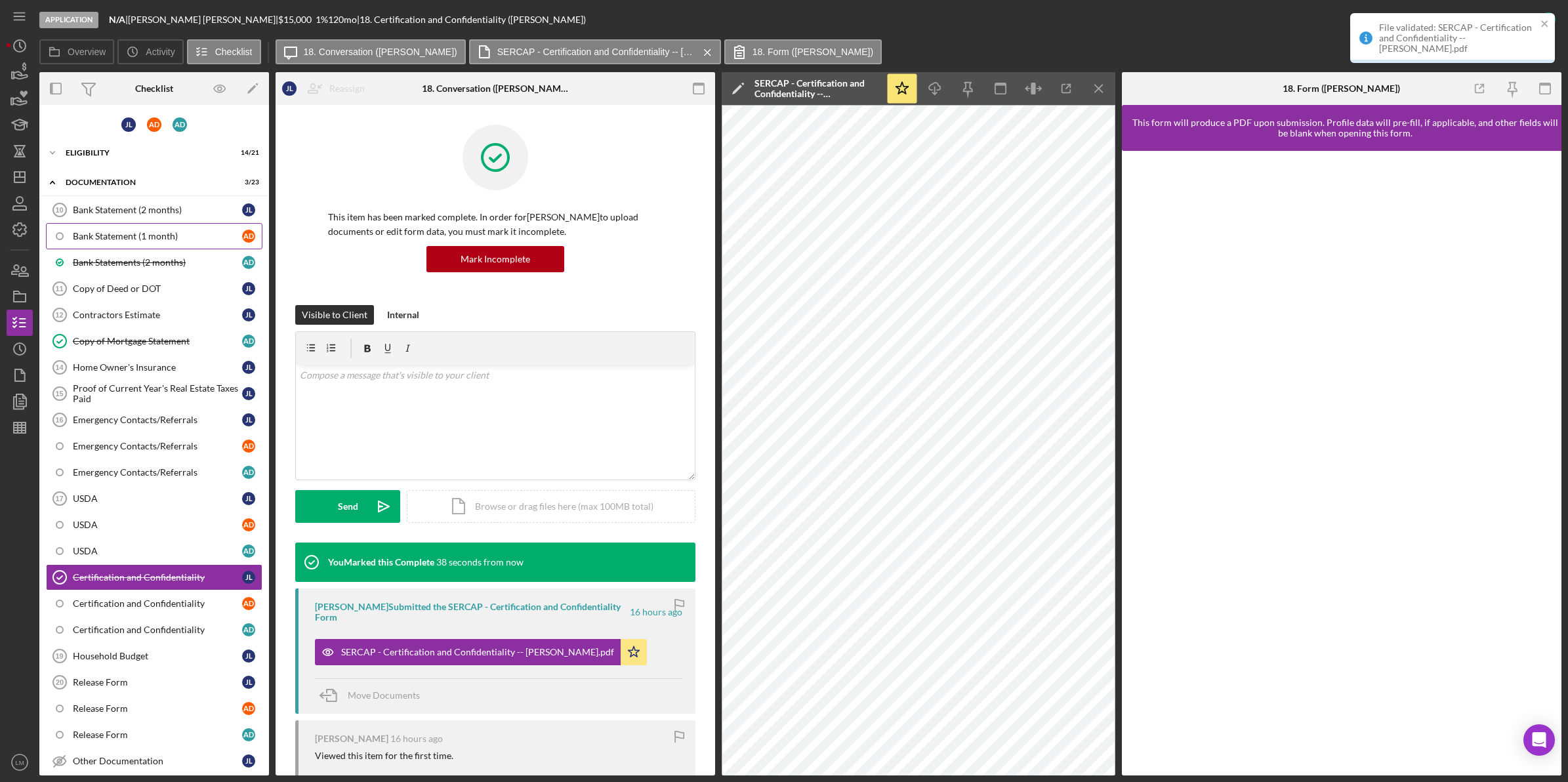
click at [165, 224] on link "Bank Statement (1 month) A D" at bounding box center [154, 235] width 217 height 26
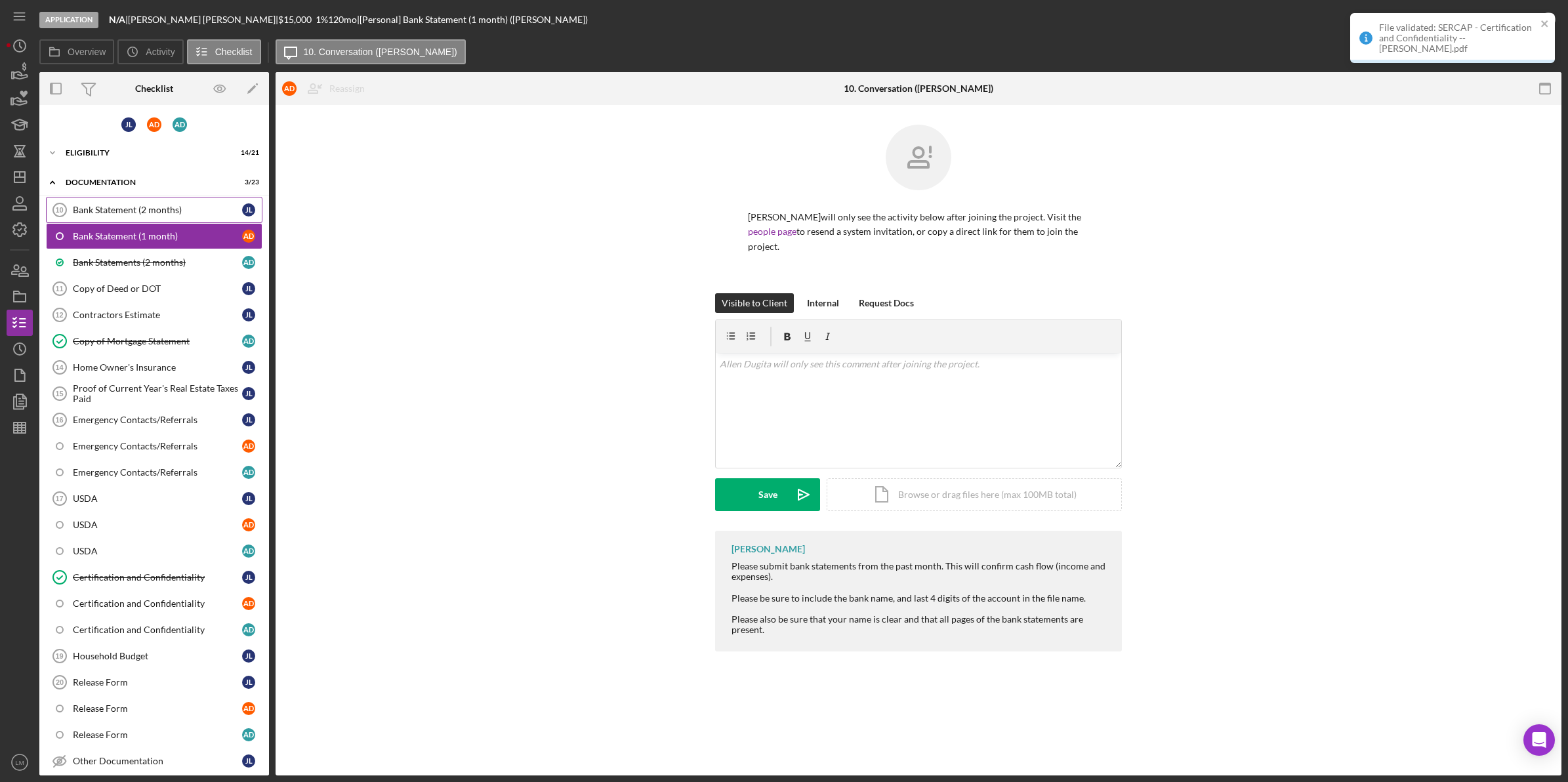
click at [174, 207] on div "Bank Statement (2 months)" at bounding box center [157, 209] width 169 height 10
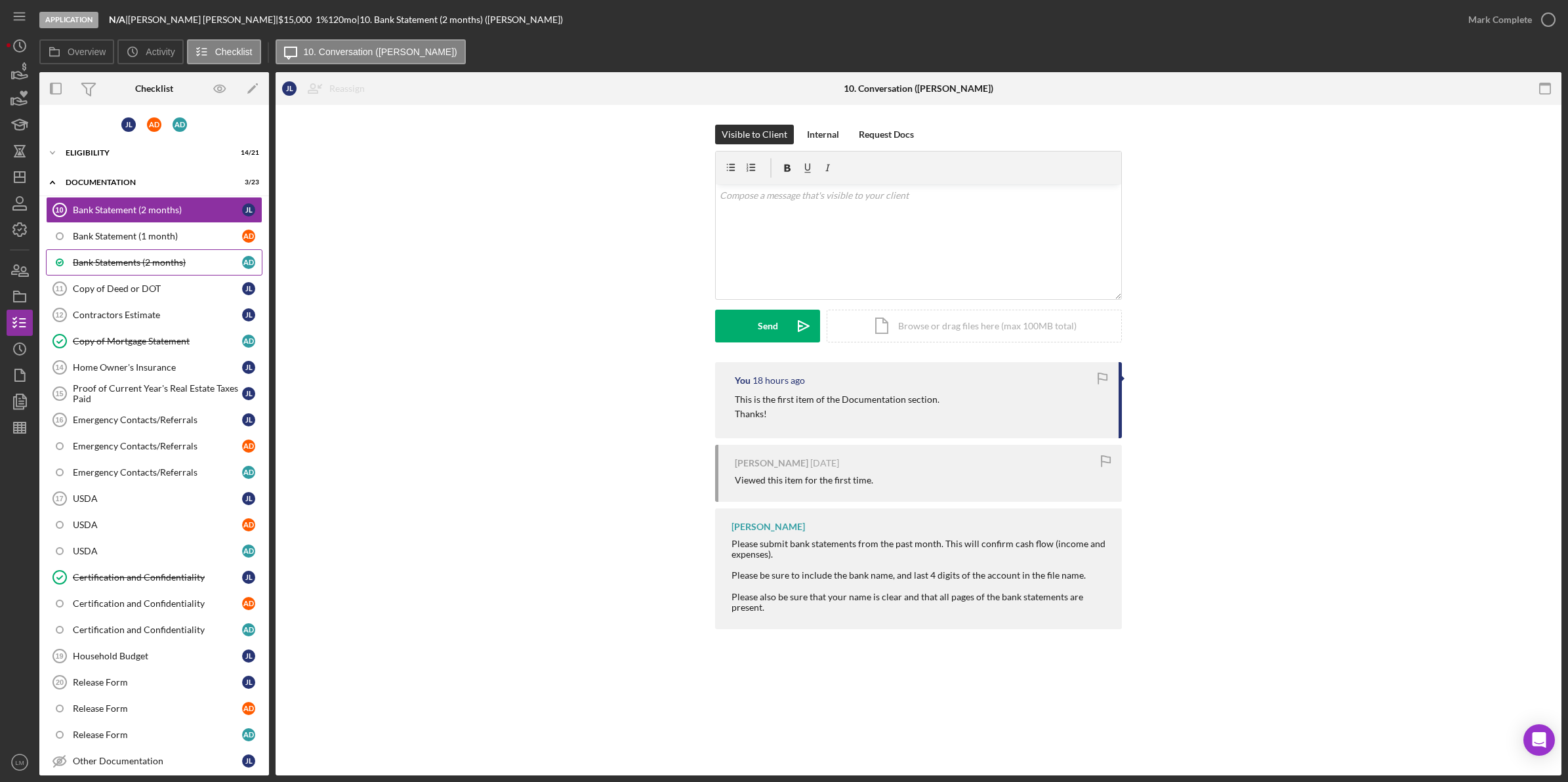
click at [169, 250] on link "Bank Statements (2 months) A D" at bounding box center [154, 261] width 217 height 26
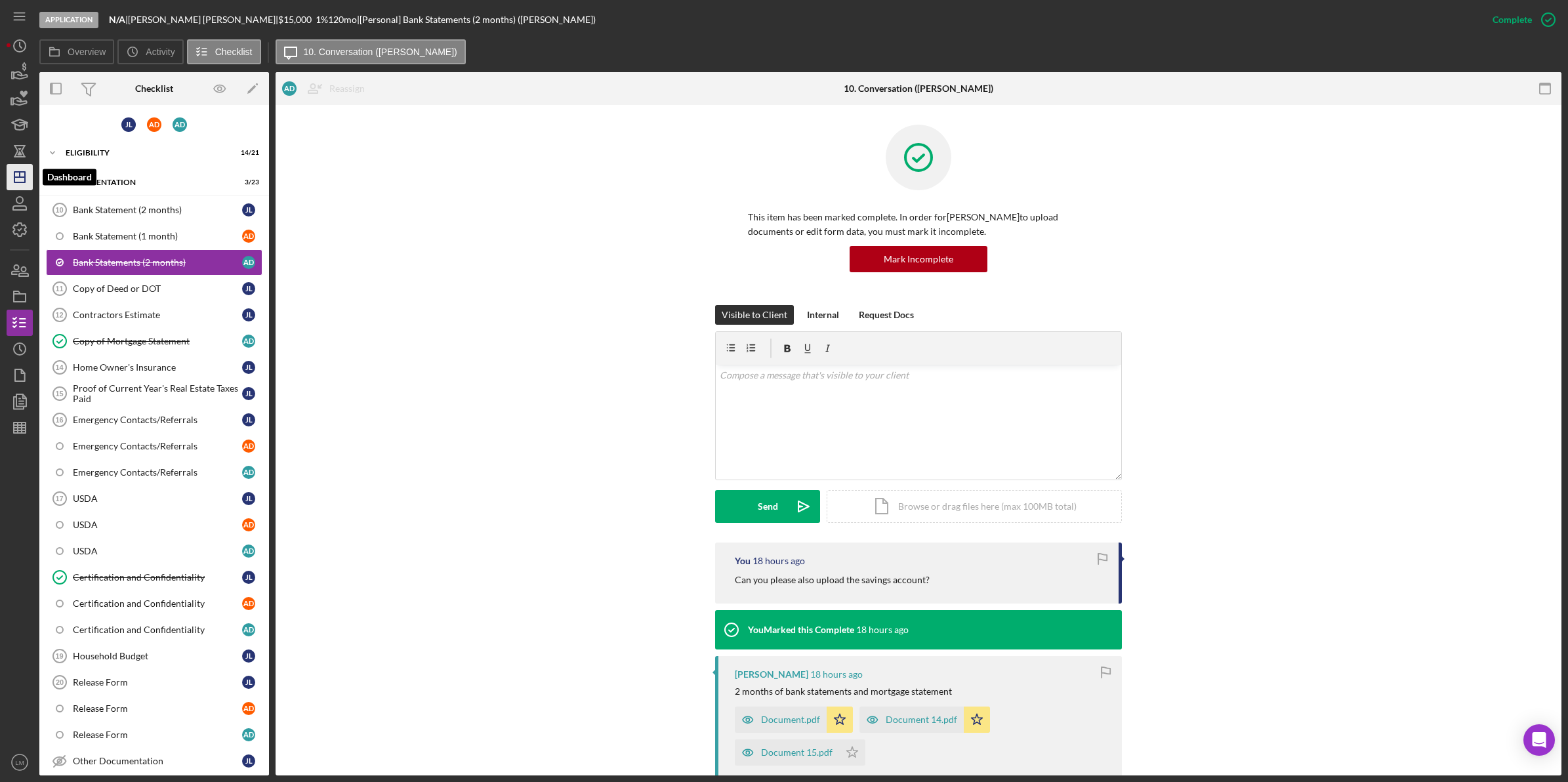
click at [17, 178] on icon "Icon/Dashboard" at bounding box center [20, 177] width 33 height 33
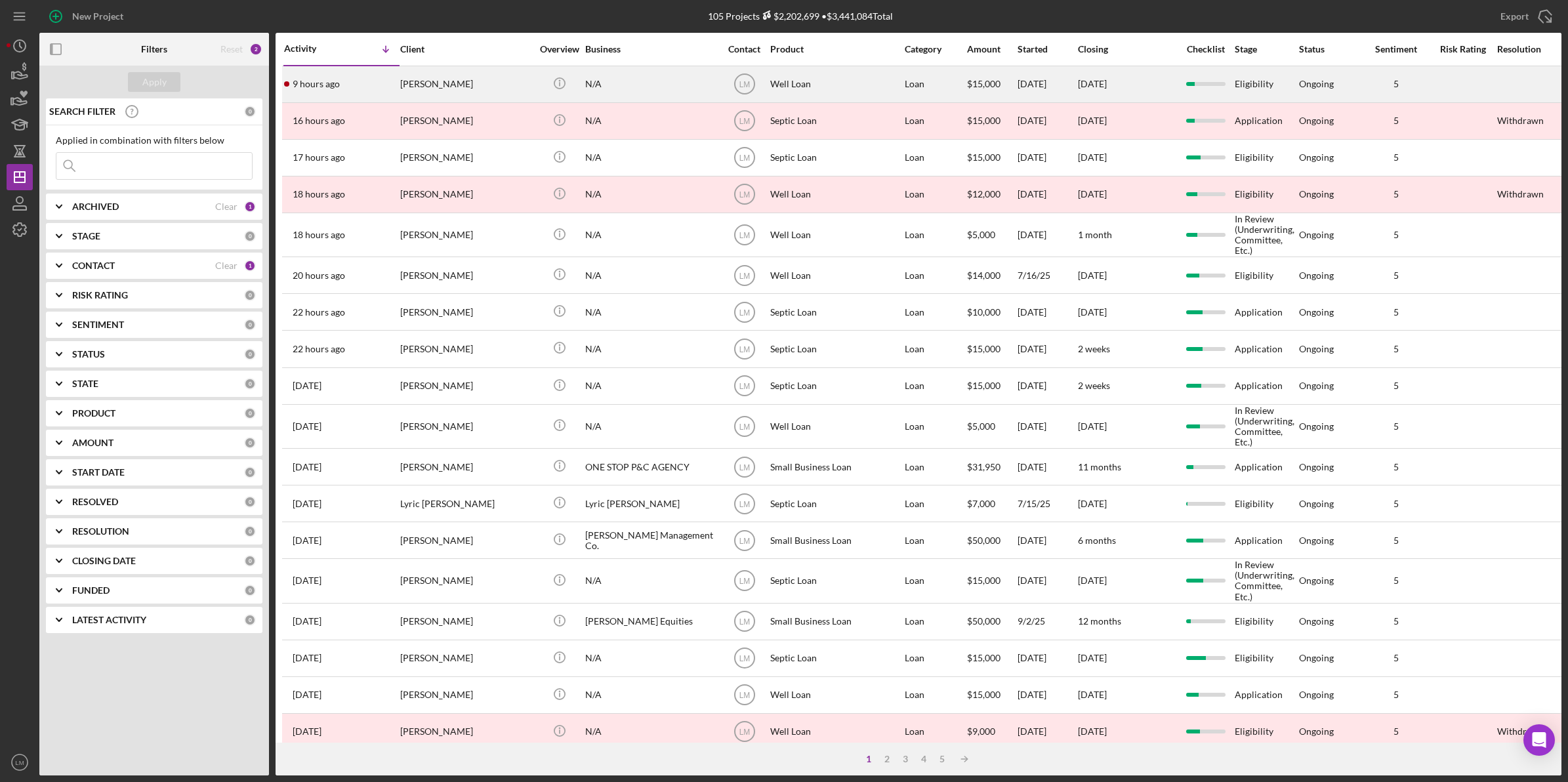
click at [421, 72] on div "[PERSON_NAME]" at bounding box center [466, 84] width 132 height 35
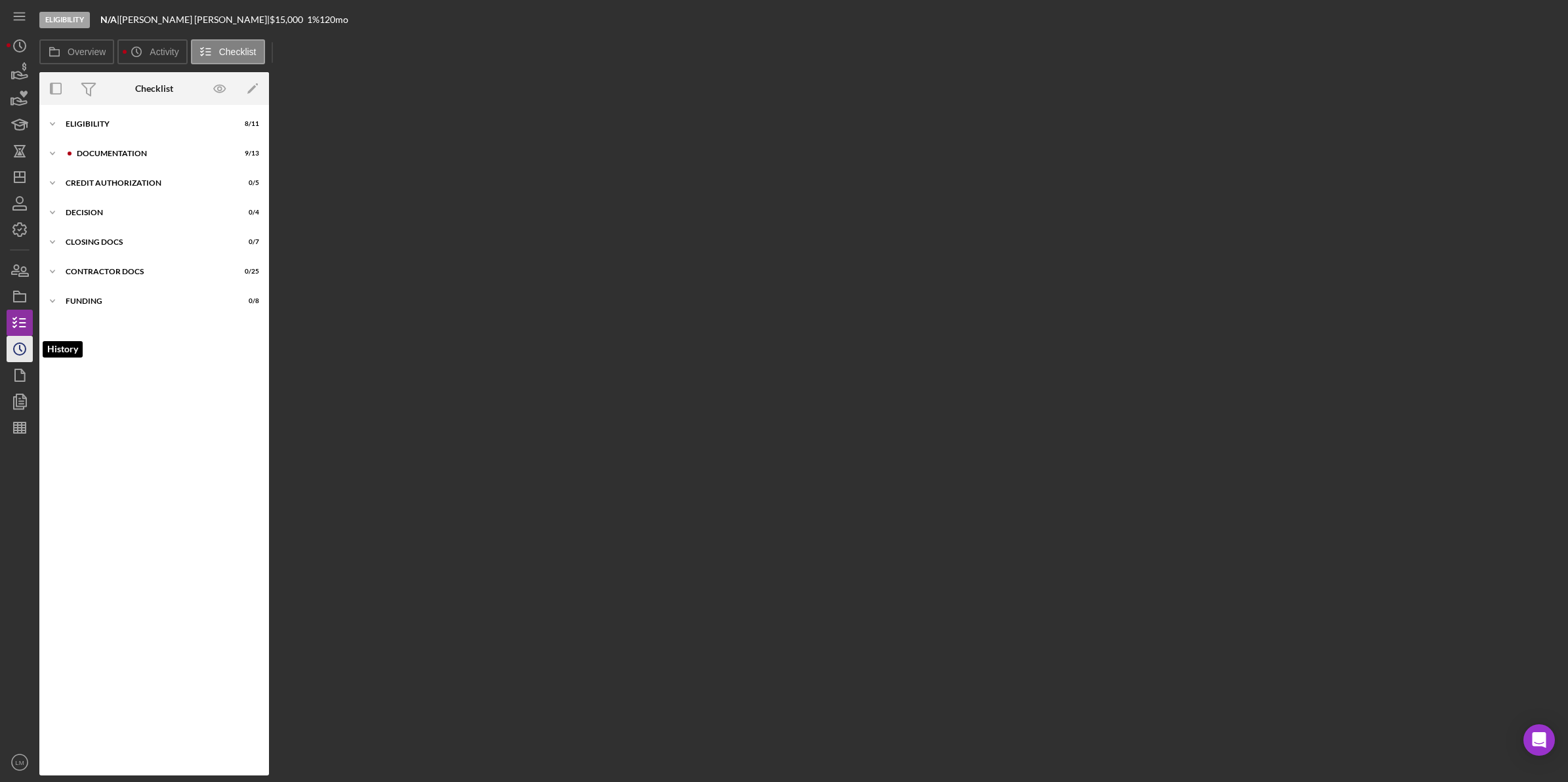
click at [24, 338] on icon "Icon/History" at bounding box center [20, 349] width 33 height 33
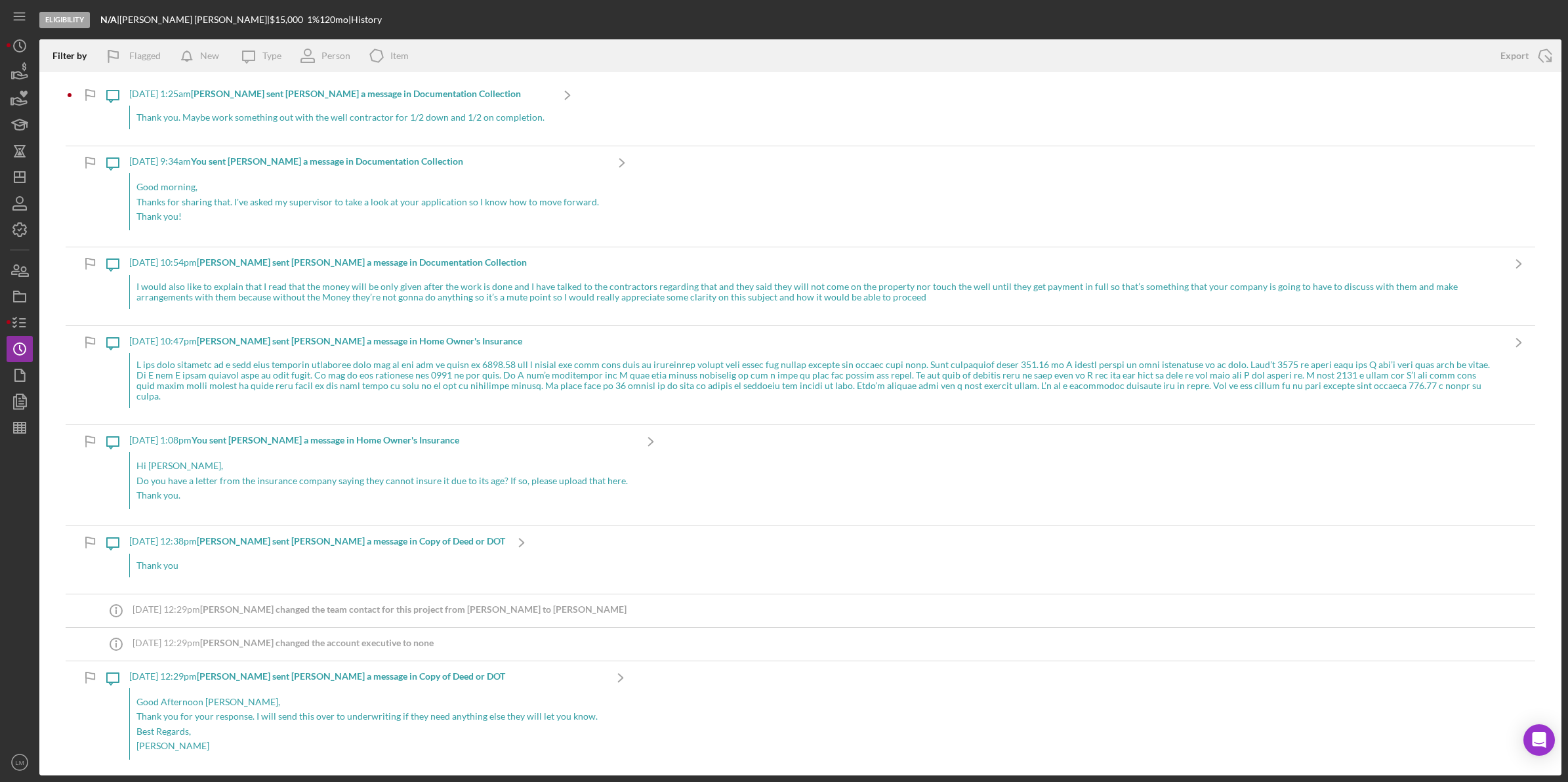
click at [217, 121] on div "Thank you. Maybe work something out with the well contractor for 1/2 down and 1…" at bounding box center [340, 117] width 422 height 24
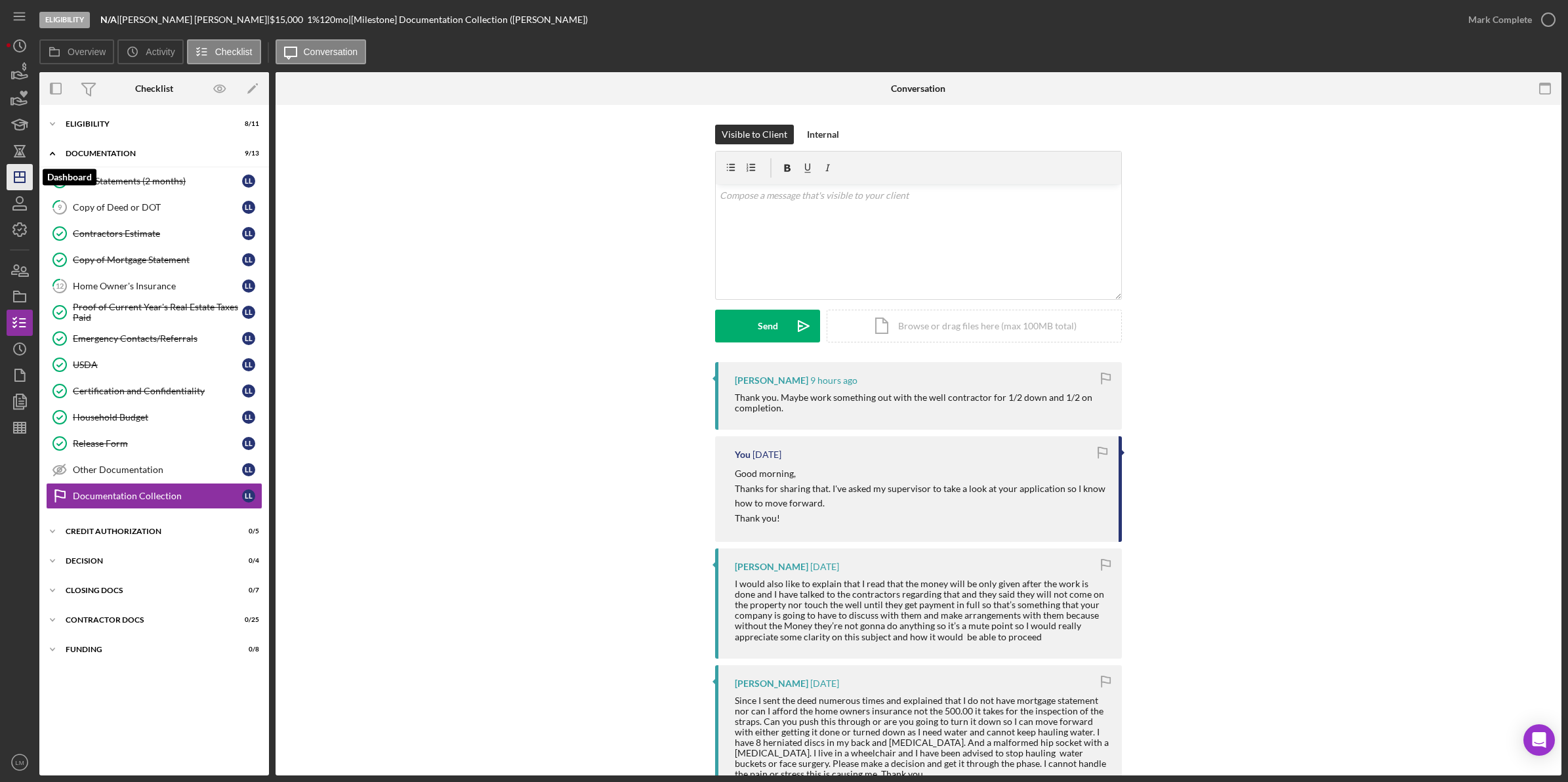
click at [25, 177] on line "button" at bounding box center [19, 177] width 10 height 0
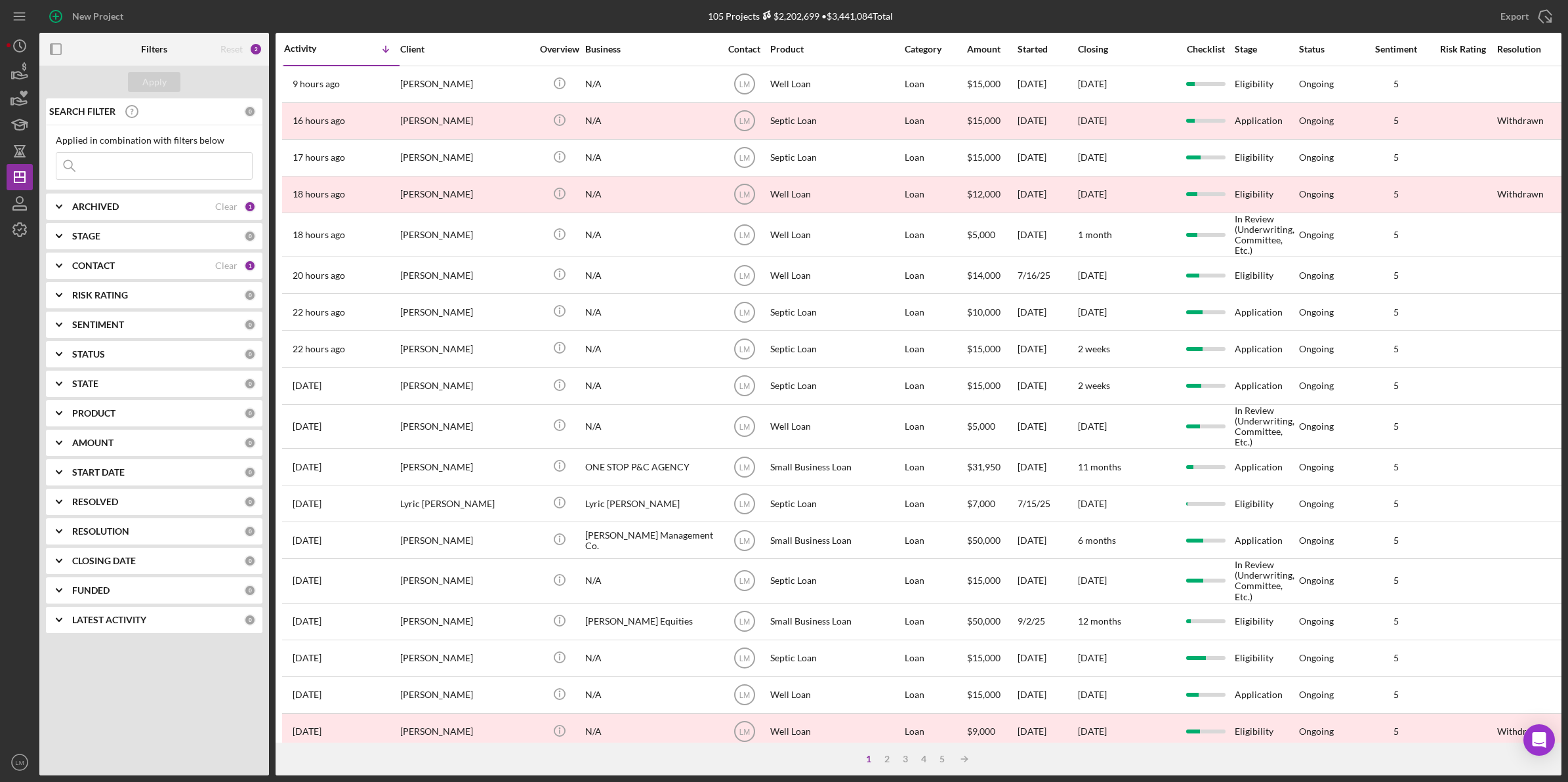
drag, startPoint x: 466, startPoint y: 176, endPoint x: 253, endPoint y: 303, distance: 248.0
drag, startPoint x: 253, startPoint y: 303, endPoint x: 215, endPoint y: 260, distance: 57.4
click at [214, 260] on div "CONTACT Clear 1" at bounding box center [164, 265] width 184 height 26
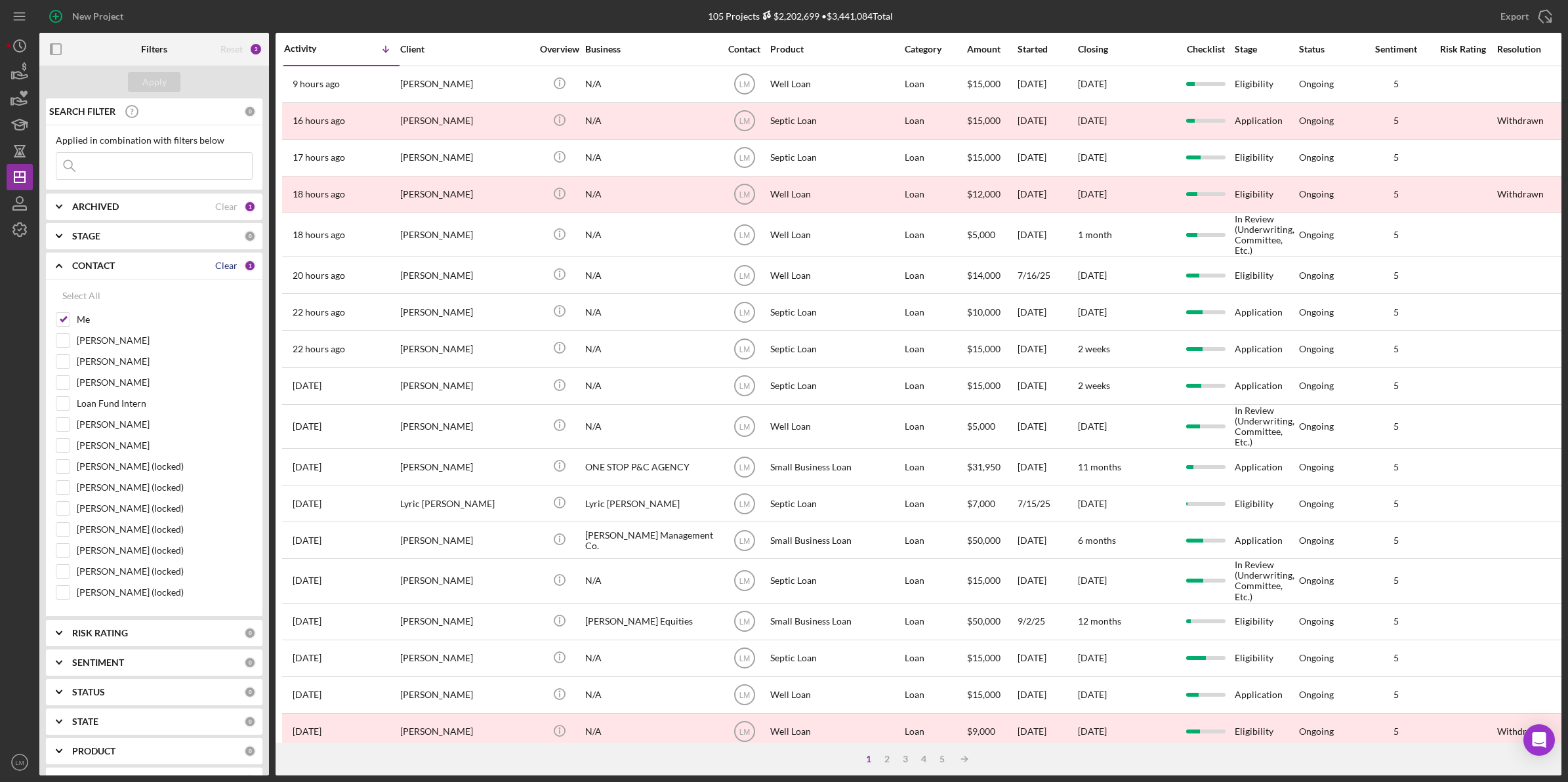
click at [224, 263] on div "Clear" at bounding box center [226, 265] width 22 height 10
checkbox input "false"
click at [228, 217] on div "ARCHIVED Clear 1" at bounding box center [164, 206] width 184 height 26
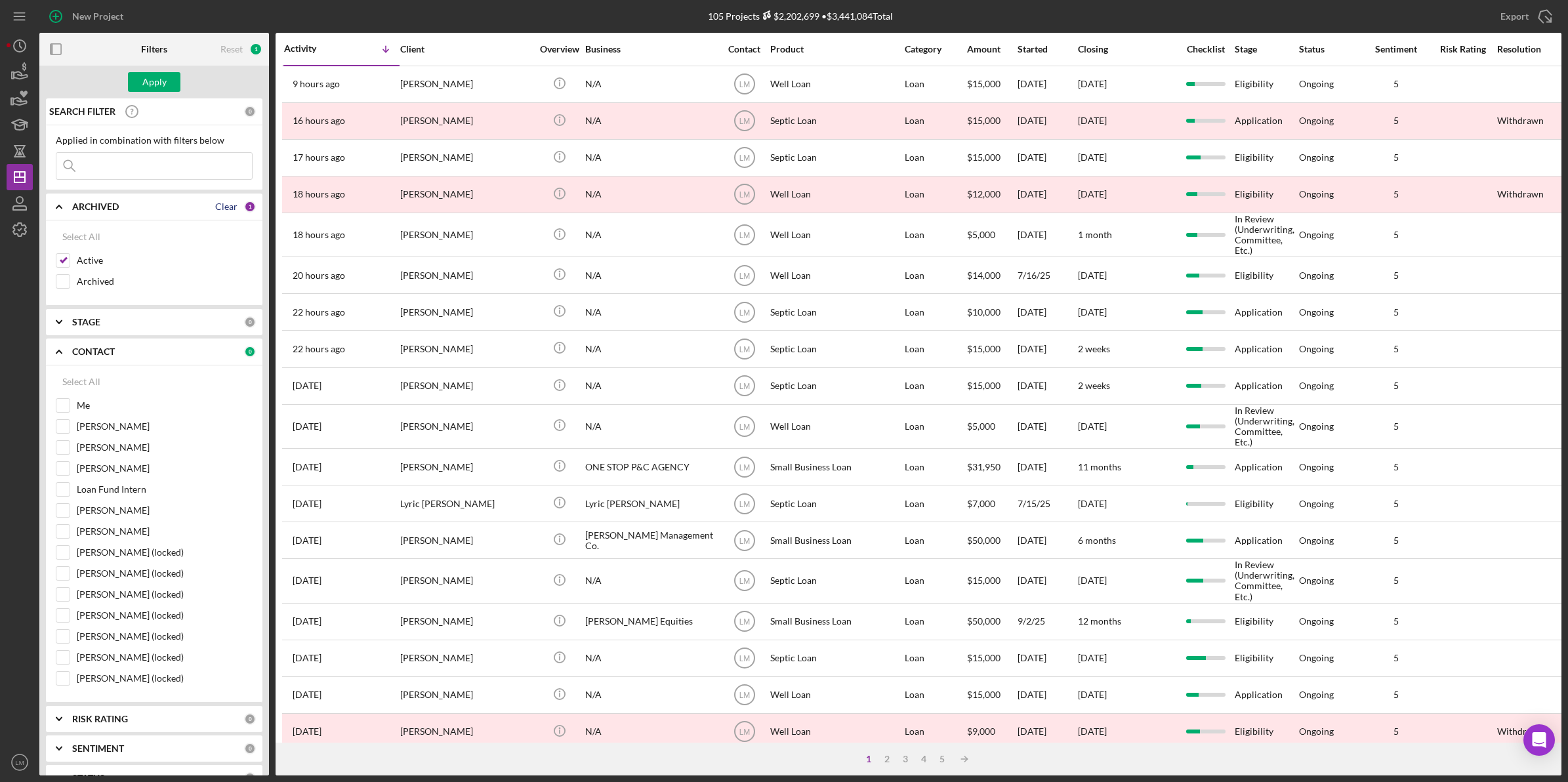
click at [225, 203] on div "Clear" at bounding box center [226, 206] width 22 height 10
checkbox input "false"
click at [185, 170] on input at bounding box center [154, 165] width 195 height 26
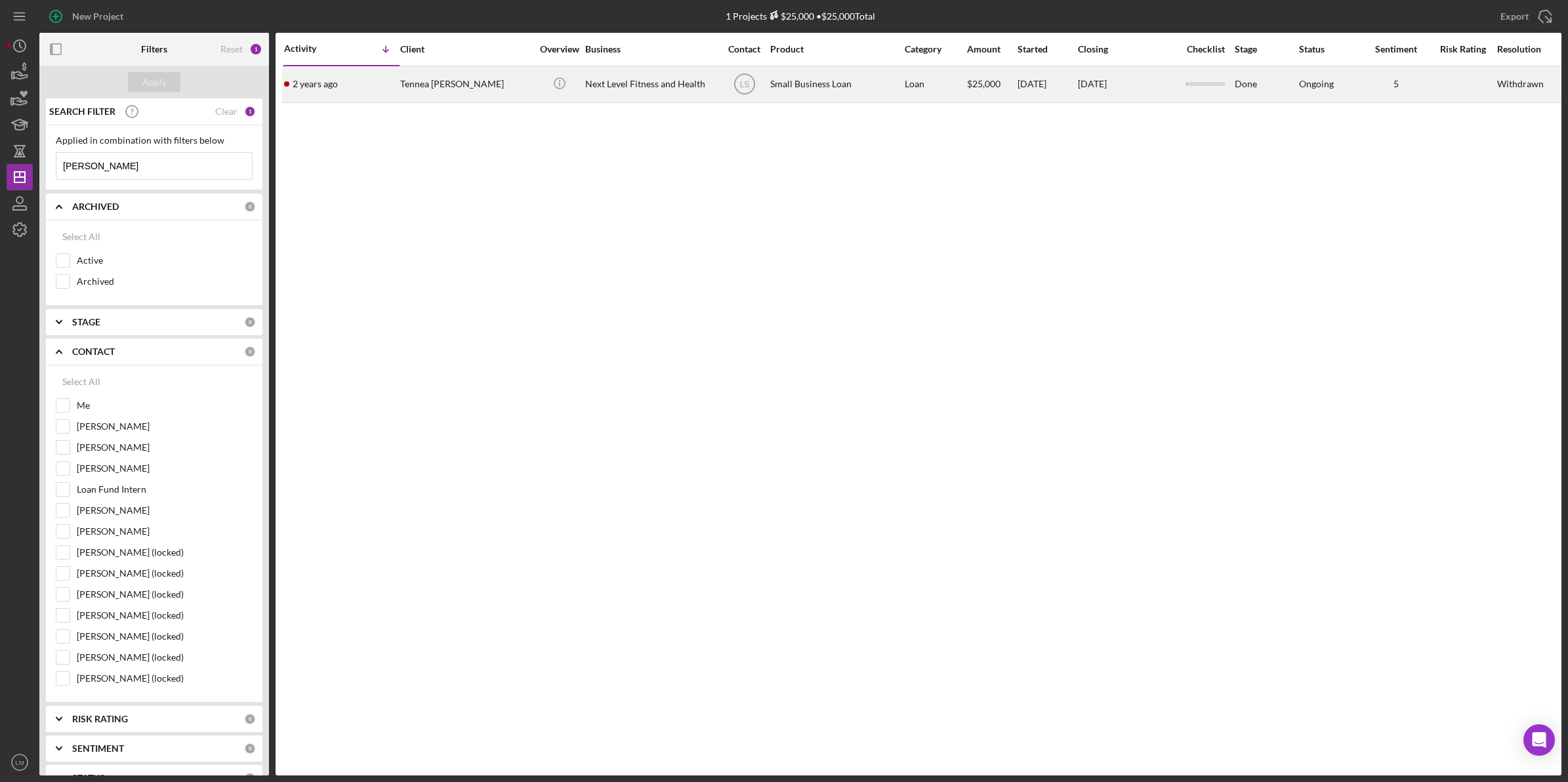
type input "[PERSON_NAME]"
click at [481, 76] on div "Tennea [PERSON_NAME]" at bounding box center [466, 84] width 132 height 35
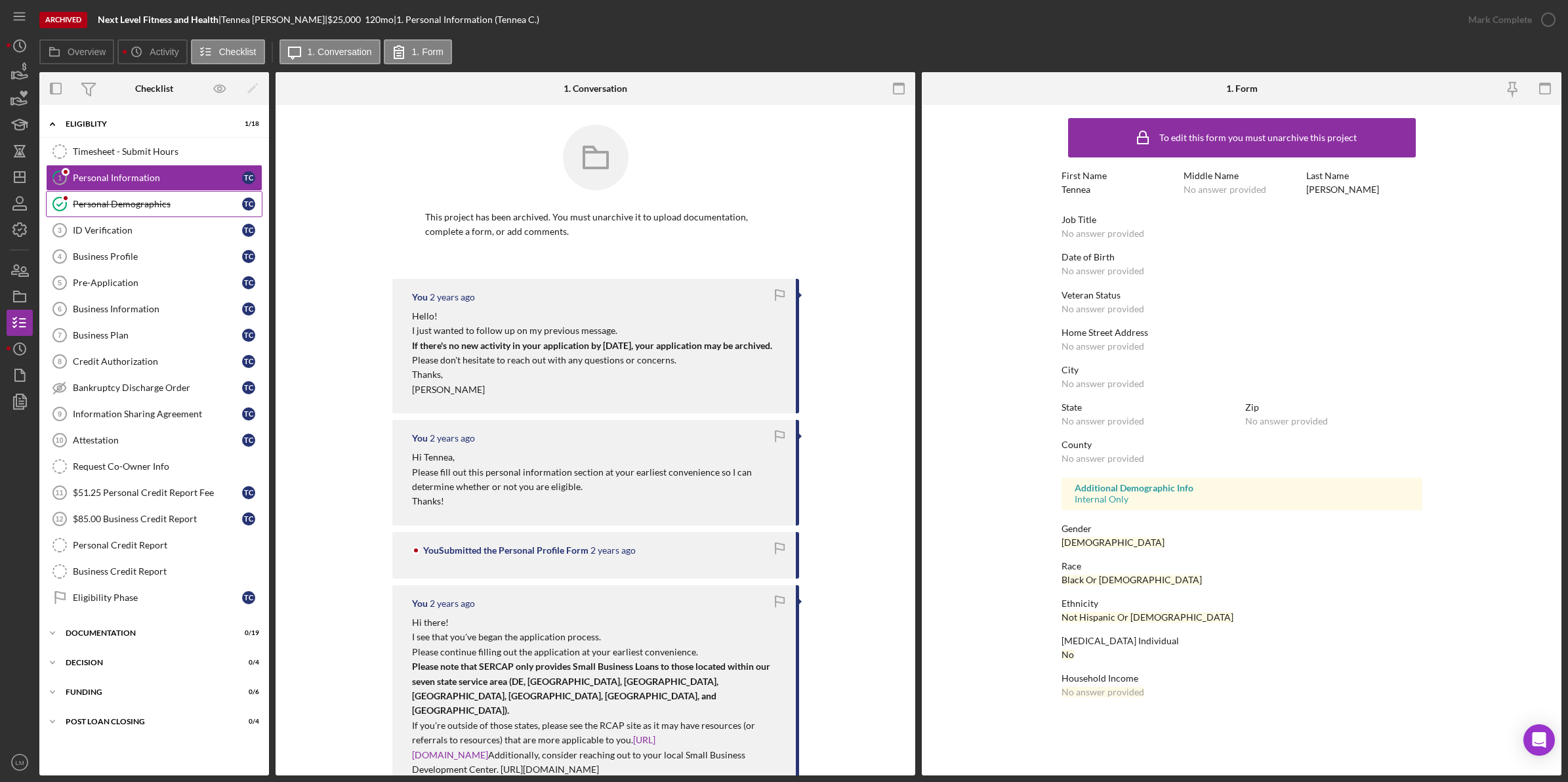
click at [85, 205] on div "Personal Demographics" at bounding box center [157, 203] width 169 height 10
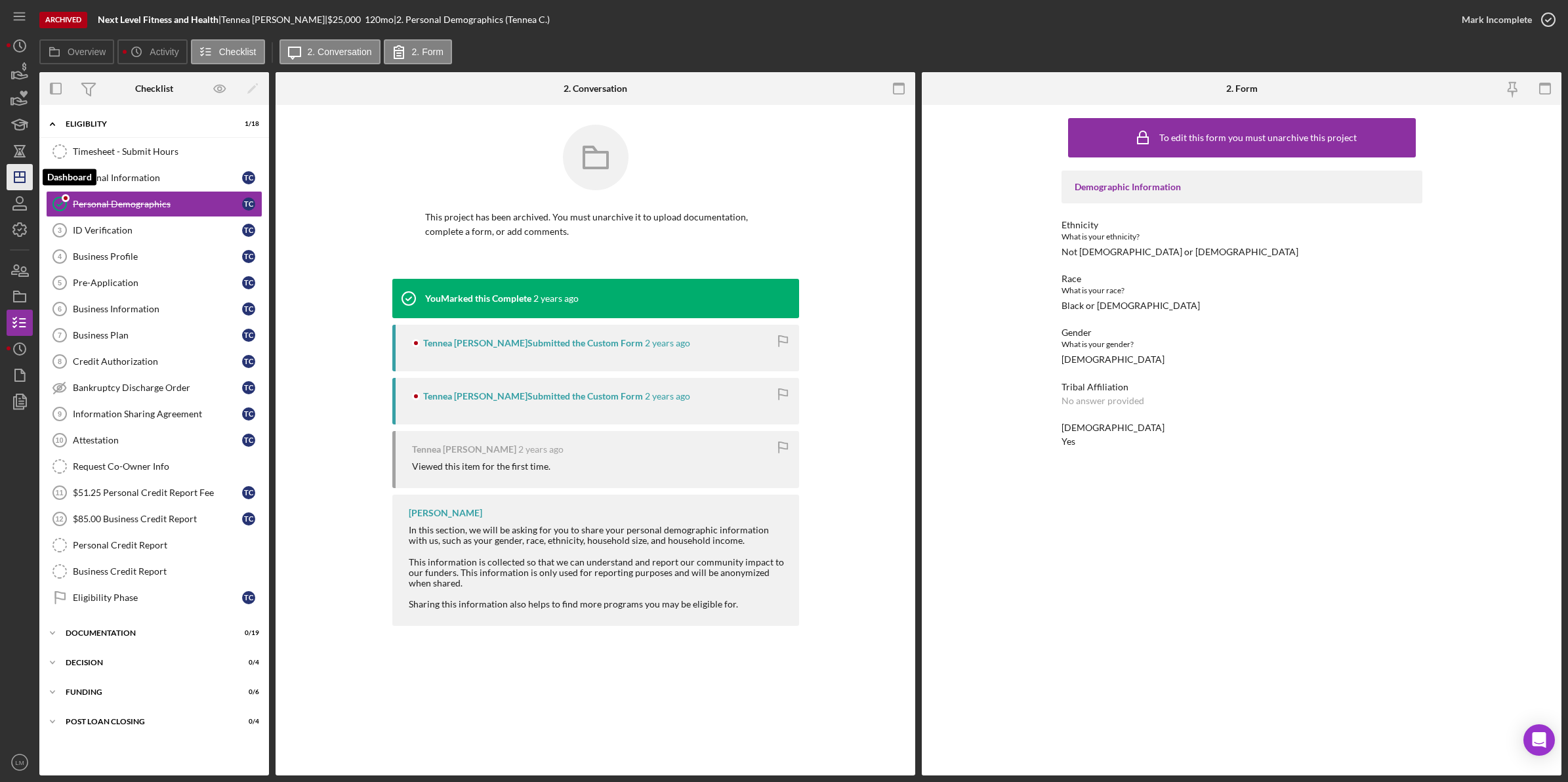
click at [17, 174] on icon "Icon/Dashboard" at bounding box center [20, 177] width 33 height 33
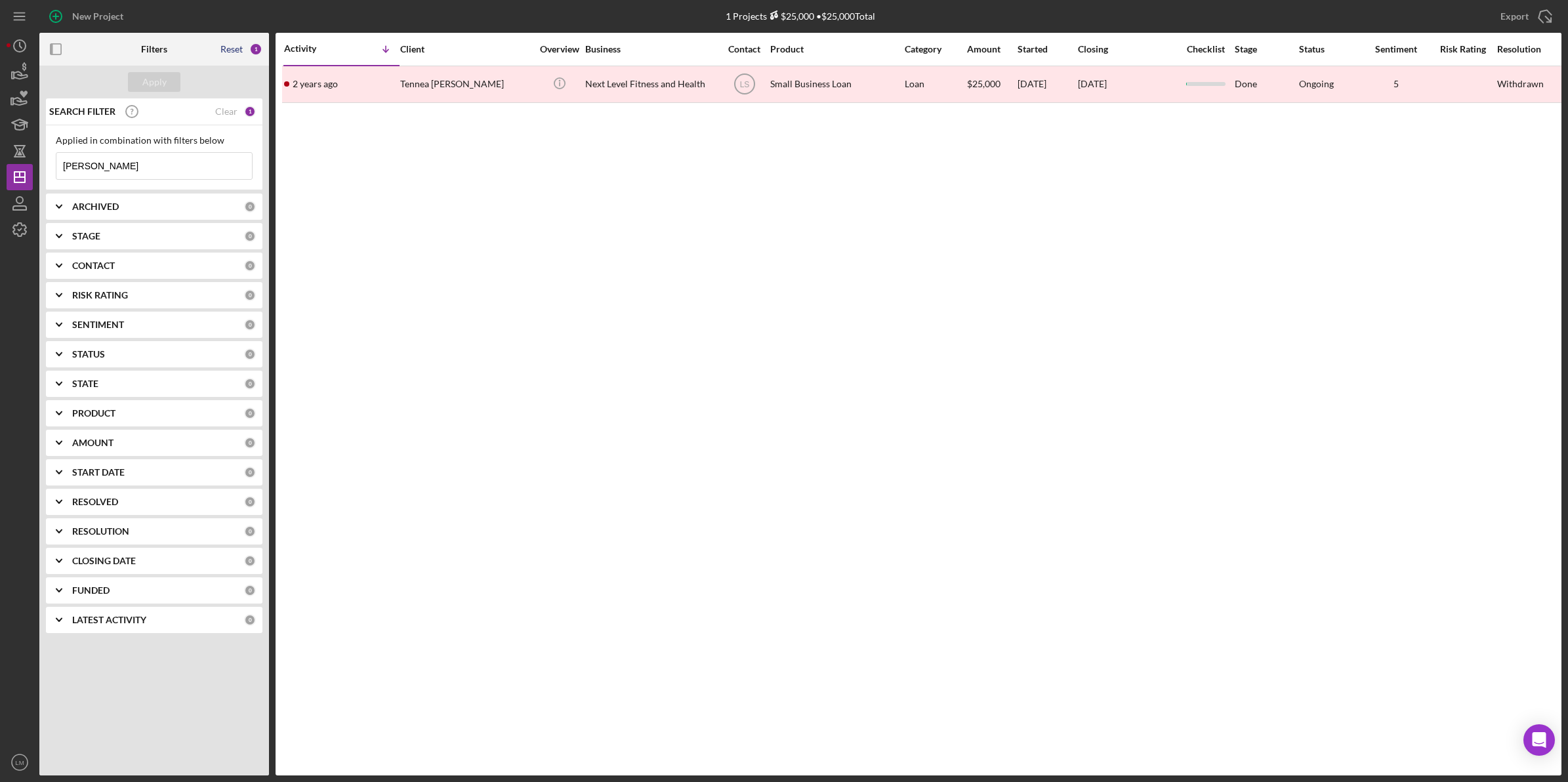
click at [236, 49] on div "Reset" at bounding box center [232, 49] width 22 height 10
click at [152, 83] on div "Apply" at bounding box center [154, 82] width 24 height 20
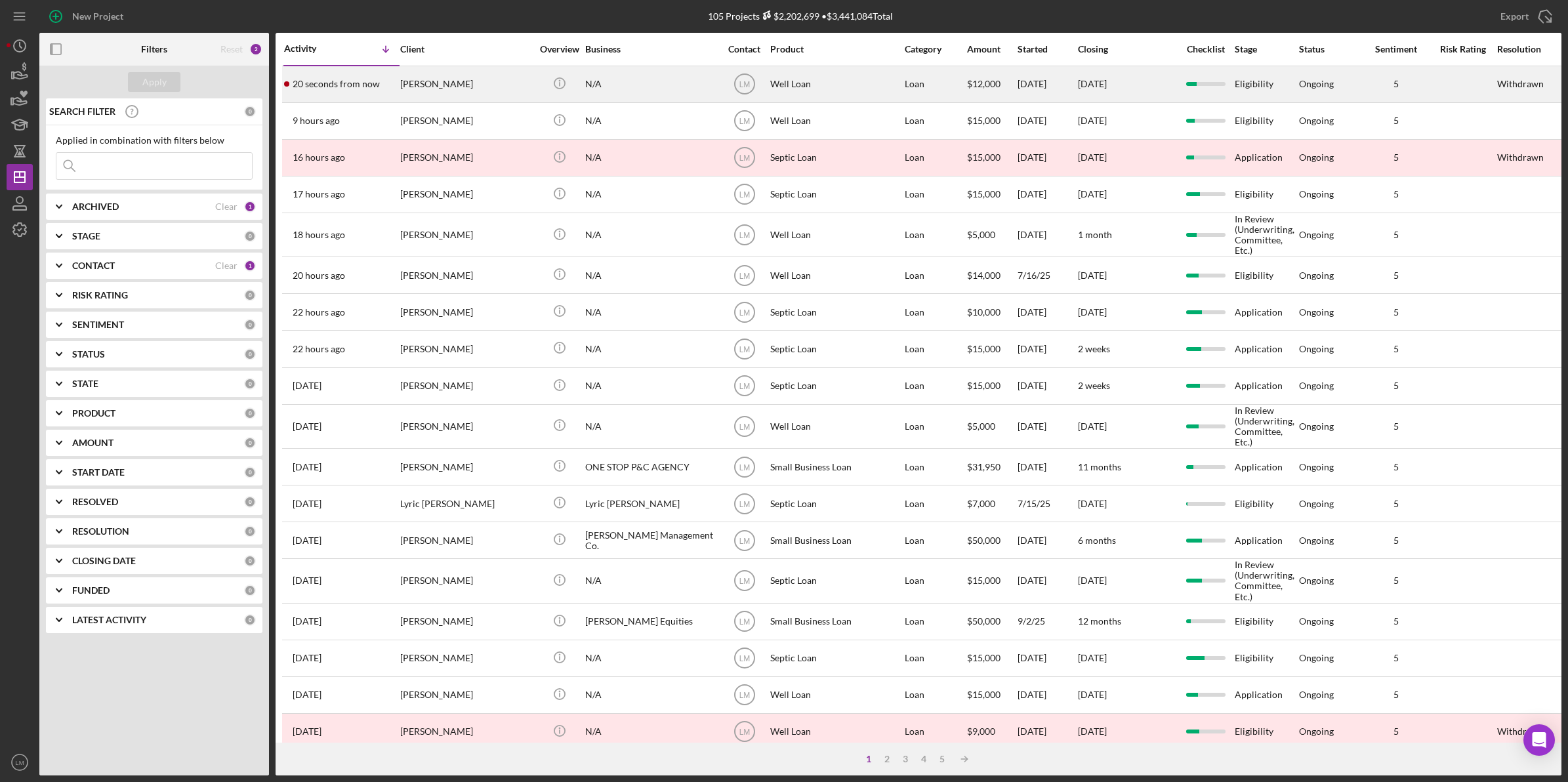
click at [348, 89] on time "20 seconds from now" at bounding box center [336, 83] width 87 height 10
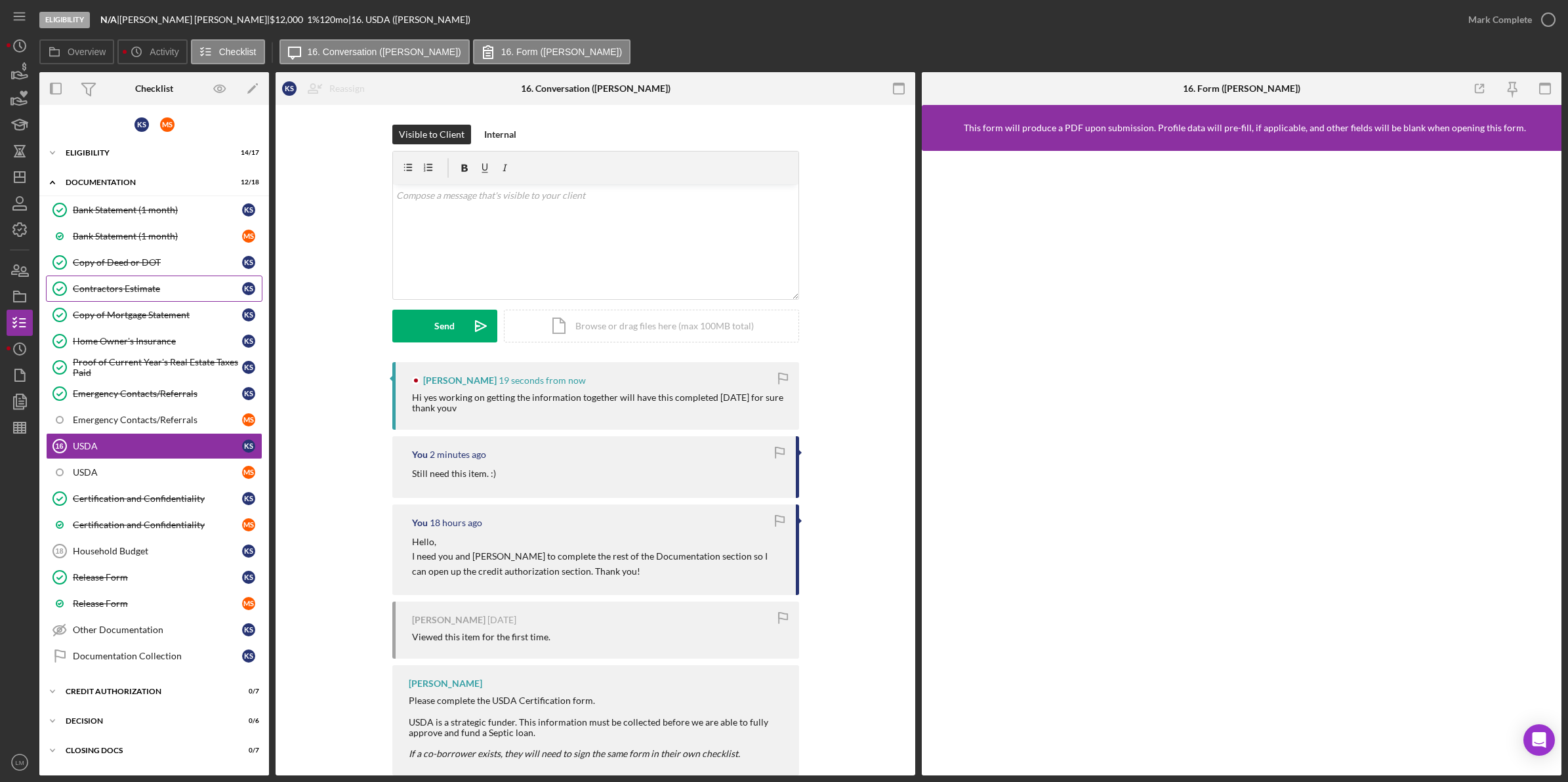
scroll to position [7, 0]
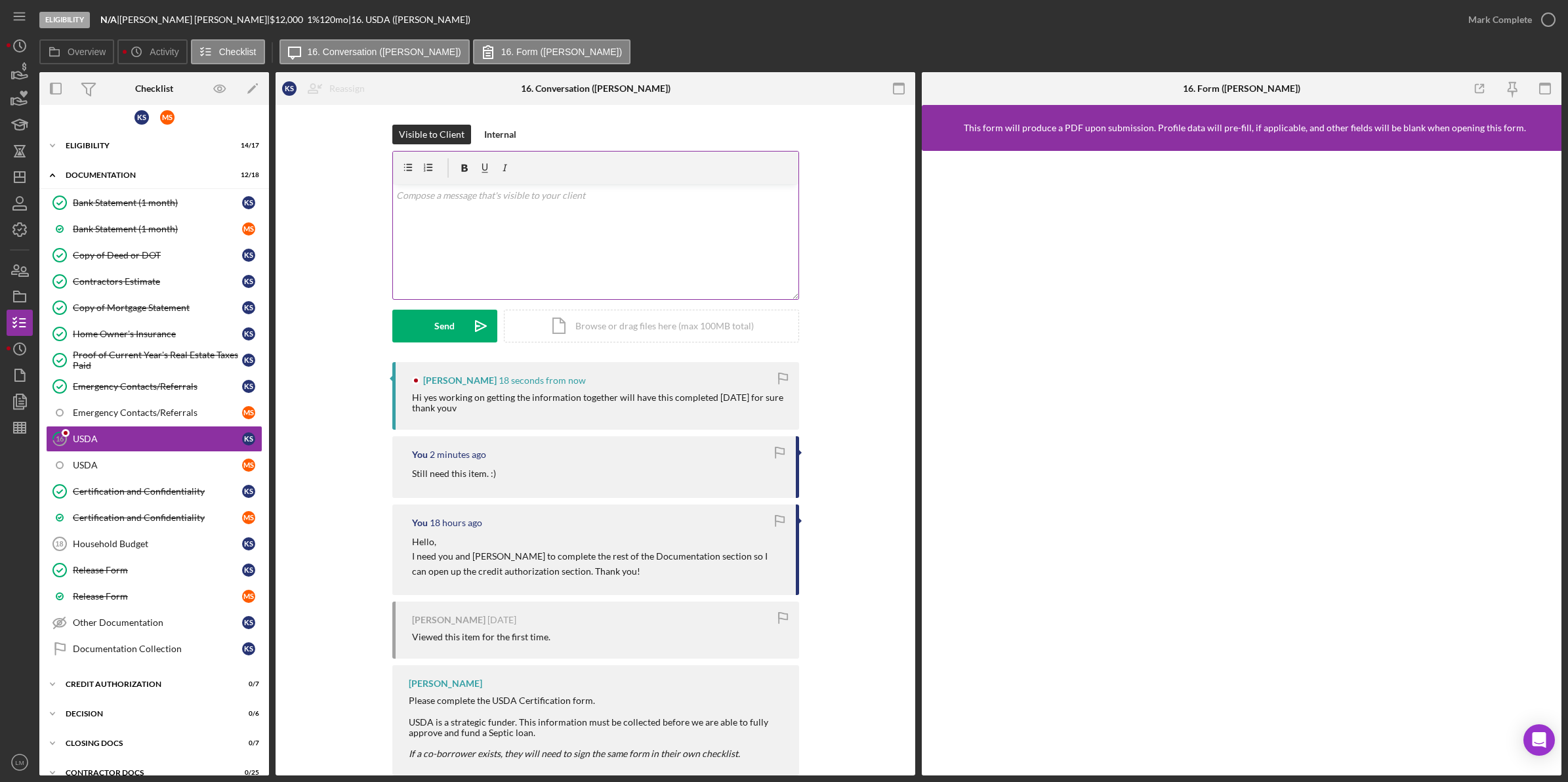
click at [540, 257] on div "v Color teal Color pink Remove color Add row above Add row below Add column bef…" at bounding box center [596, 242] width 406 height 115
click at [430, 341] on button "Send Icon/icon-invite-send" at bounding box center [444, 326] width 105 height 33
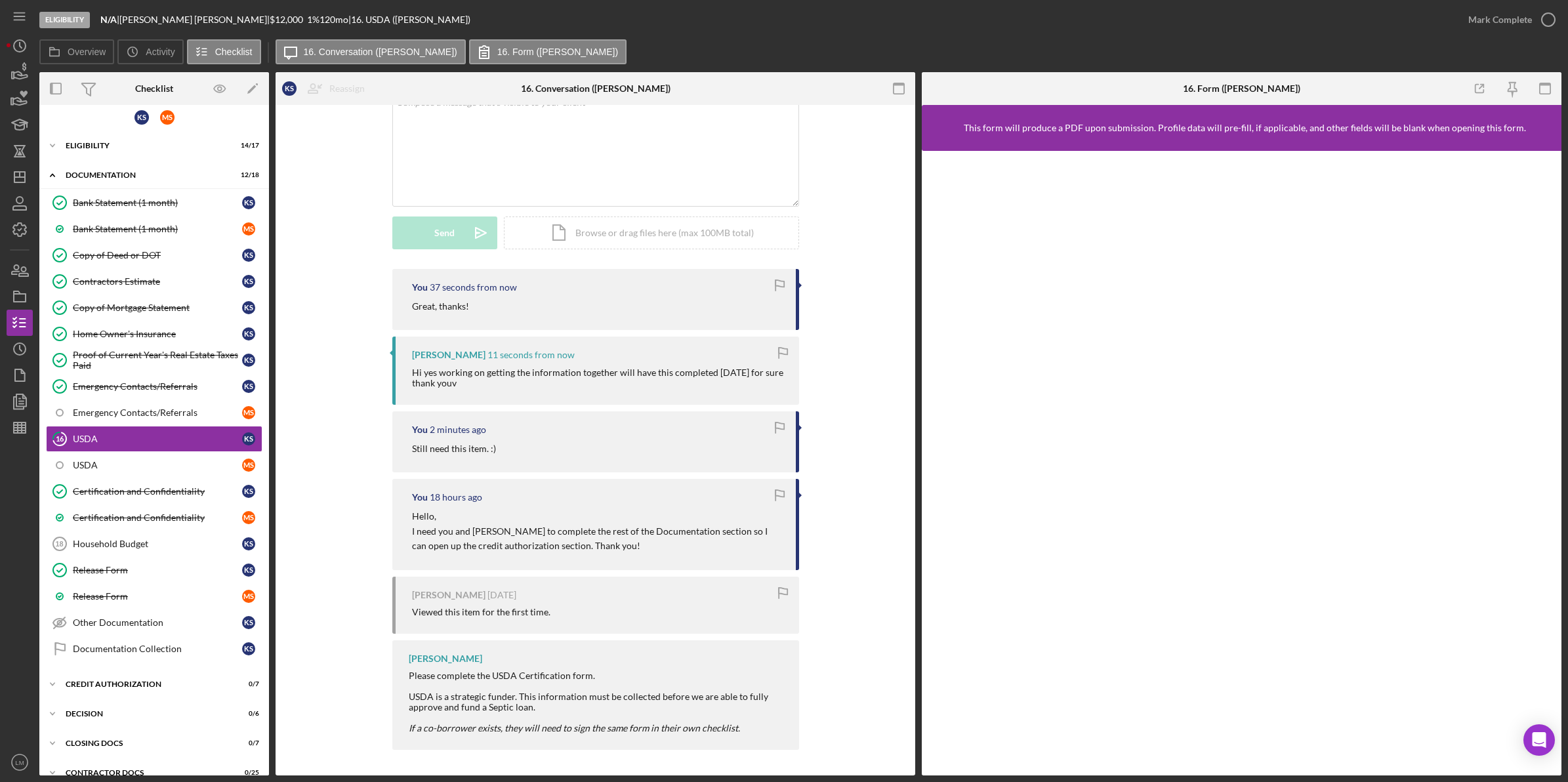
scroll to position [94, 0]
click at [27, 178] on icon "Icon/Dashboard" at bounding box center [20, 177] width 33 height 33
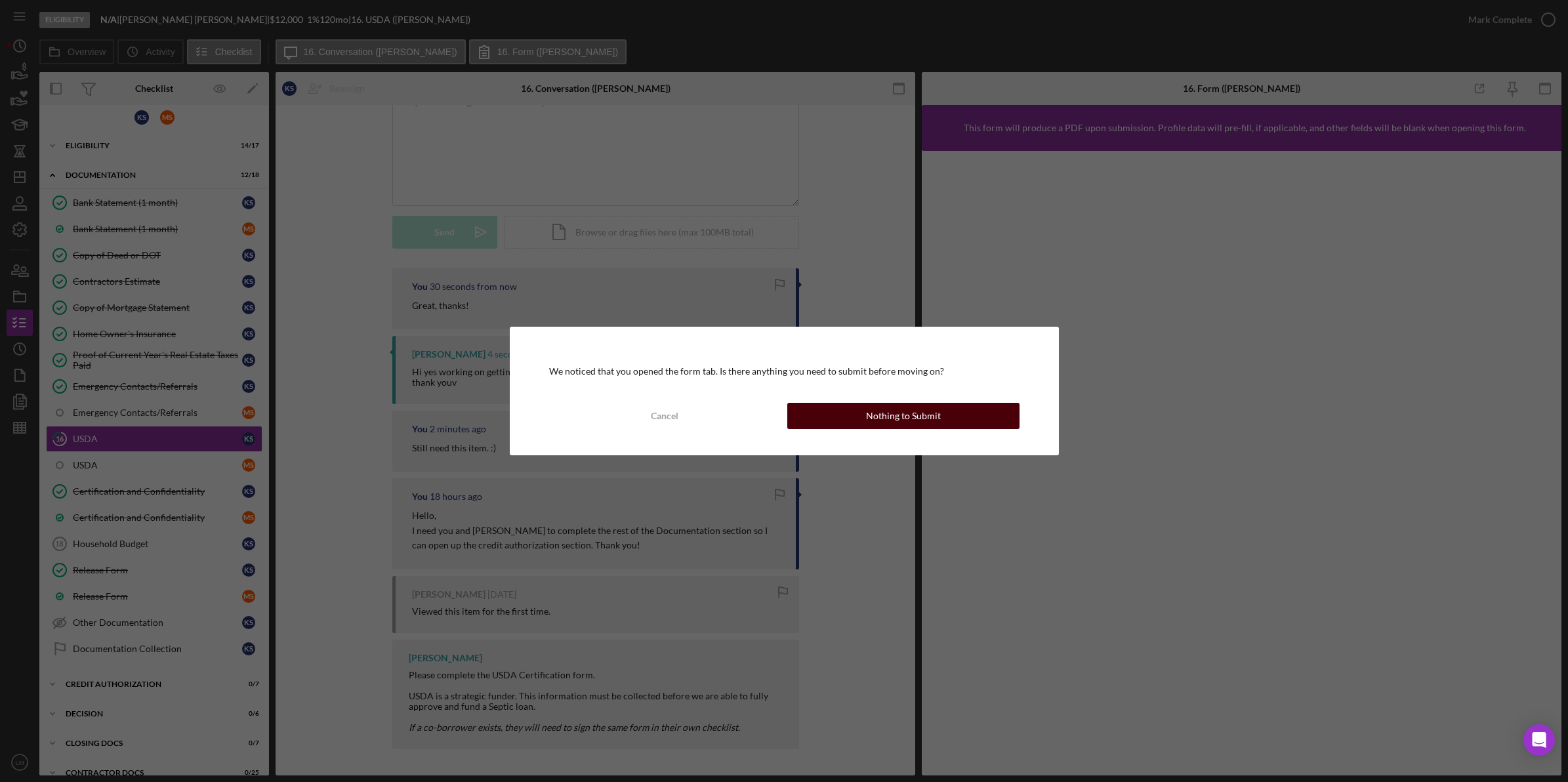
click at [949, 423] on button "Nothing to Submit" at bounding box center [903, 415] width 232 height 26
